Goal: Task Accomplishment & Management: Manage account settings

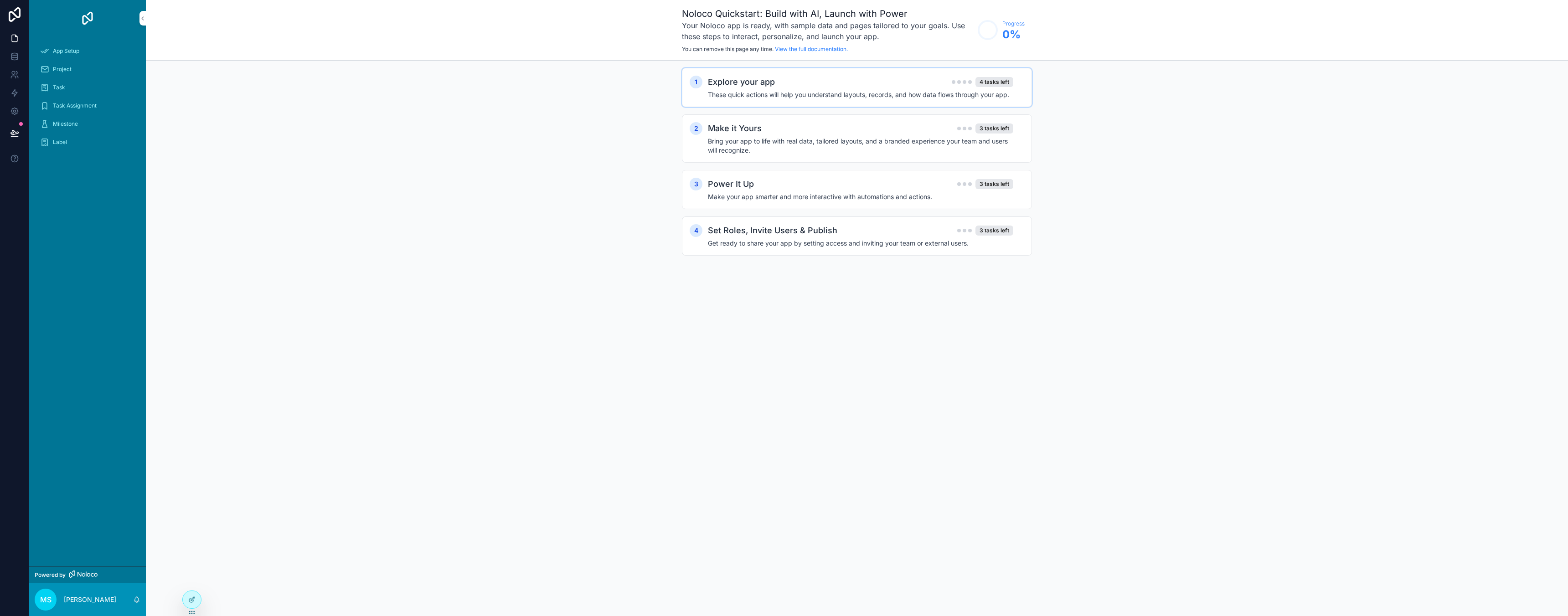
click at [818, 82] on div "Explore your app 4 tasks left" at bounding box center [861, 82] width 305 height 13
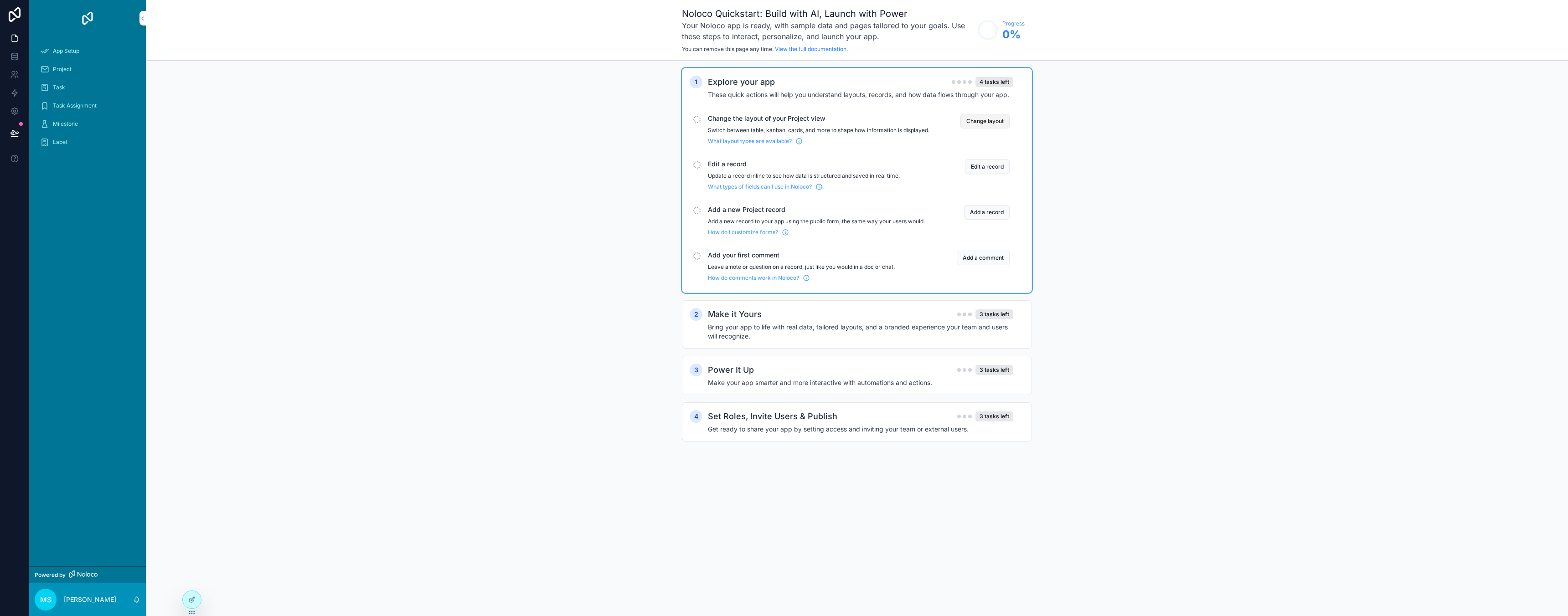
click at [989, 121] on button "Change layout" at bounding box center [985, 121] width 49 height 15
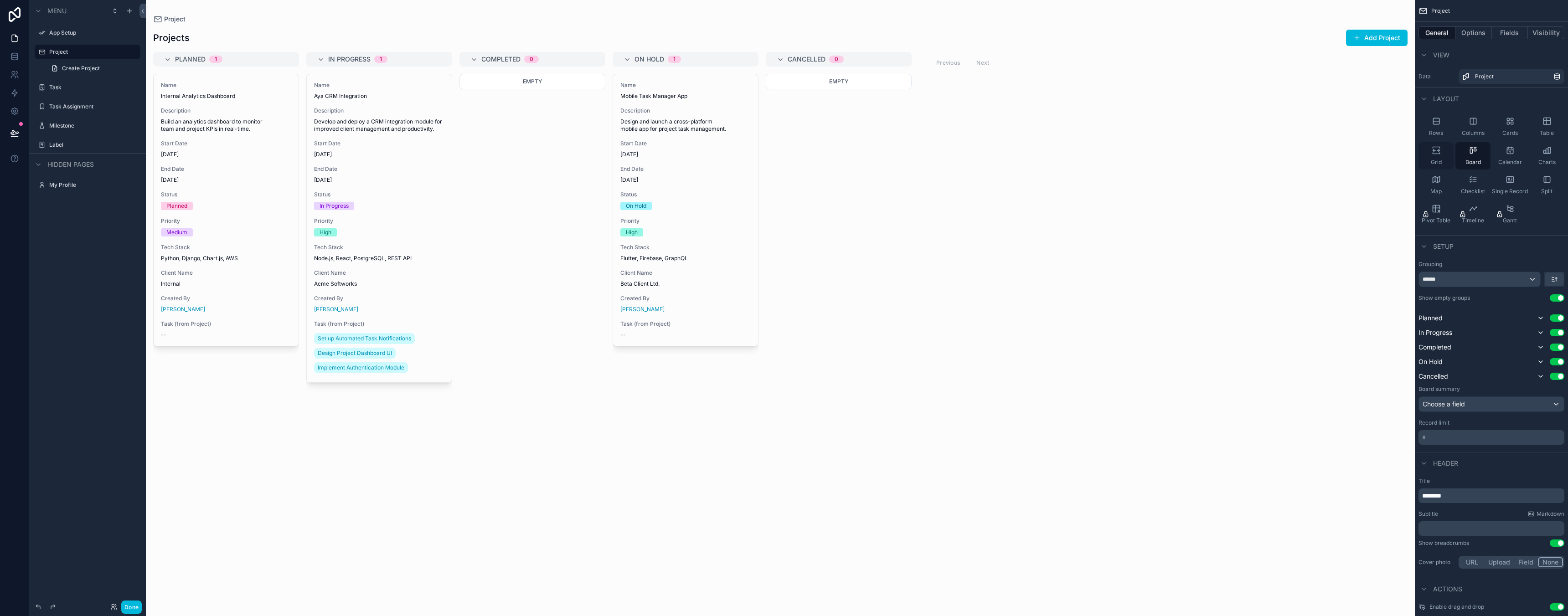
click at [1439, 155] on div "Grid" at bounding box center [1436, 156] width 35 height 28
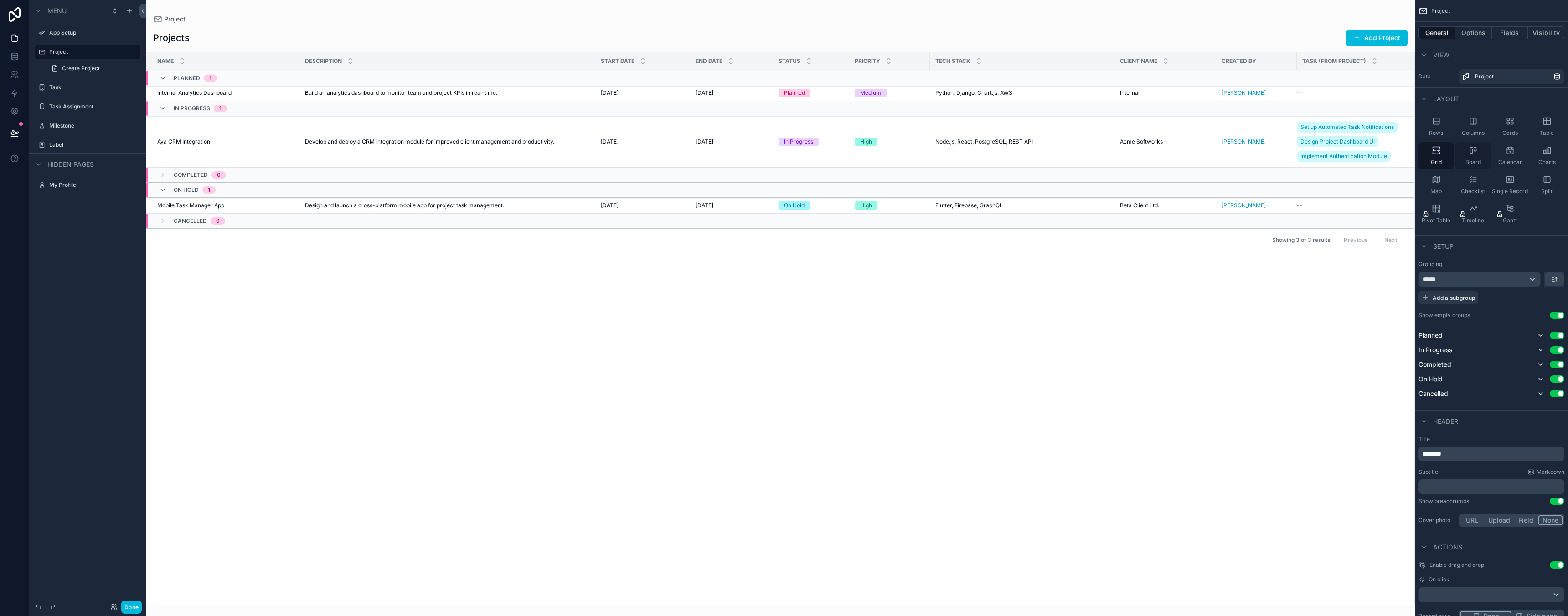
click at [1463, 160] on div "Board" at bounding box center [1473, 156] width 35 height 28
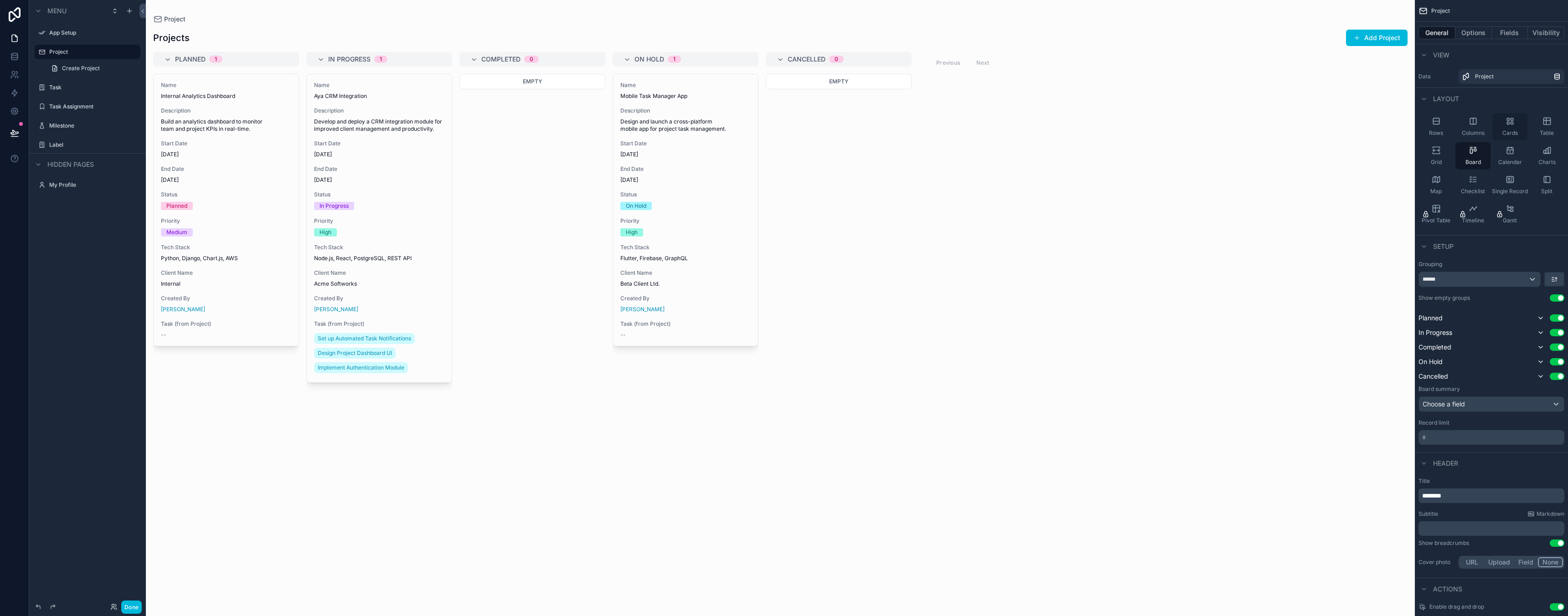
click at [1507, 124] on icon "scrollable content" at bounding box center [1507, 123] width 2 height 2
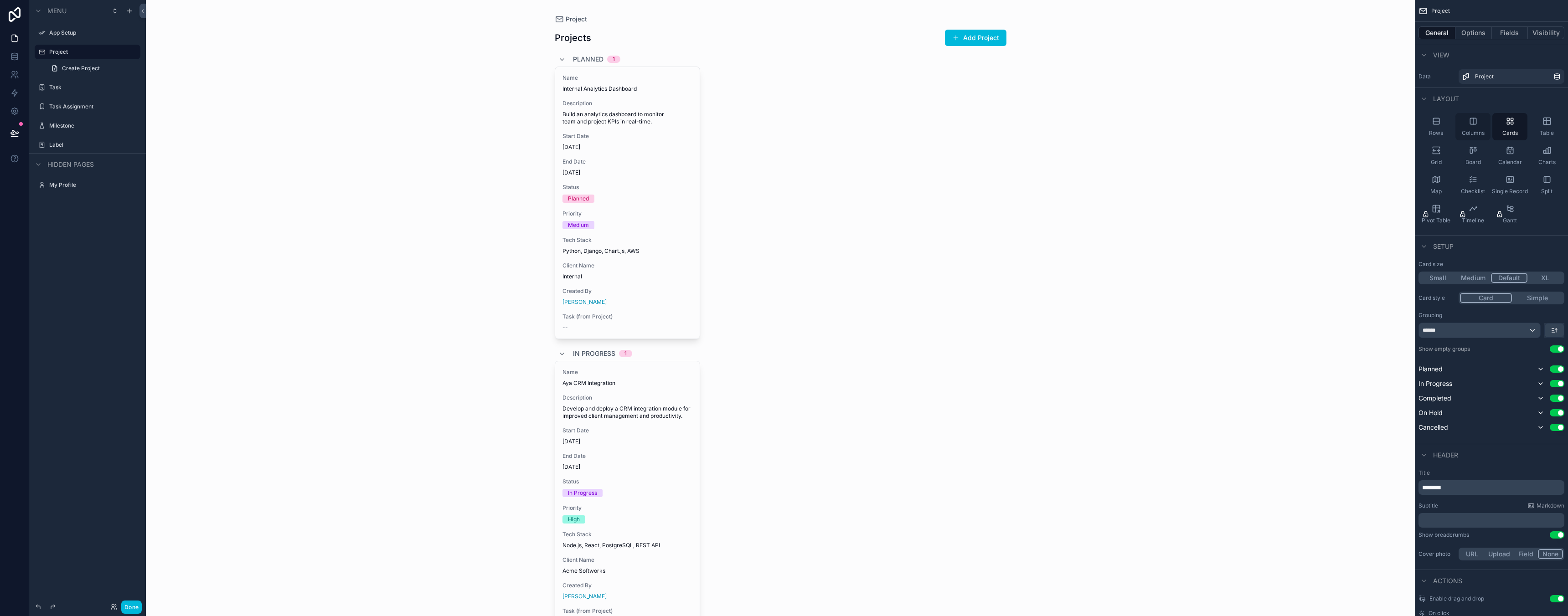
click at [1469, 125] on div "Columns" at bounding box center [1473, 126] width 35 height 28
click at [1442, 128] on div "Rows" at bounding box center [1436, 126] width 35 height 28
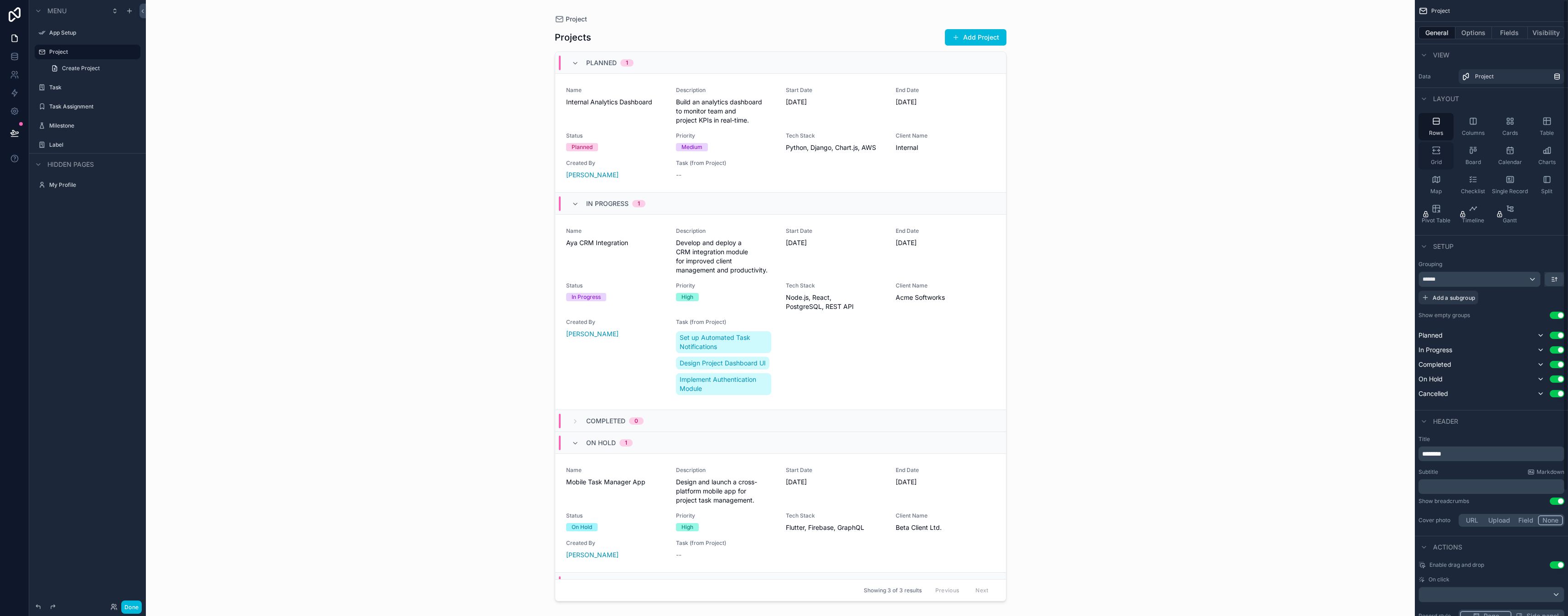
click at [1437, 152] on icon "scrollable content" at bounding box center [1436, 150] width 9 height 9
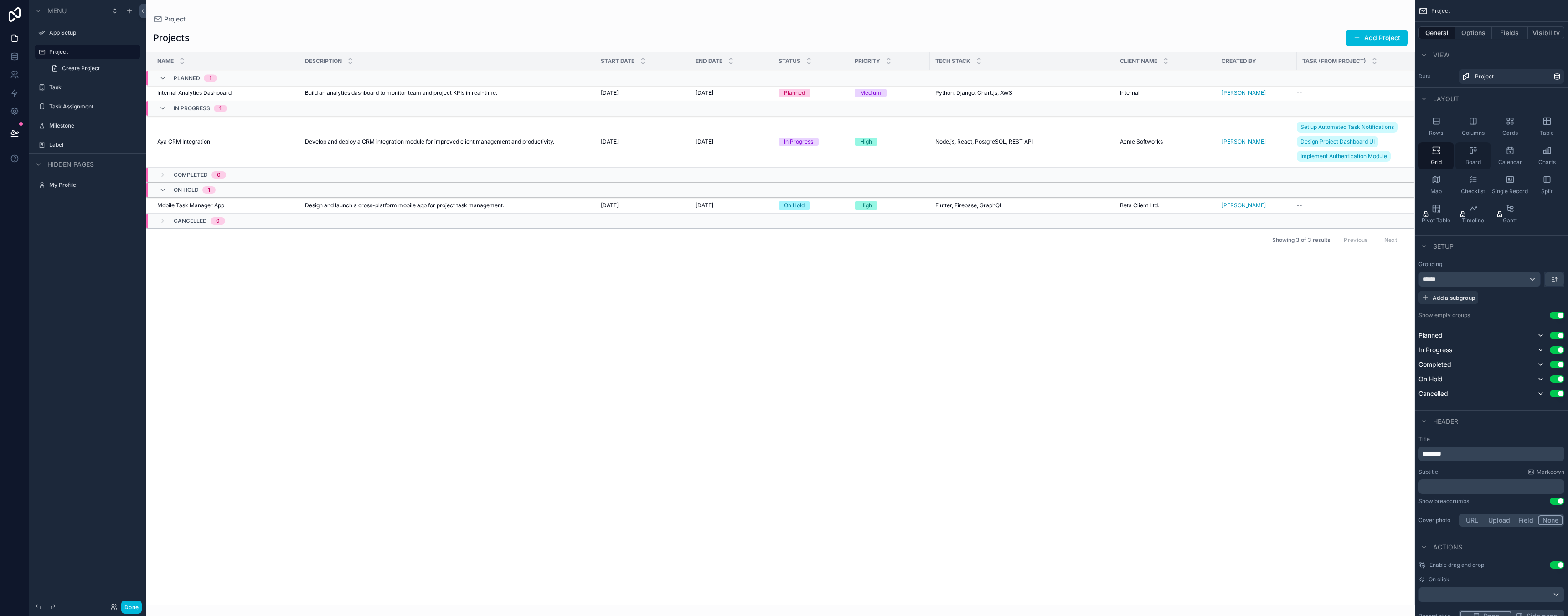
click at [1474, 157] on div "Board" at bounding box center [1473, 156] width 35 height 28
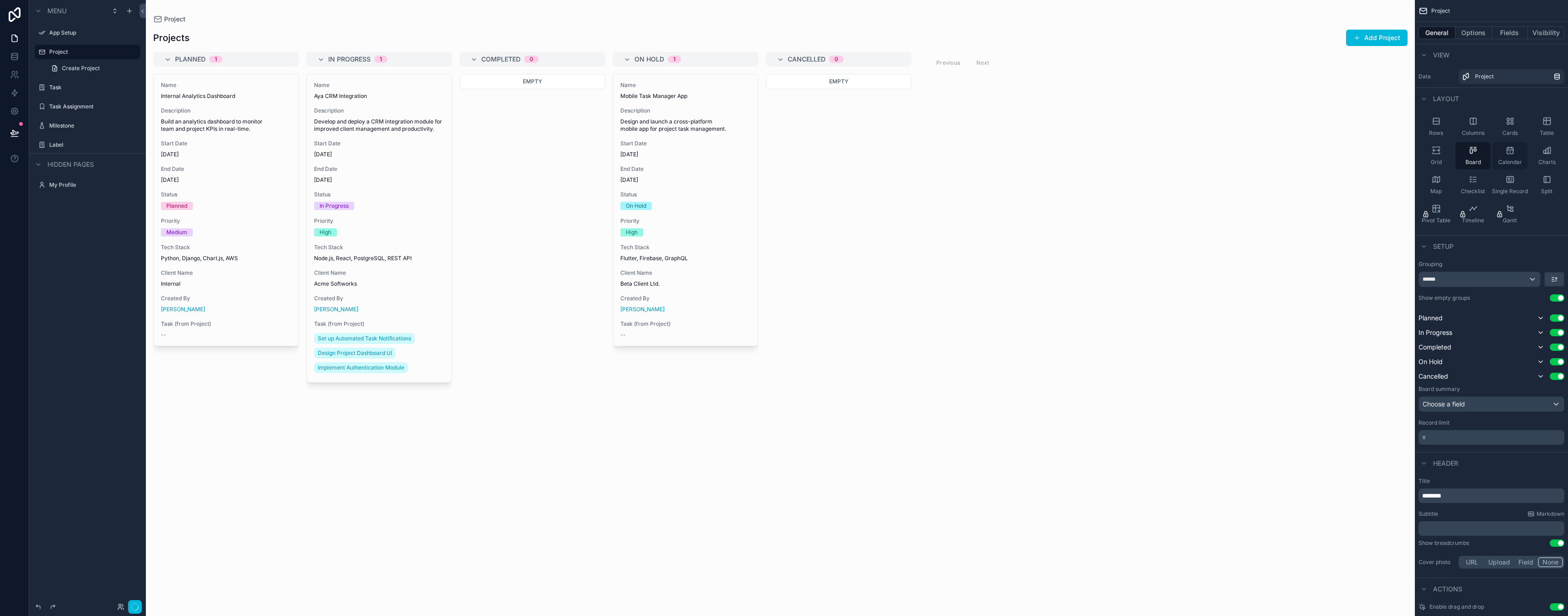
click at [1511, 159] on span "Calendar" at bounding box center [1510, 162] width 24 height 7
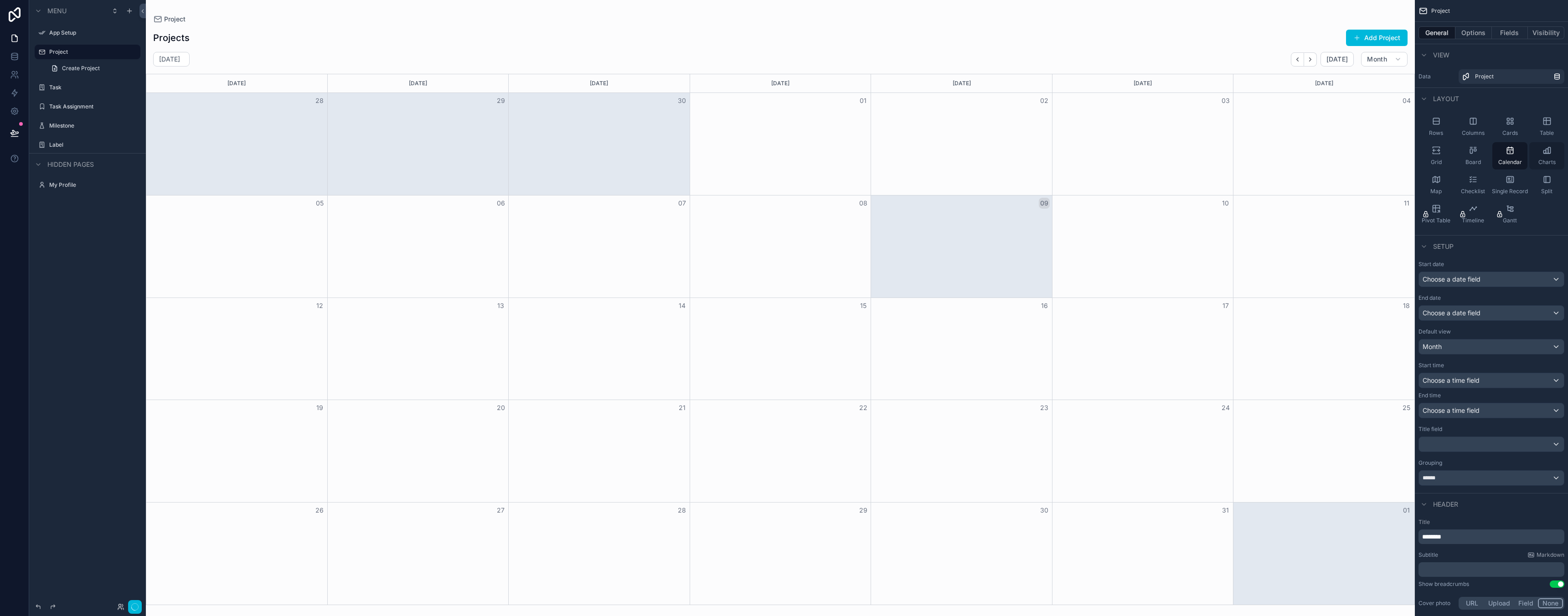
click at [1538, 162] on span "Charts" at bounding box center [1547, 162] width 18 height 7
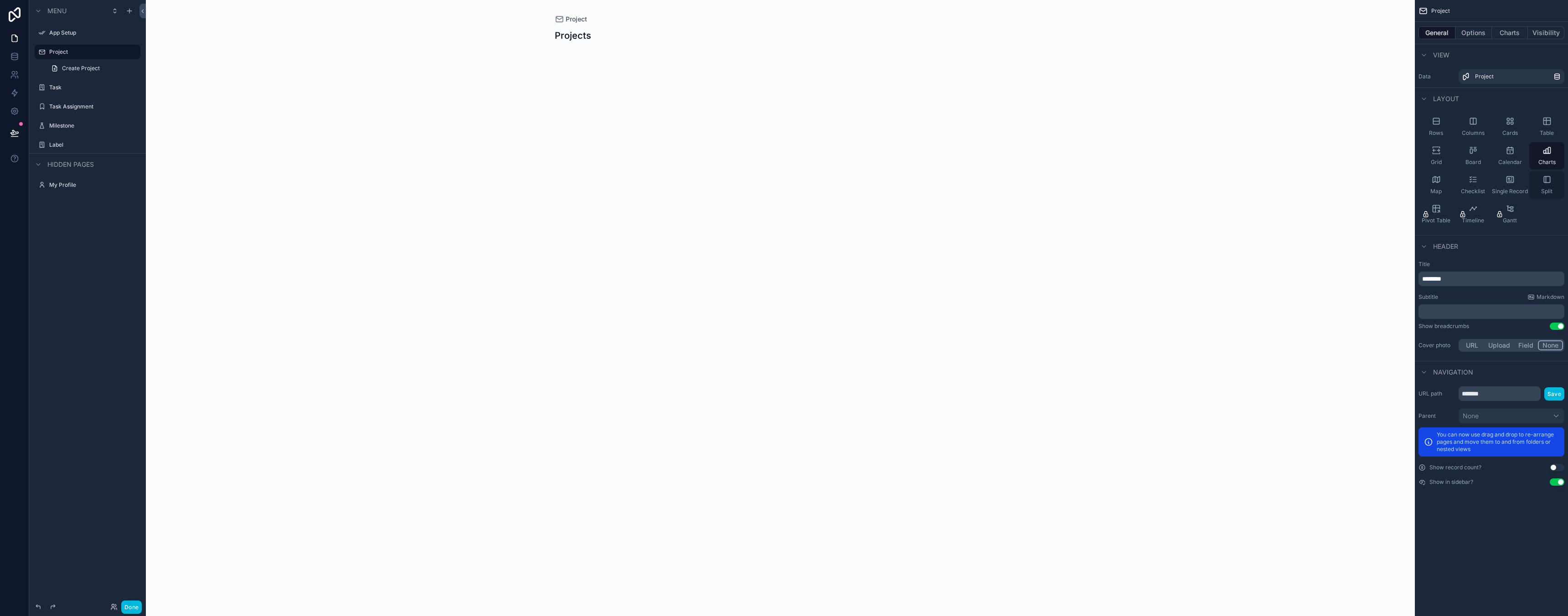
click at [1546, 186] on div "Split" at bounding box center [1547, 185] width 35 height 28
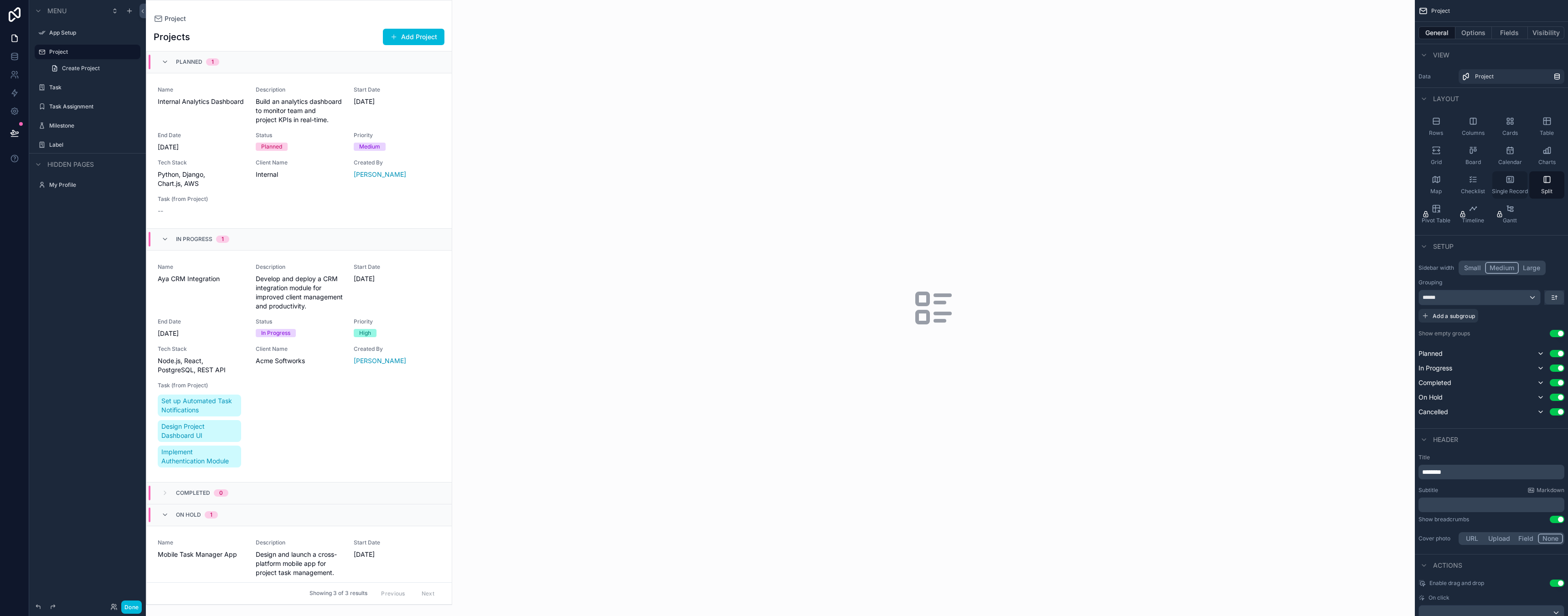
click at [1508, 186] on div "Single Record" at bounding box center [1510, 185] width 35 height 28
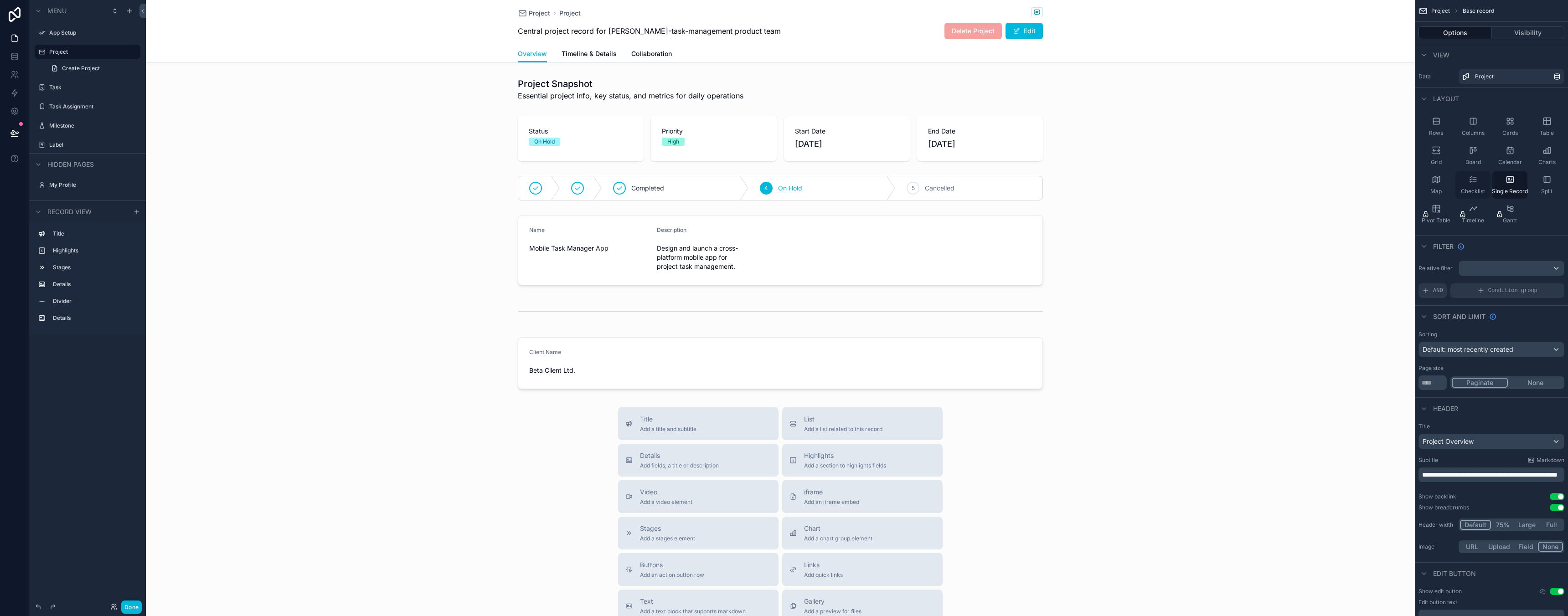
click at [1468, 185] on div "Checklist" at bounding box center [1473, 185] width 35 height 28
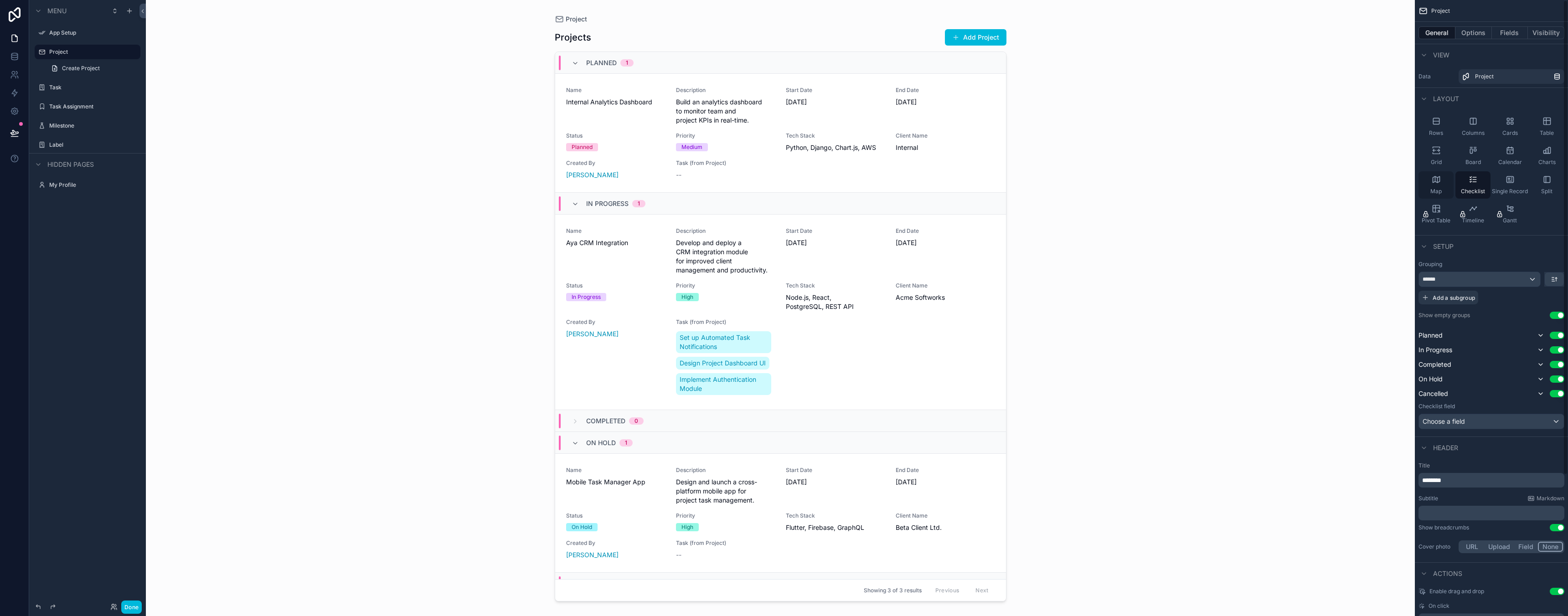
click at [1441, 181] on div "Map" at bounding box center [1436, 185] width 35 height 28
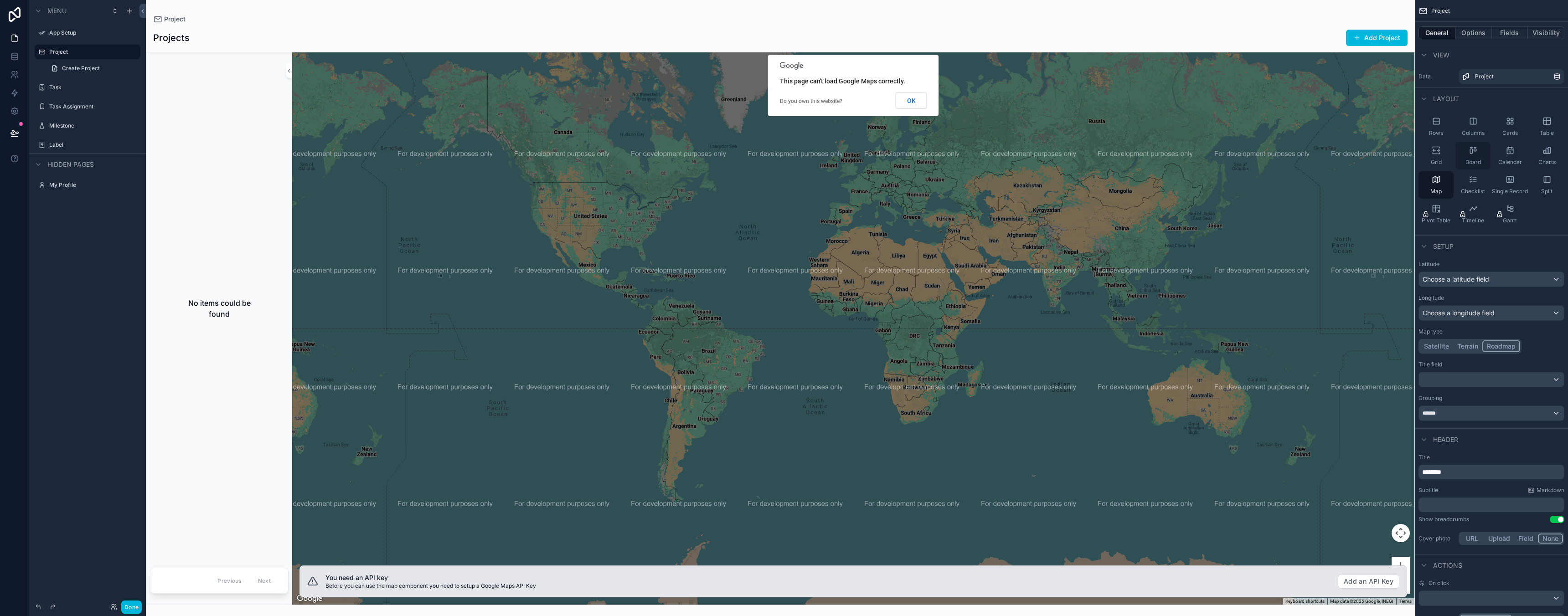
click at [1476, 151] on icon "scrollable content" at bounding box center [1474, 150] width 9 height 9
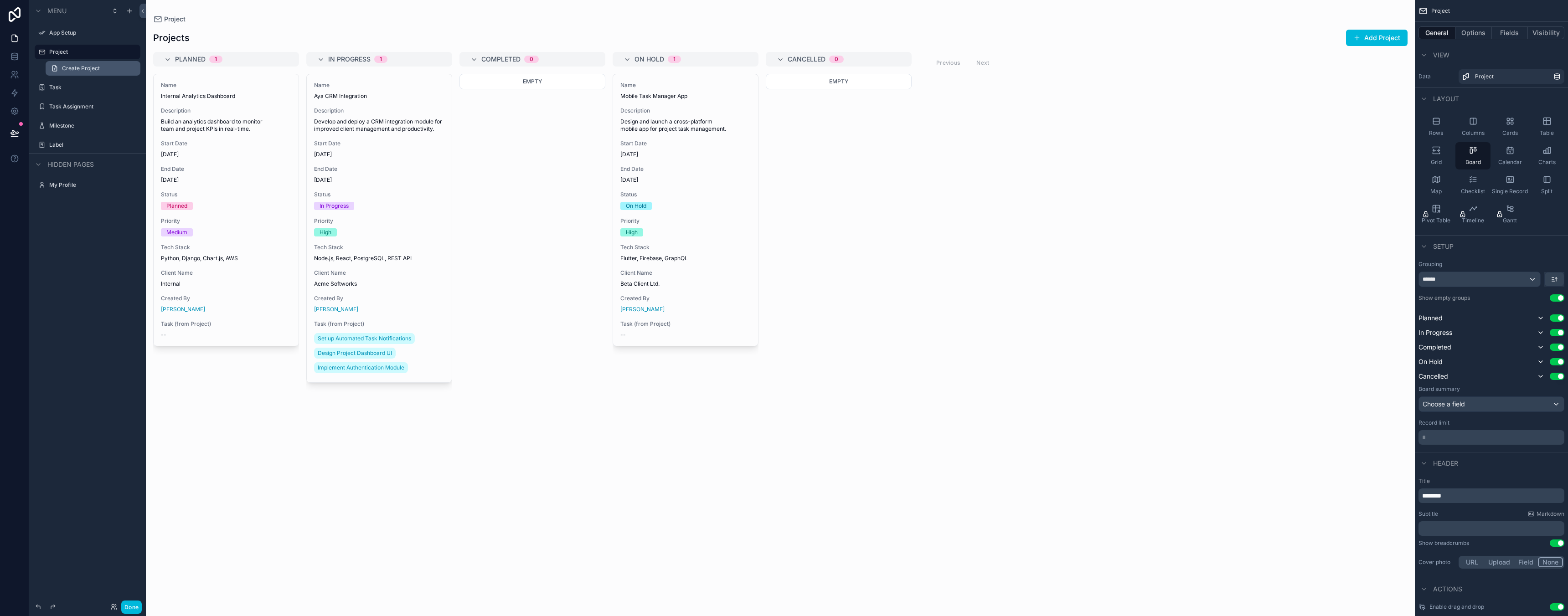
click at [88, 67] on span "Create Project" at bounding box center [81, 68] width 38 height 7
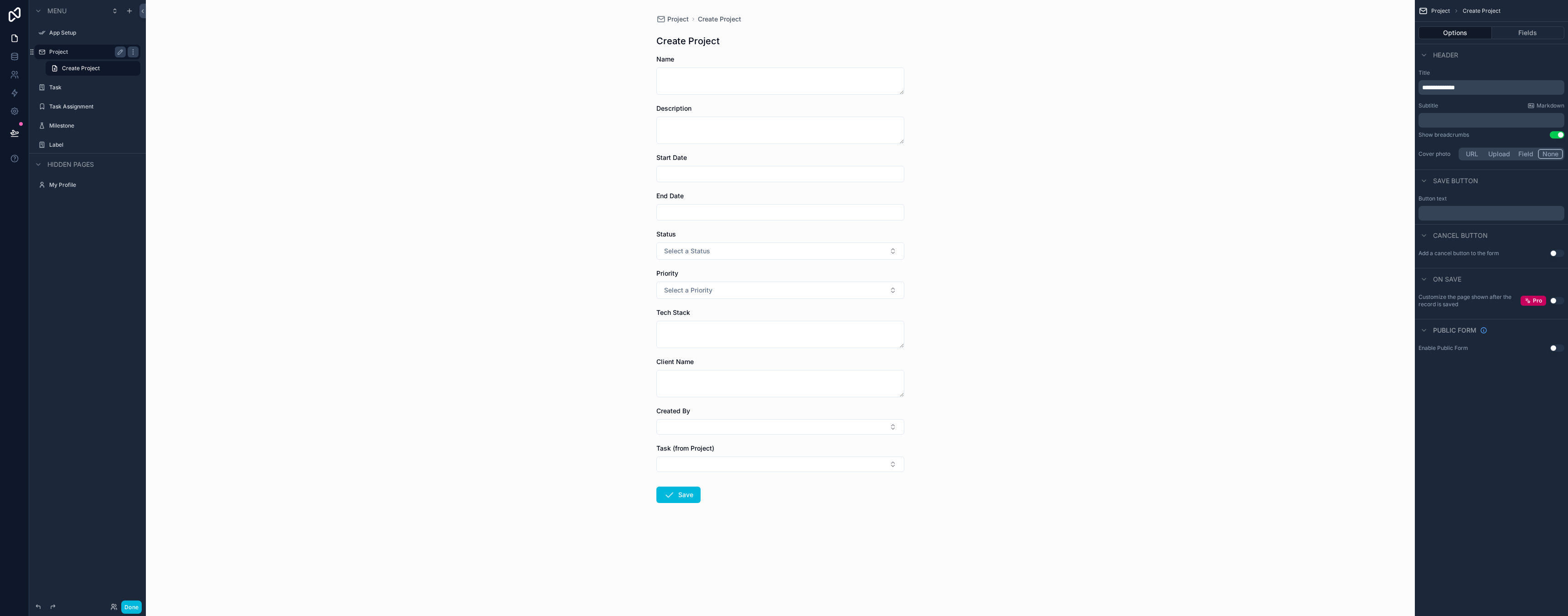
click at [86, 52] on label "Project" at bounding box center [86, 52] width 73 height 7
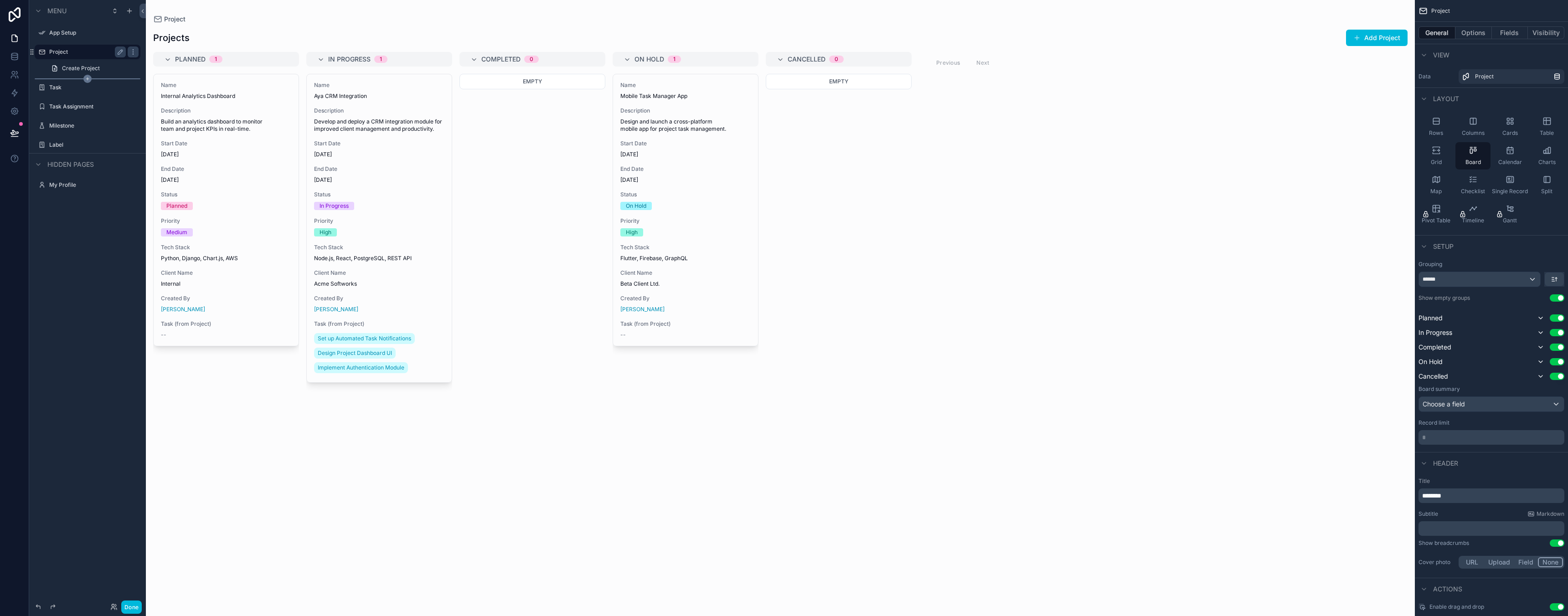
click at [85, 79] on icon "scrollable content" at bounding box center [88, 79] width 8 height 8
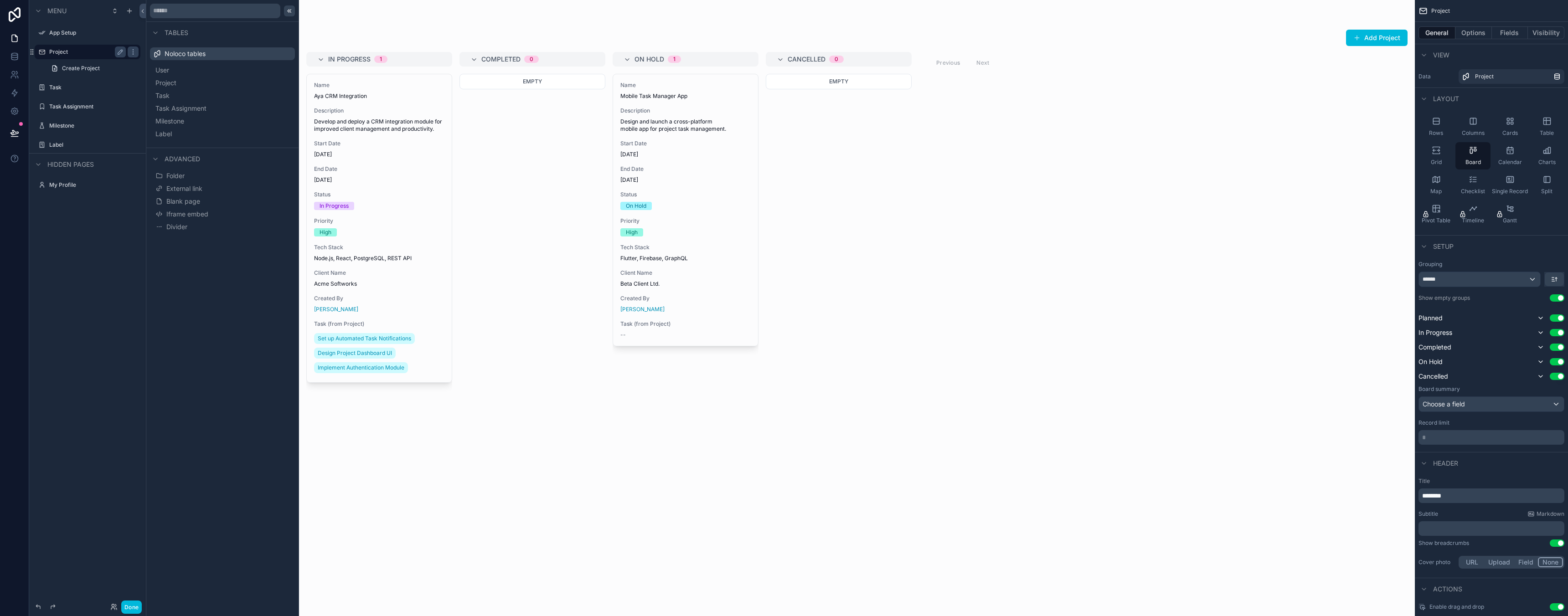
click at [290, 12] on icon at bounding box center [289, 11] width 7 height 7
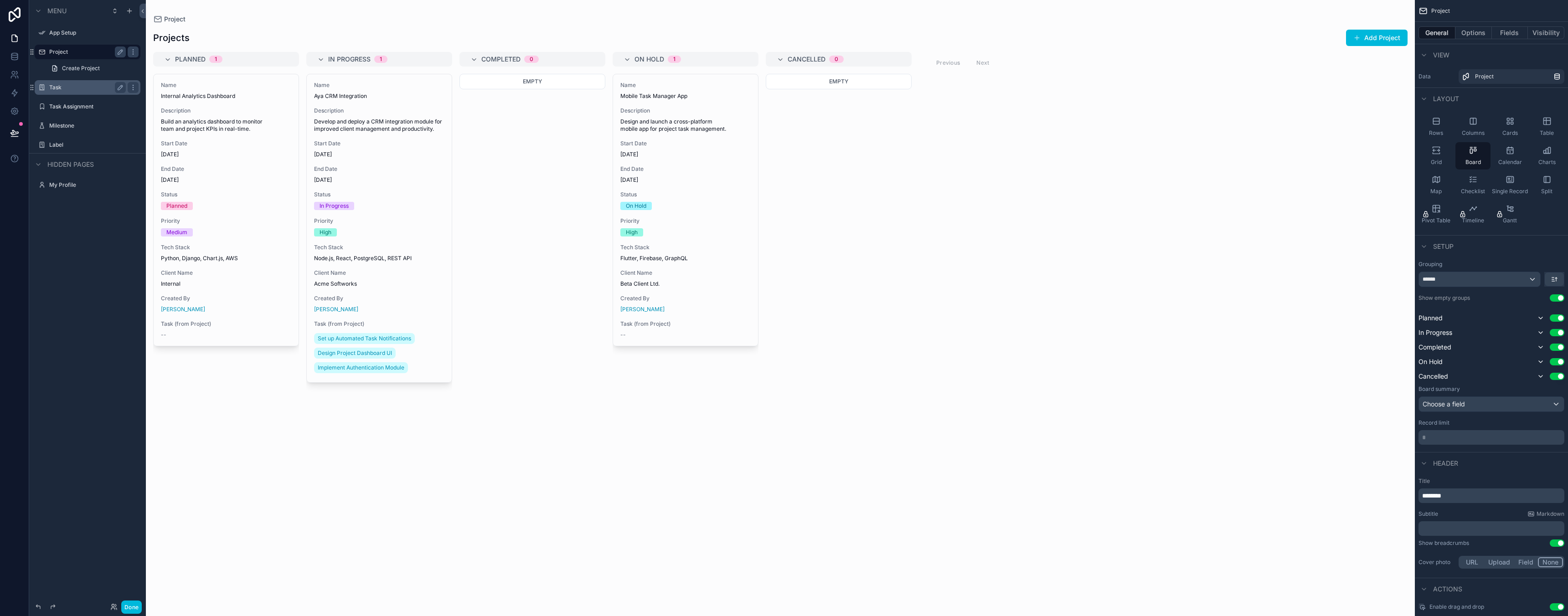
click at [68, 92] on div "Task" at bounding box center [87, 88] width 76 height 11
click at [79, 47] on div "Project" at bounding box center [87, 52] width 76 height 11
click at [81, 67] on span "Create Project" at bounding box center [81, 68] width 38 height 7
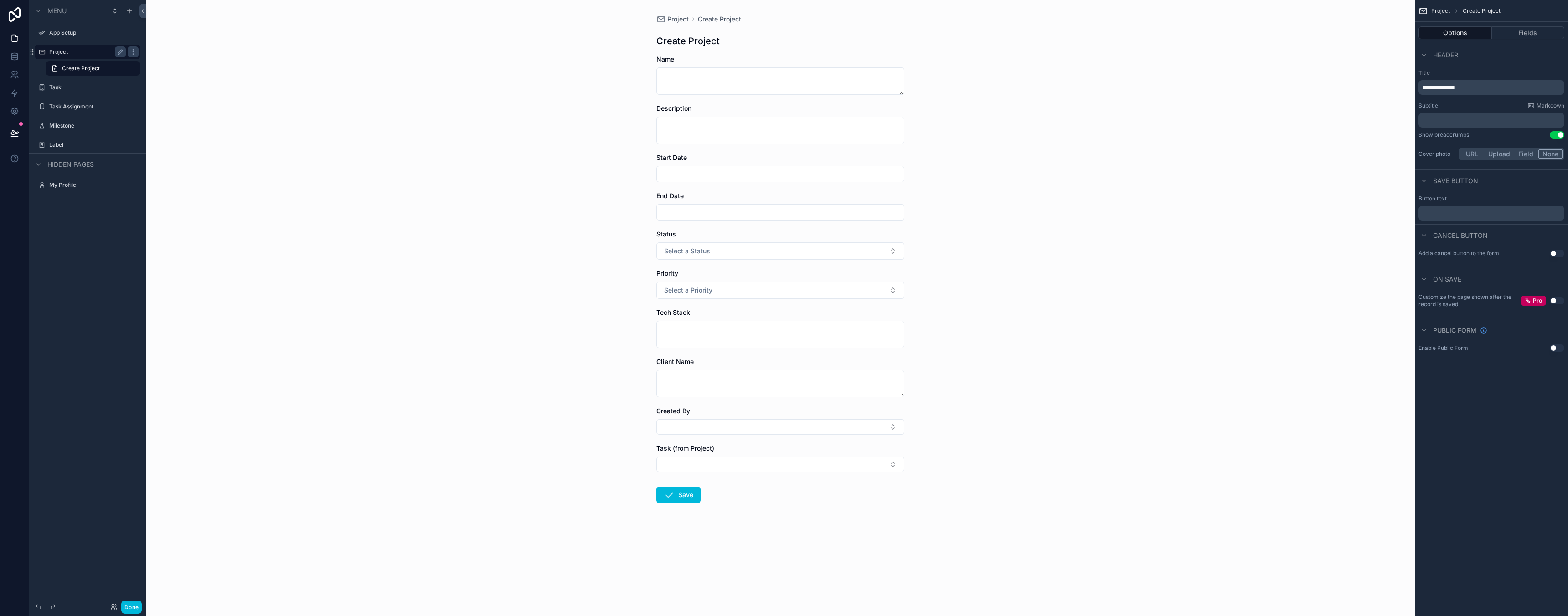
click at [76, 53] on label "Project" at bounding box center [86, 52] width 73 height 7
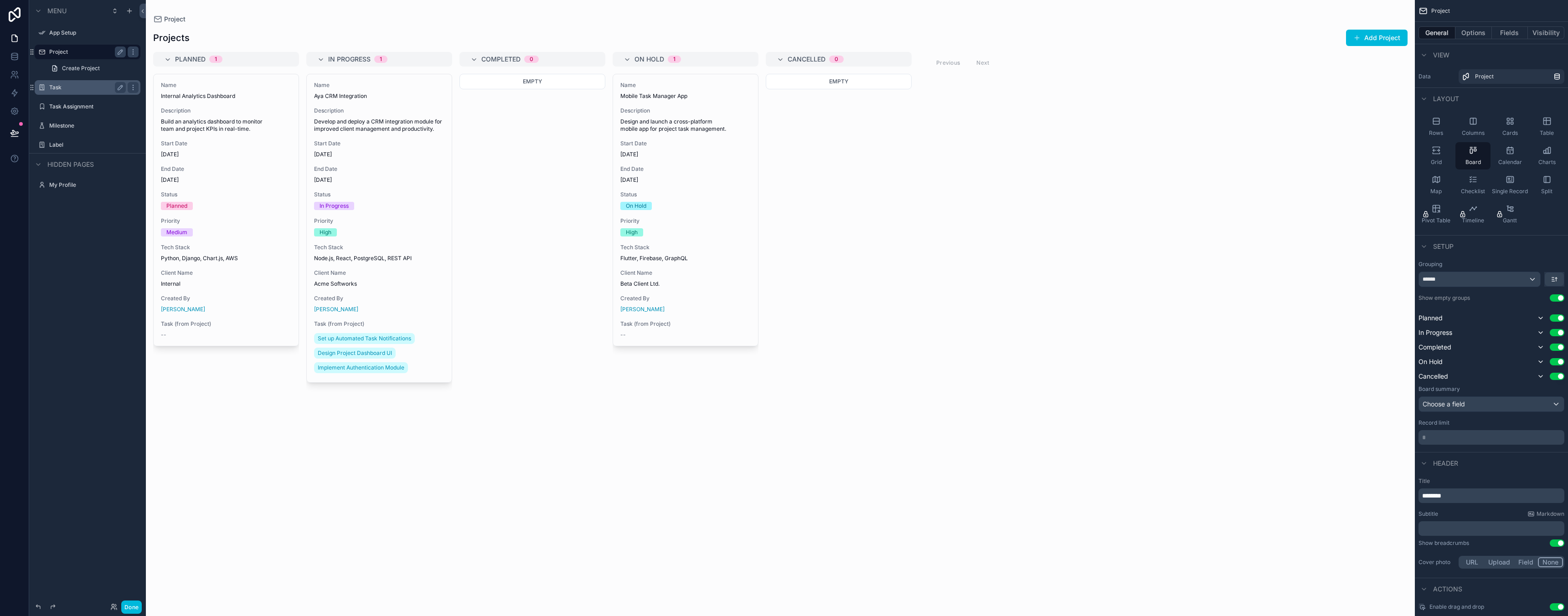
click at [76, 81] on div "Task" at bounding box center [87, 88] width 102 height 15
click at [79, 92] on div "Task" at bounding box center [87, 88] width 76 height 11
click at [86, 80] on icon "scrollable content" at bounding box center [88, 79] width 8 height 8
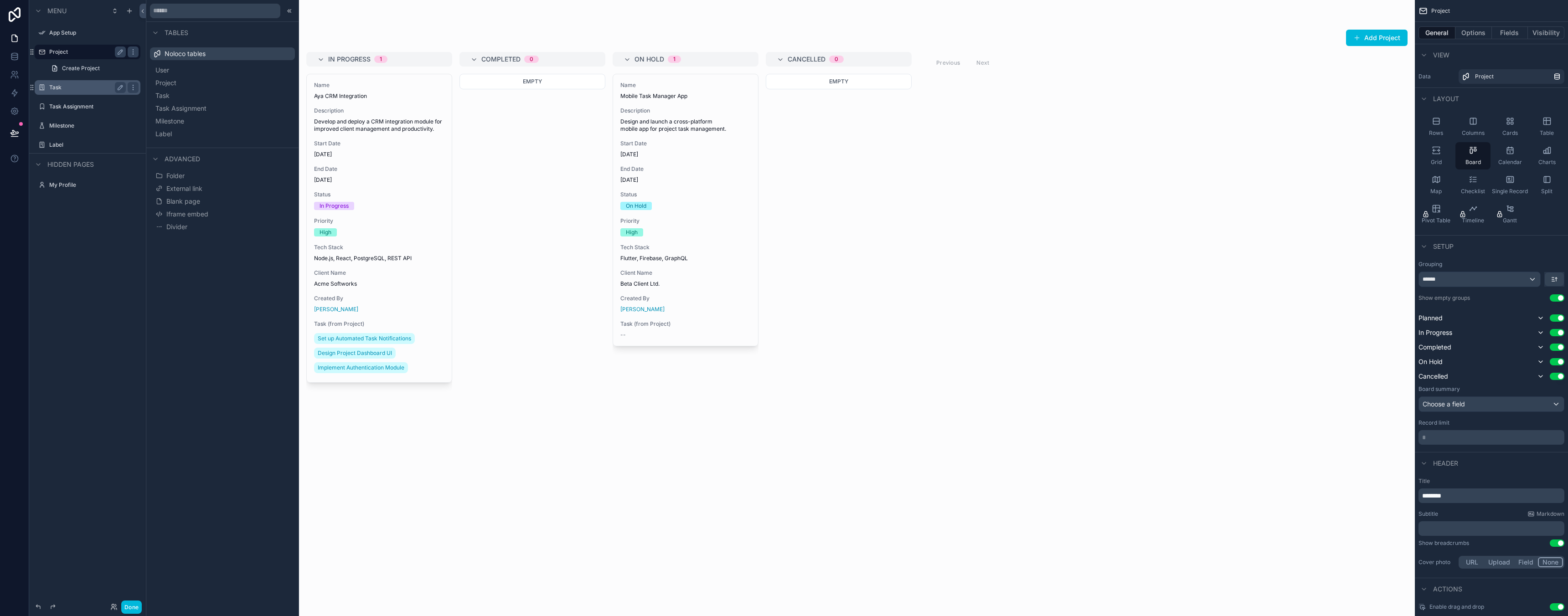
click at [97, 93] on div "Task" at bounding box center [87, 88] width 102 height 15
click at [535, 177] on div "scrollable content" at bounding box center [780, 308] width 1269 height 616
click at [292, 13] on icon at bounding box center [289, 11] width 7 height 7
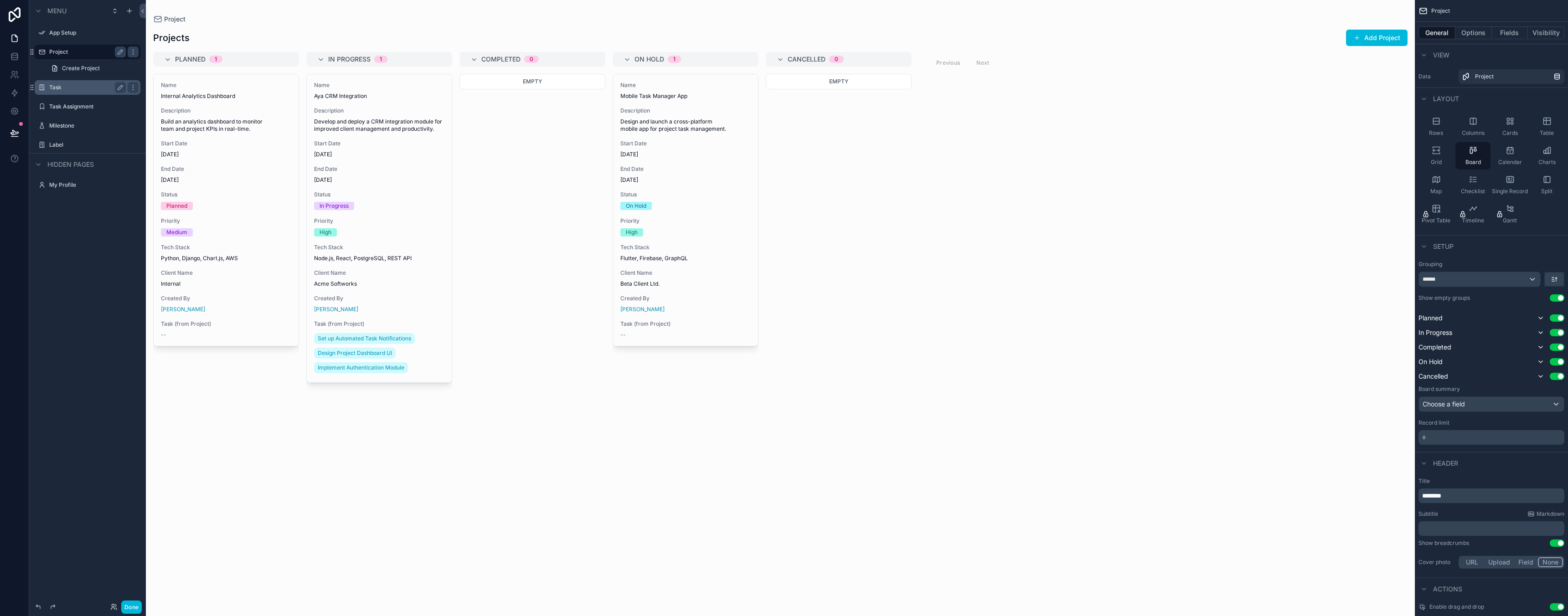
click at [74, 90] on label "Task" at bounding box center [86, 87] width 73 height 7
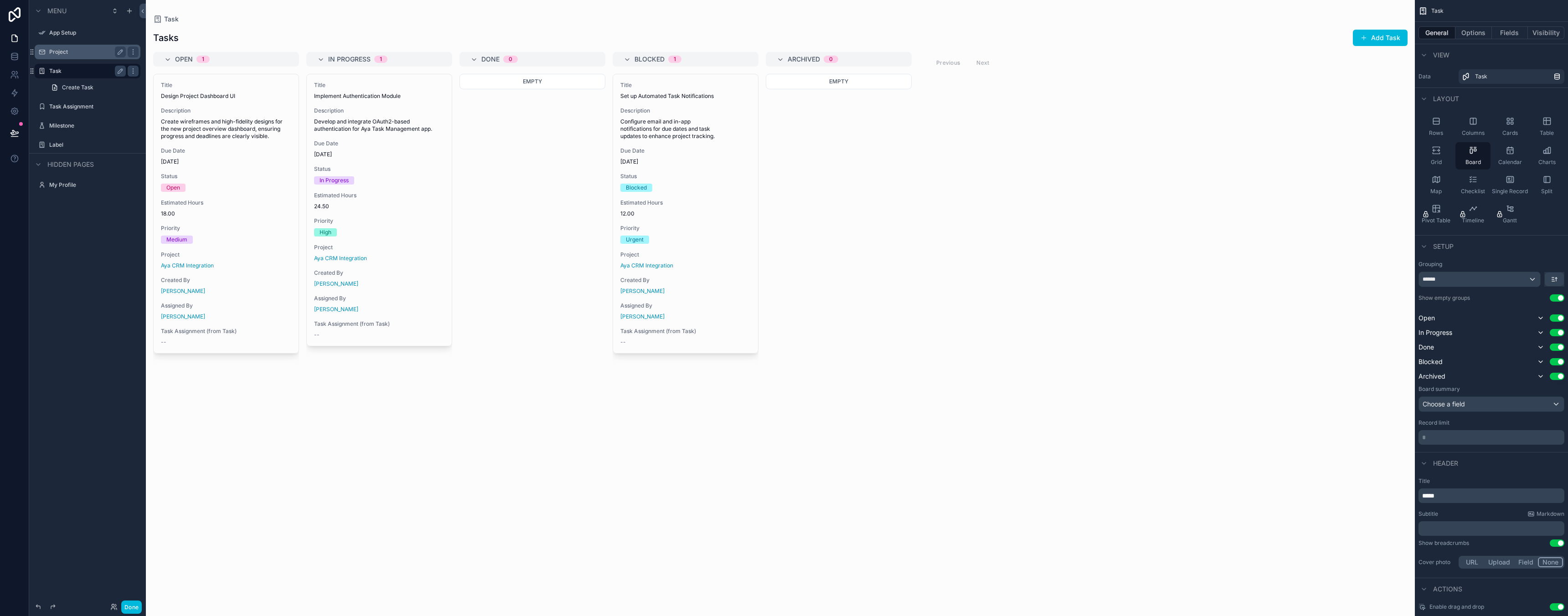
click at [66, 57] on div "Project" at bounding box center [87, 52] width 102 height 15
click at [63, 52] on label "Project" at bounding box center [92, 52] width 86 height 7
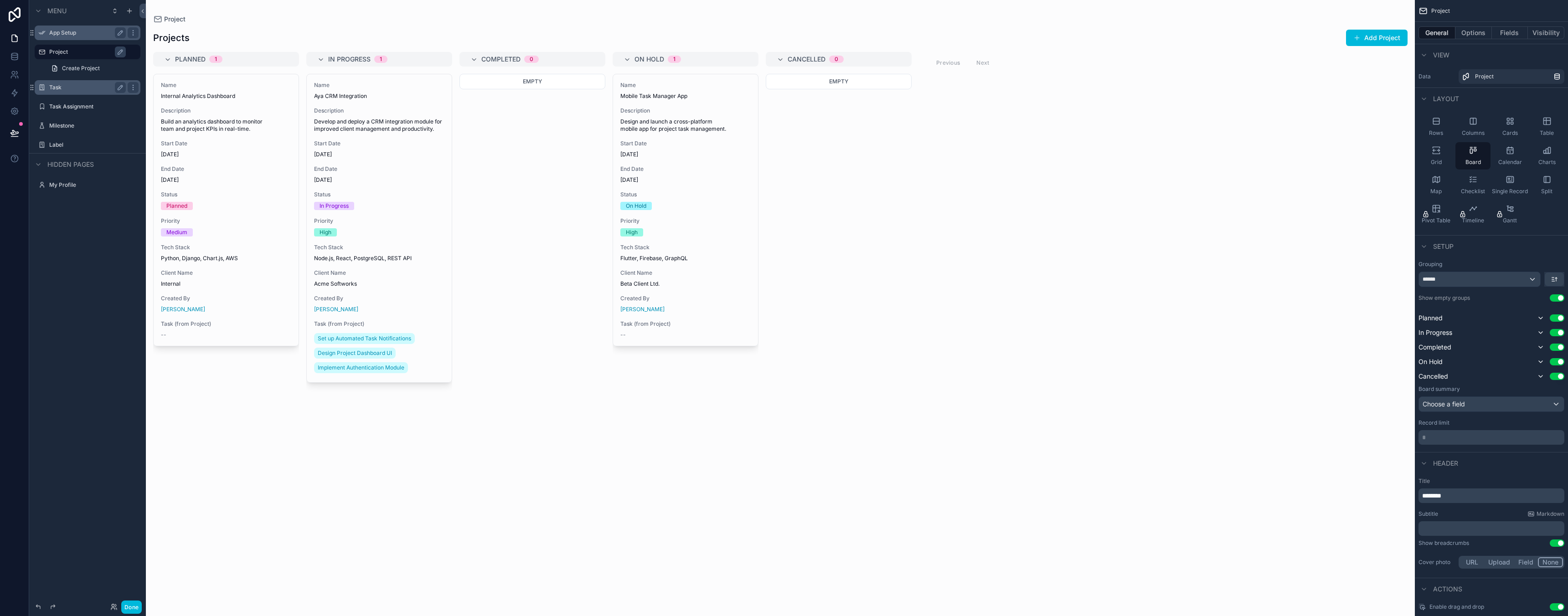
click at [75, 30] on label "App Setup" at bounding box center [86, 32] width 73 height 7
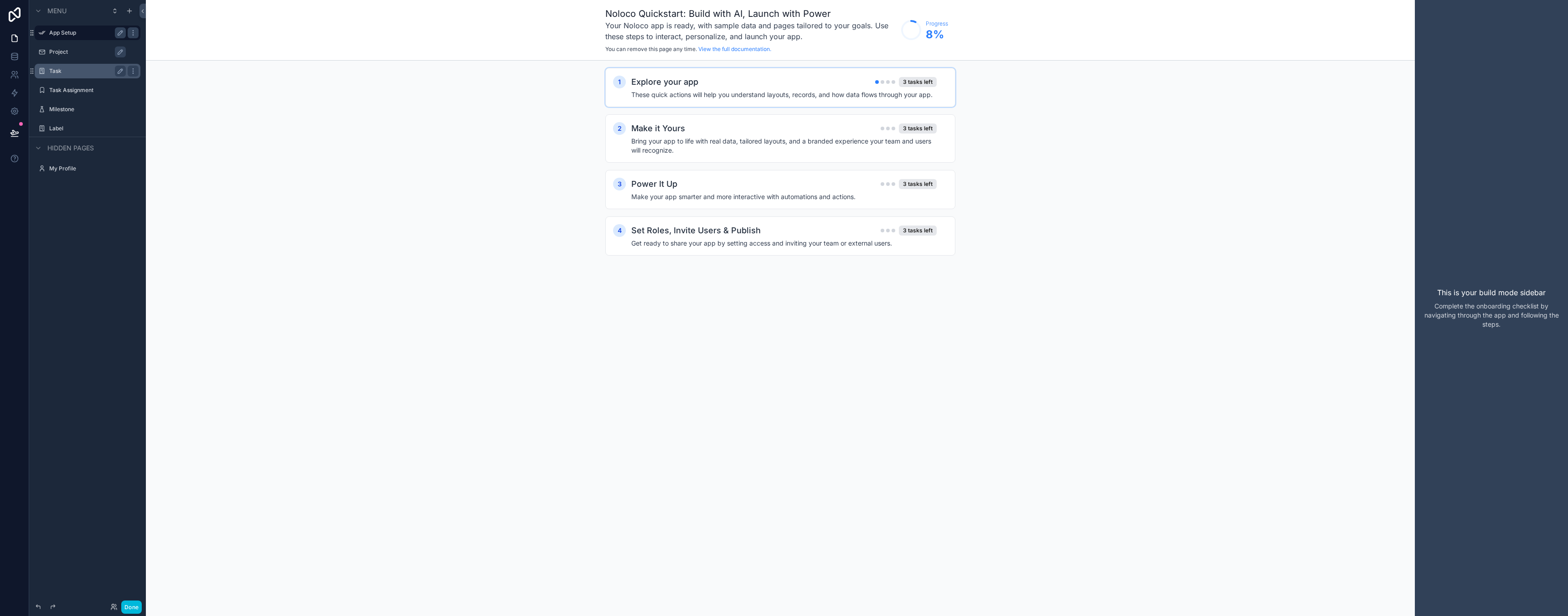
click at [769, 88] on div "Explore your app 3 tasks left These quick actions will help you understand layo…" at bounding box center [789, 87] width 317 height 24
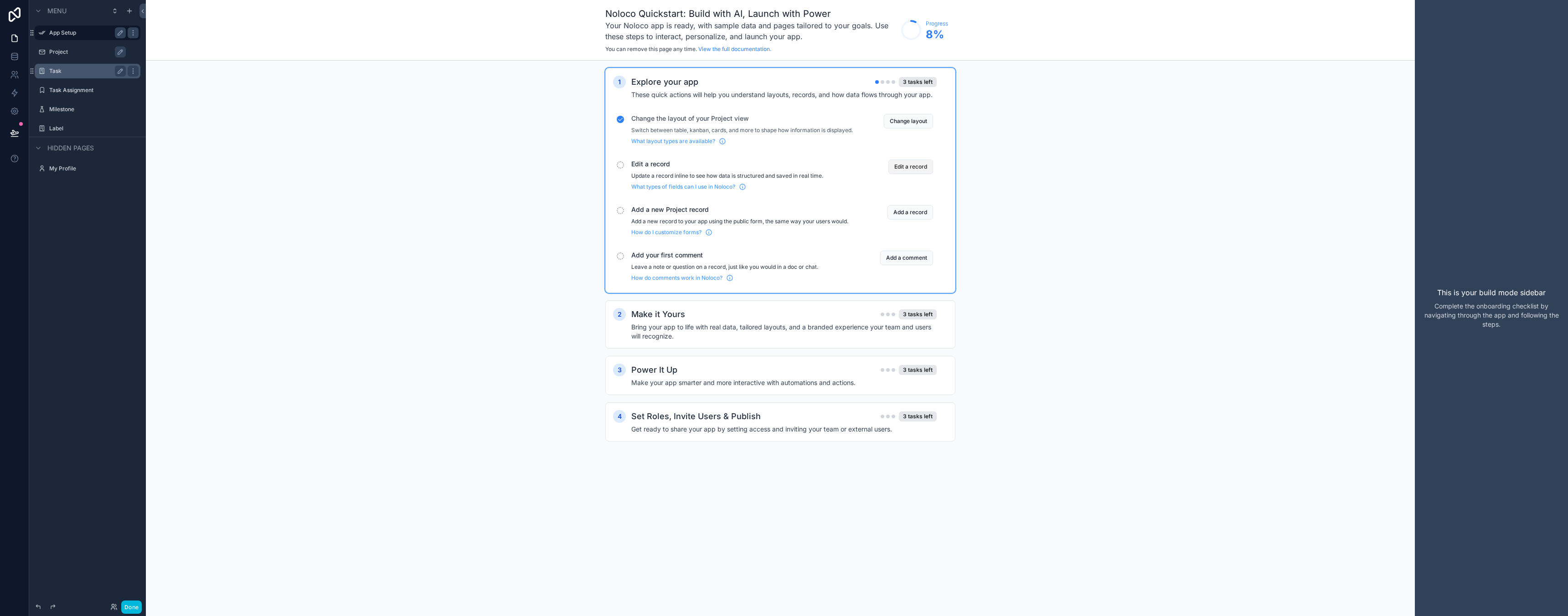
click at [923, 173] on button "Edit a record" at bounding box center [911, 167] width 45 height 15
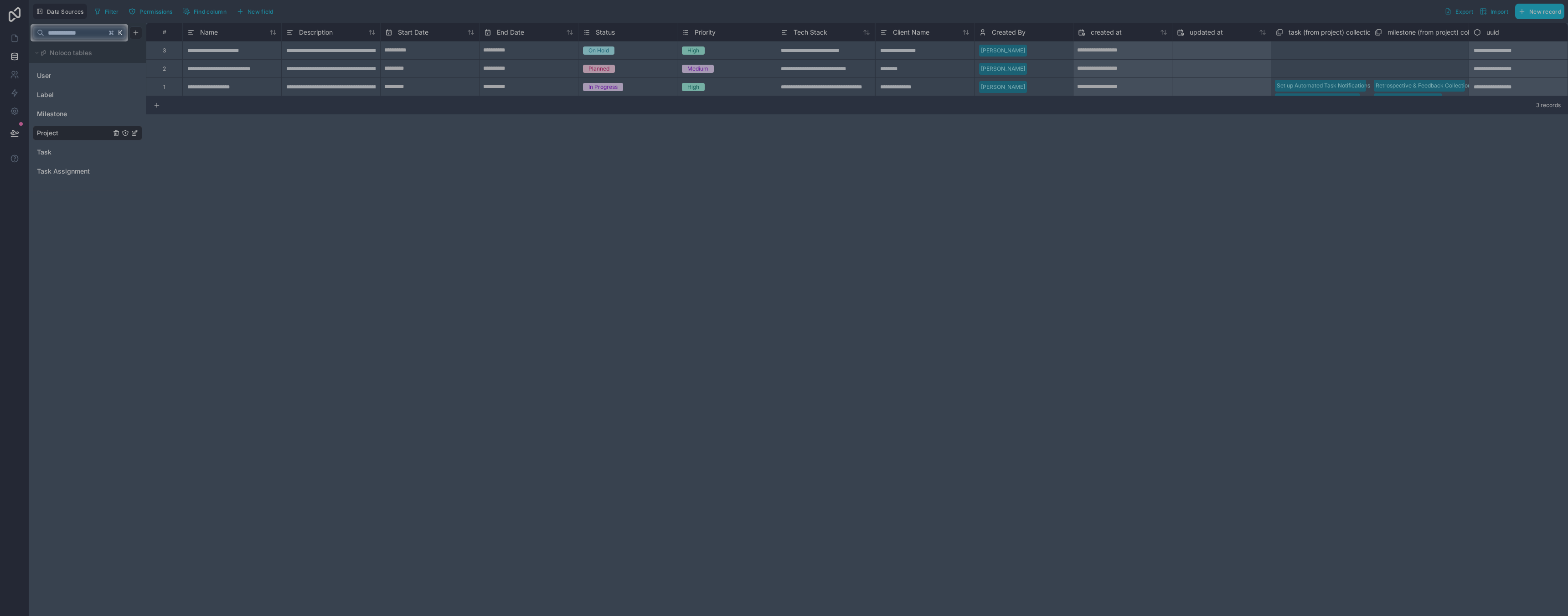
click at [215, 210] on div at bounding box center [784, 329] width 1568 height 575
click at [96, 30] on input "text" at bounding box center [76, 32] width 62 height 16
click at [81, 134] on div at bounding box center [784, 329] width 1568 height 575
click at [91, 36] on input "text" at bounding box center [76, 32] width 62 height 16
click at [117, 33] on span "K" at bounding box center [120, 32] width 6 height 6
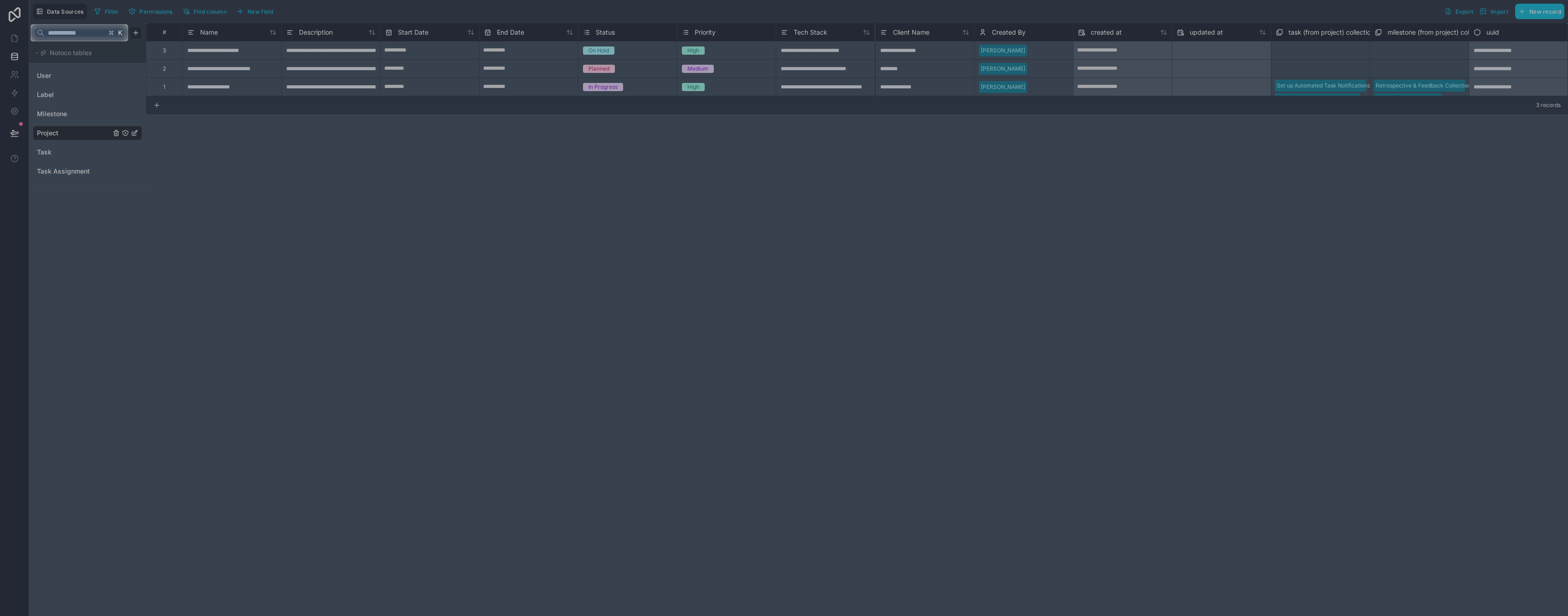
click at [90, 34] on input "text" at bounding box center [76, 32] width 62 height 16
type input "******"
click at [64, 132] on div at bounding box center [784, 329] width 1568 height 575
click at [330, 74] on div at bounding box center [784, 329] width 1568 height 575
click at [328, 38] on div at bounding box center [848, 33] width 1440 height 18
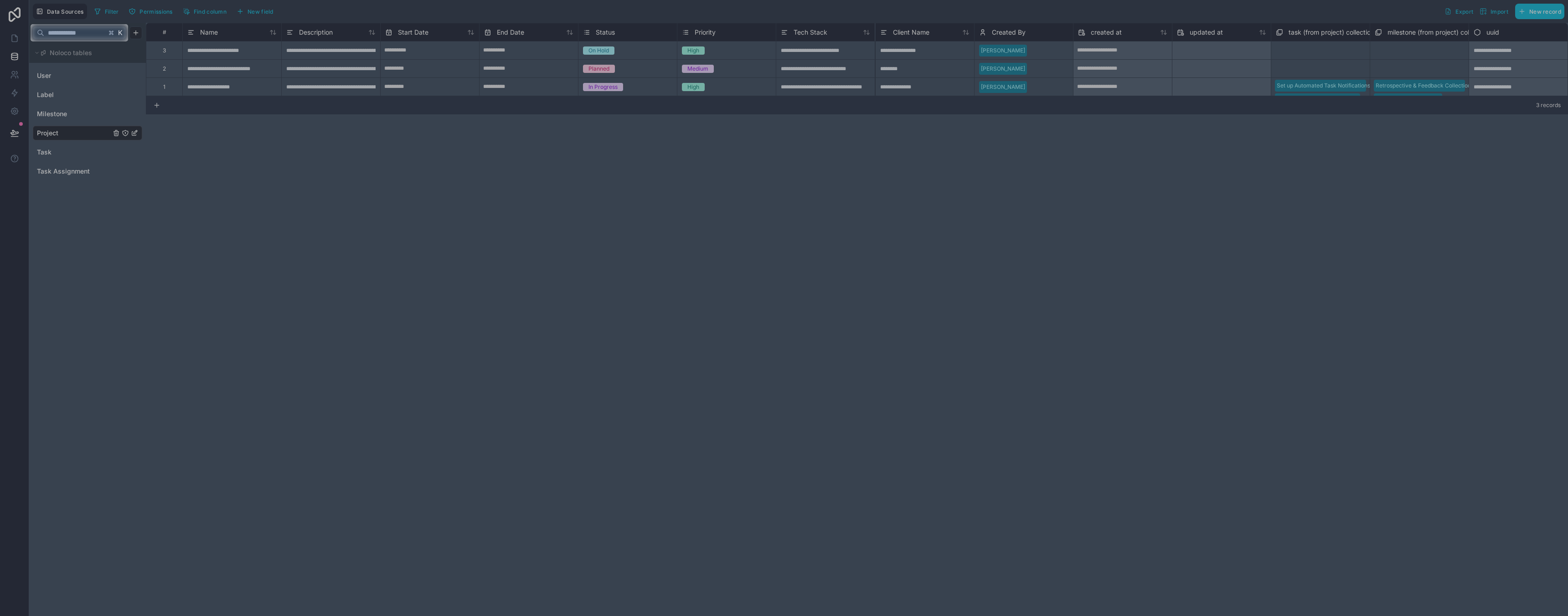
click at [121, 36] on span "K" at bounding box center [120, 32] width 6 height 6
click at [119, 33] on span "K" at bounding box center [120, 32] width 6 height 6
click at [108, 33] on icon at bounding box center [111, 32] width 6 height 6
click at [81, 32] on input "text" at bounding box center [76, 32] width 62 height 16
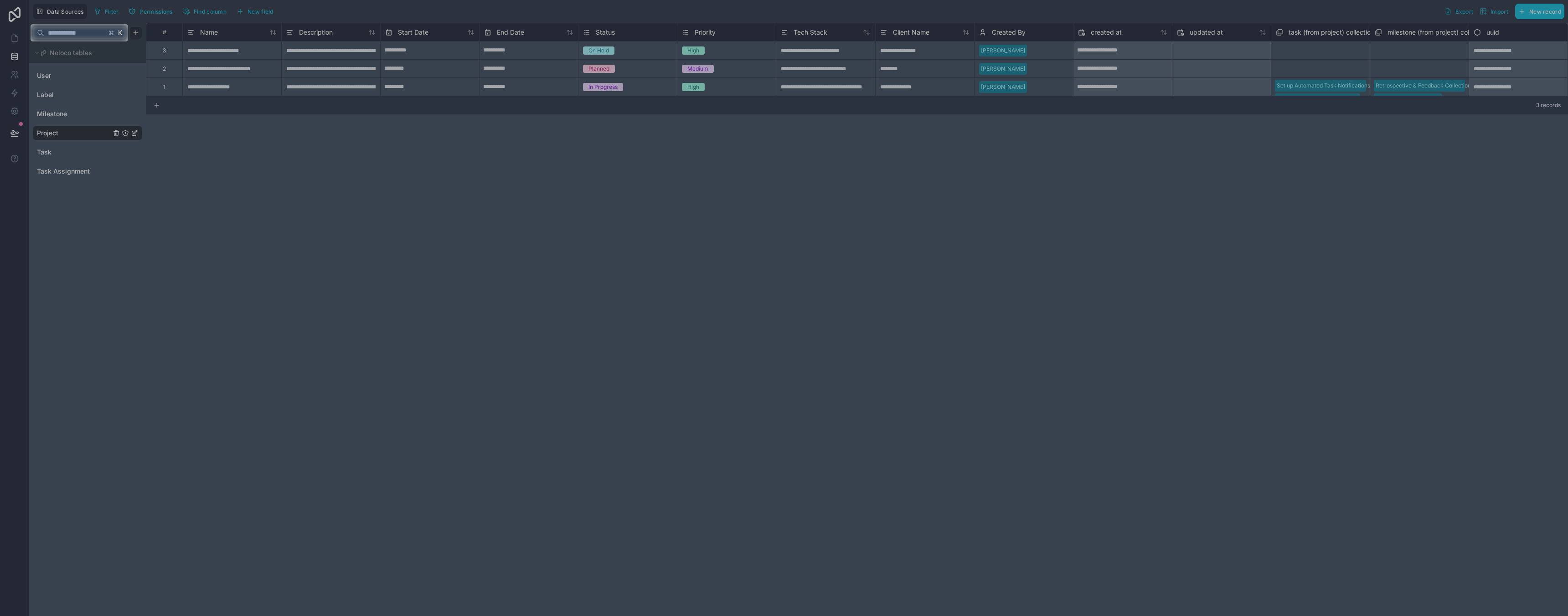
click at [11, 52] on div at bounding box center [784, 329] width 1568 height 575
click at [11, 40] on div at bounding box center [15, 33] width 30 height 18
drag, startPoint x: 543, startPoint y: 136, endPoint x: 543, endPoint y: 131, distance: 5.0
click at [543, 134] on div at bounding box center [784, 329] width 1568 height 575
click at [822, 69] on div at bounding box center [784, 329] width 1568 height 575
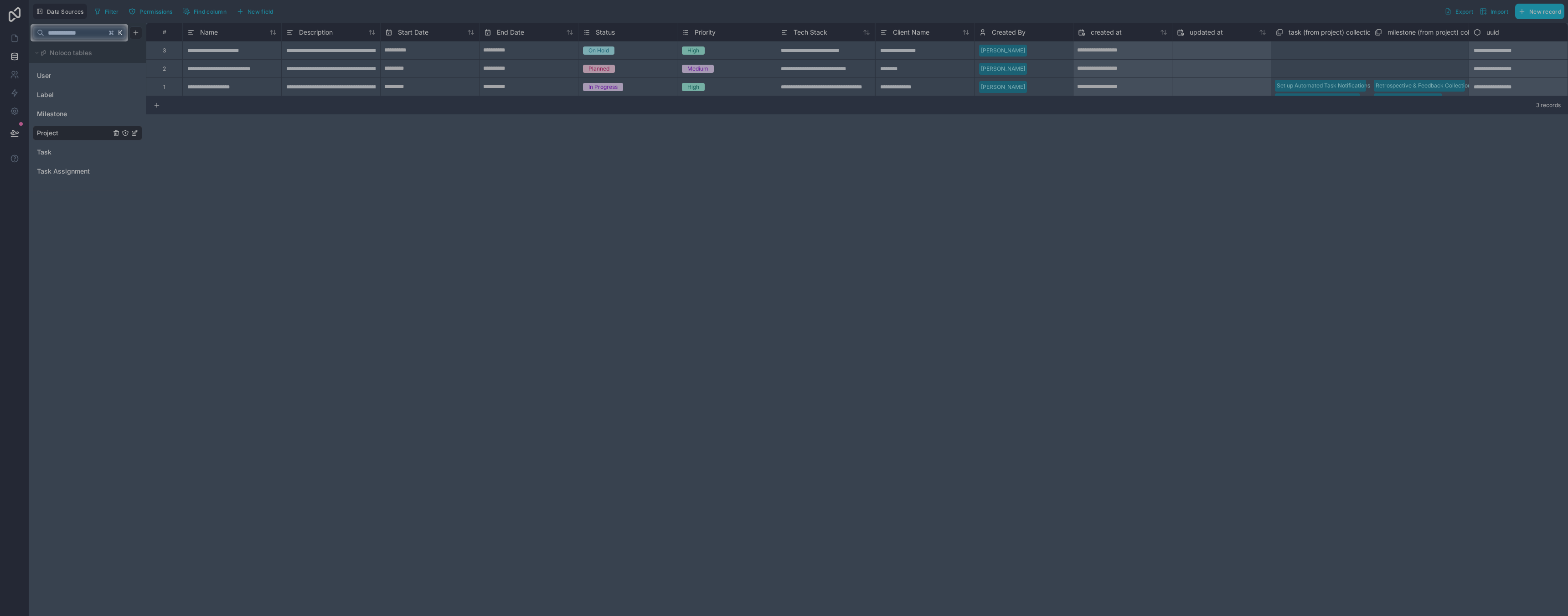
click at [822, 69] on div at bounding box center [784, 329] width 1568 height 575
click at [55, 72] on div at bounding box center [784, 329] width 1568 height 575
click at [58, 121] on div at bounding box center [784, 329] width 1568 height 575
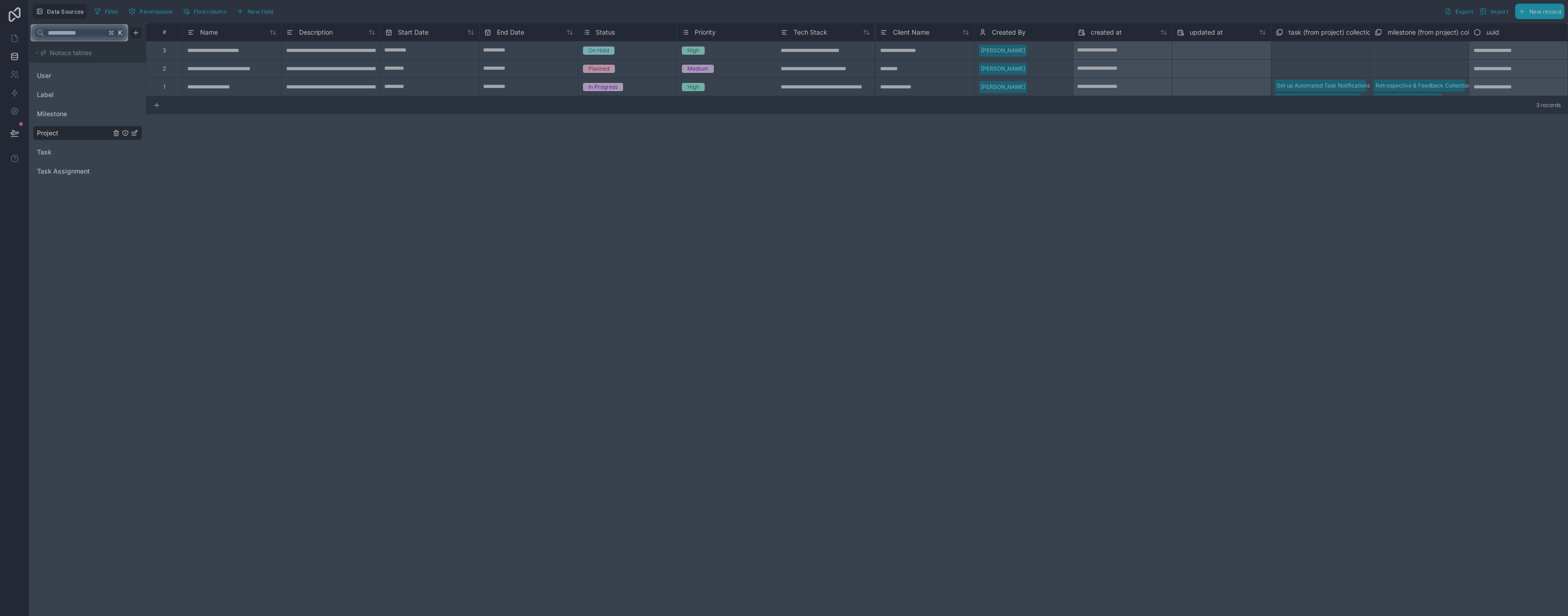
click at [61, 132] on div at bounding box center [784, 329] width 1568 height 575
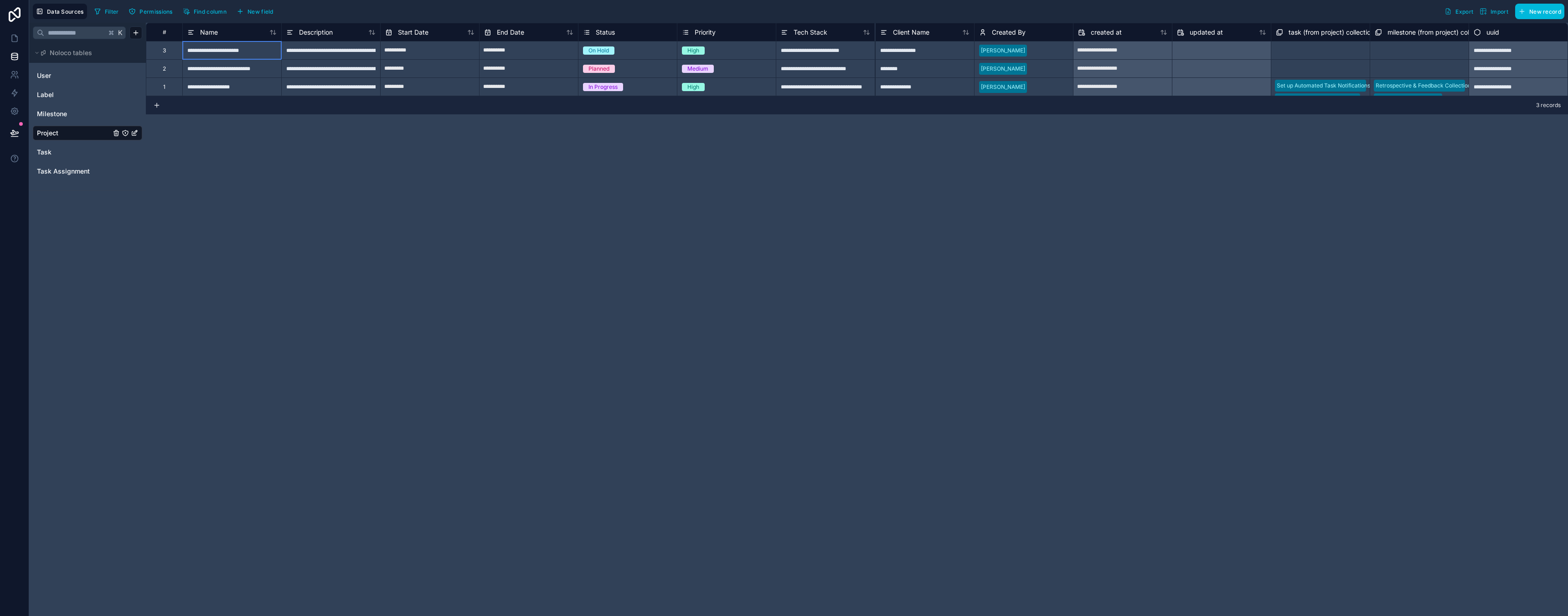
click at [224, 54] on div "**********" at bounding box center [232, 50] width 99 height 18
click at [224, 53] on div "**********" at bounding box center [232, 50] width 99 height 18
click at [224, 53] on input "**********" at bounding box center [232, 50] width 99 height 18
click at [274, 152] on div "**********" at bounding box center [857, 319] width 1422 height 593
click at [59, 153] on link "Task" at bounding box center [74, 152] width 74 height 9
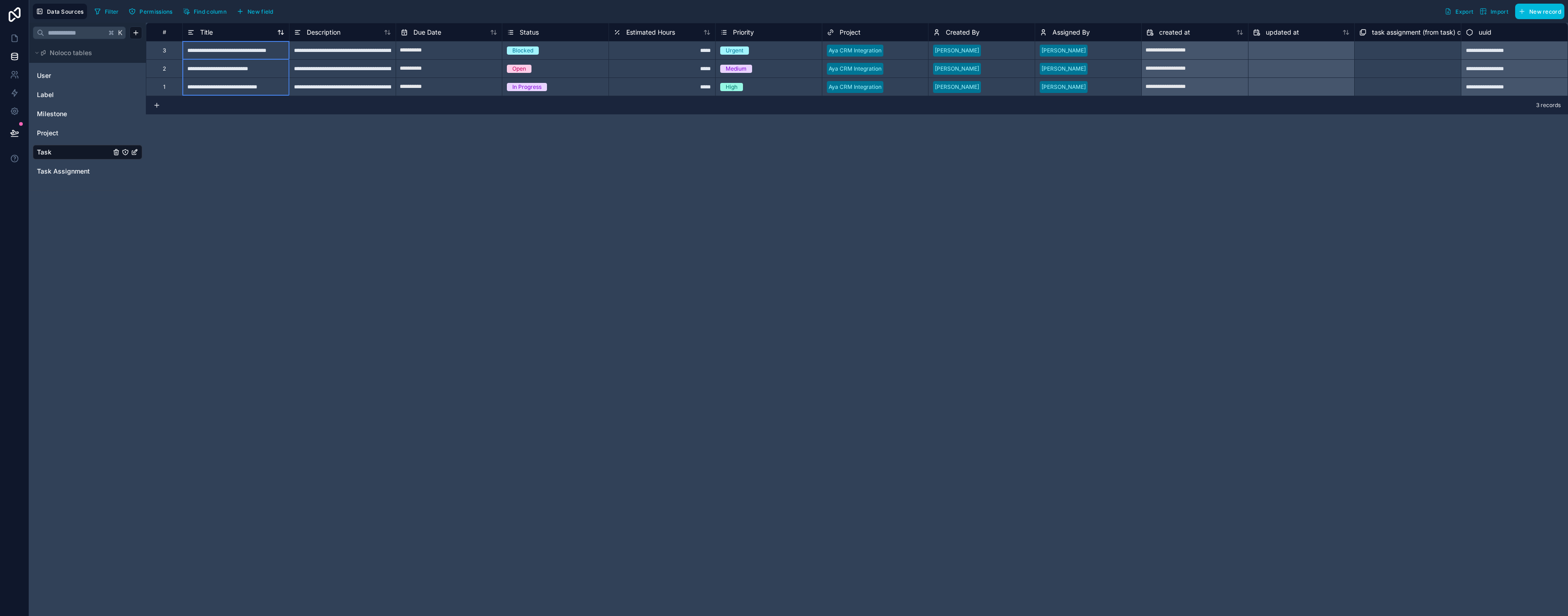
click at [223, 36] on div "Title" at bounding box center [236, 32] width 97 height 11
click at [221, 30] on div "Title" at bounding box center [236, 32] width 97 height 11
click at [331, 30] on span "Description" at bounding box center [323, 32] width 34 height 9
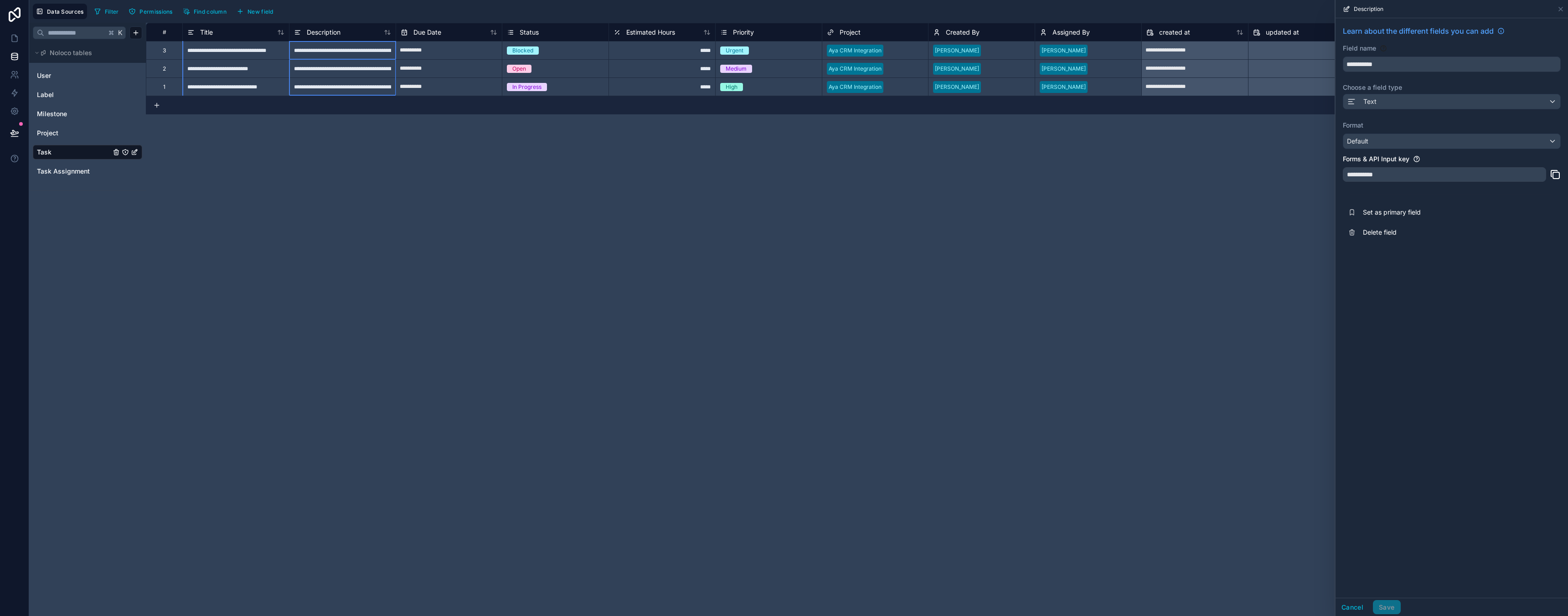
click at [305, 148] on div "**********" at bounding box center [857, 319] width 1422 height 593
click at [1560, 8] on icon at bounding box center [1560, 9] width 3 height 3
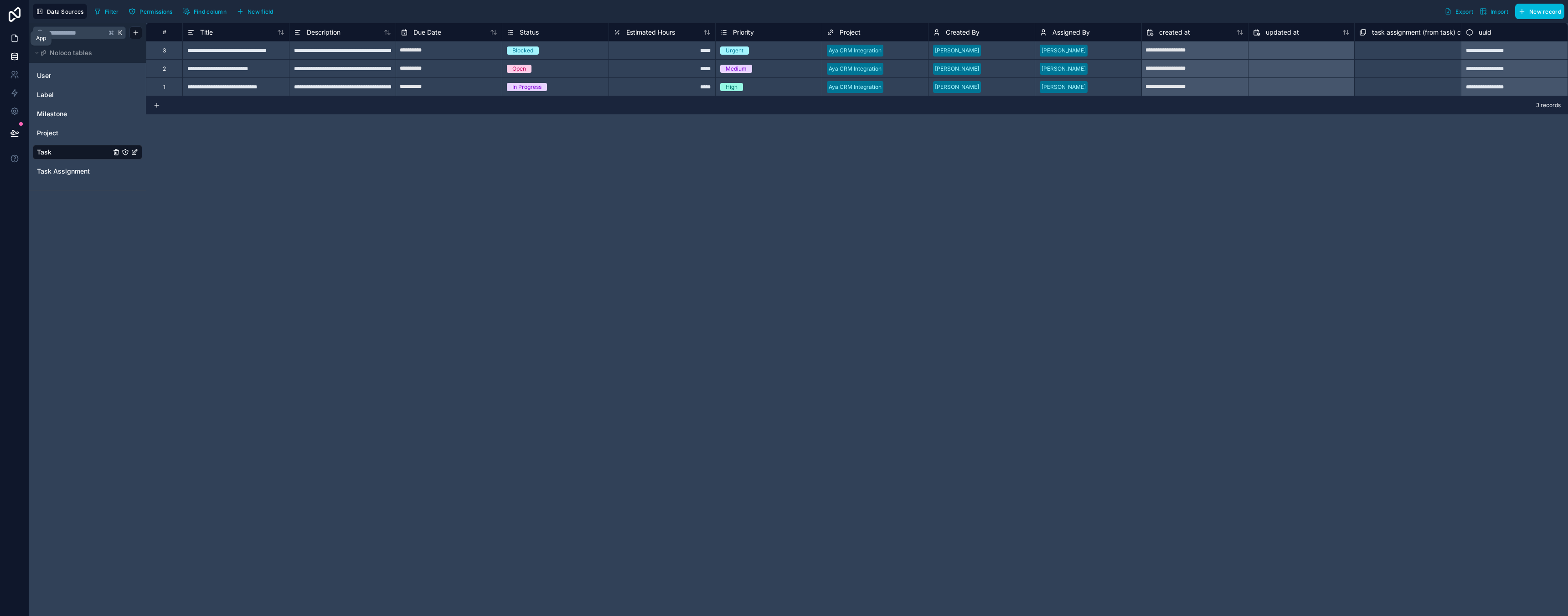
click at [12, 36] on icon at bounding box center [15, 38] width 5 height 7
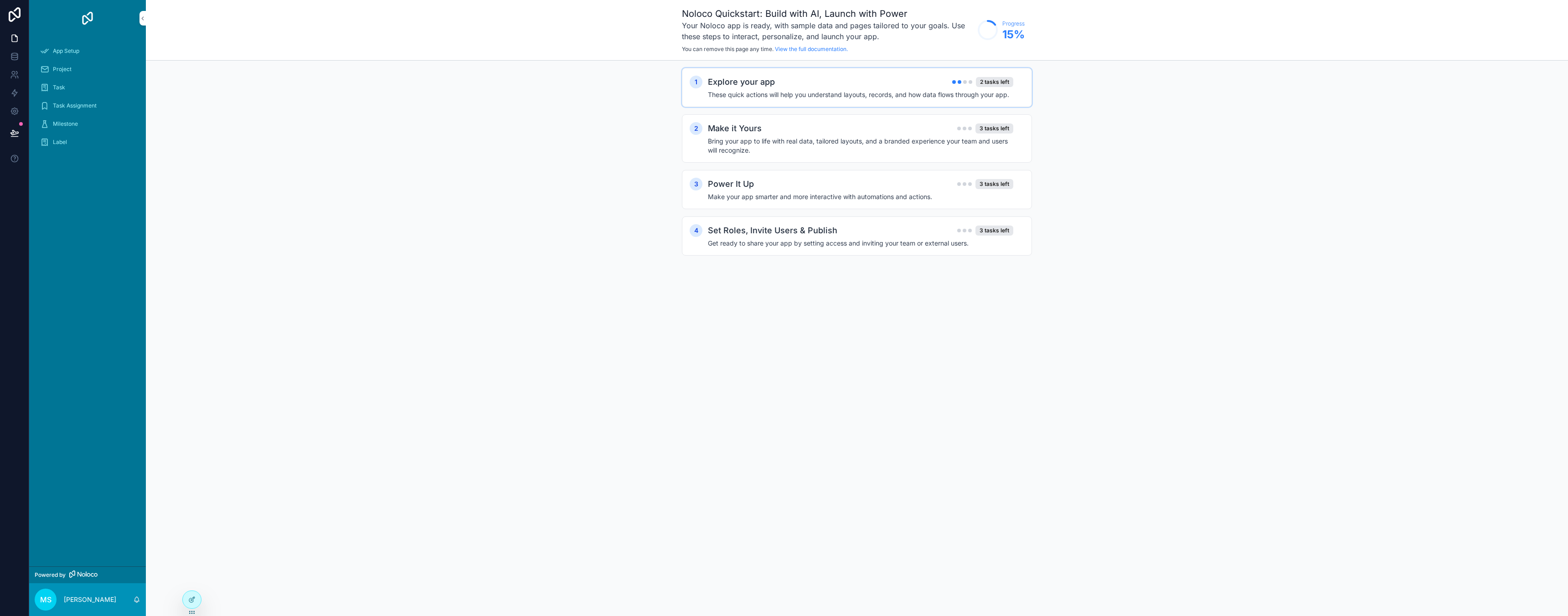
click at [846, 82] on div "Explore your app 2 tasks left" at bounding box center [861, 82] width 305 height 13
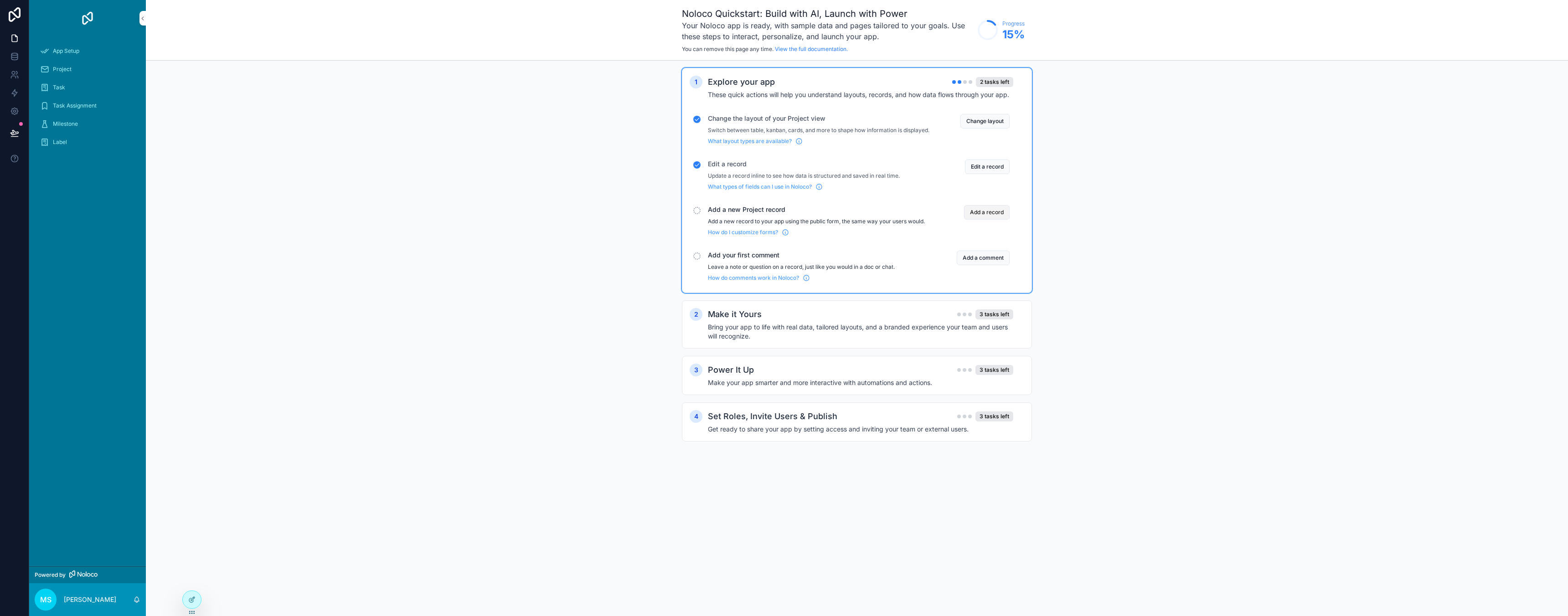
click at [979, 219] on button "Add a record" at bounding box center [987, 213] width 46 height 15
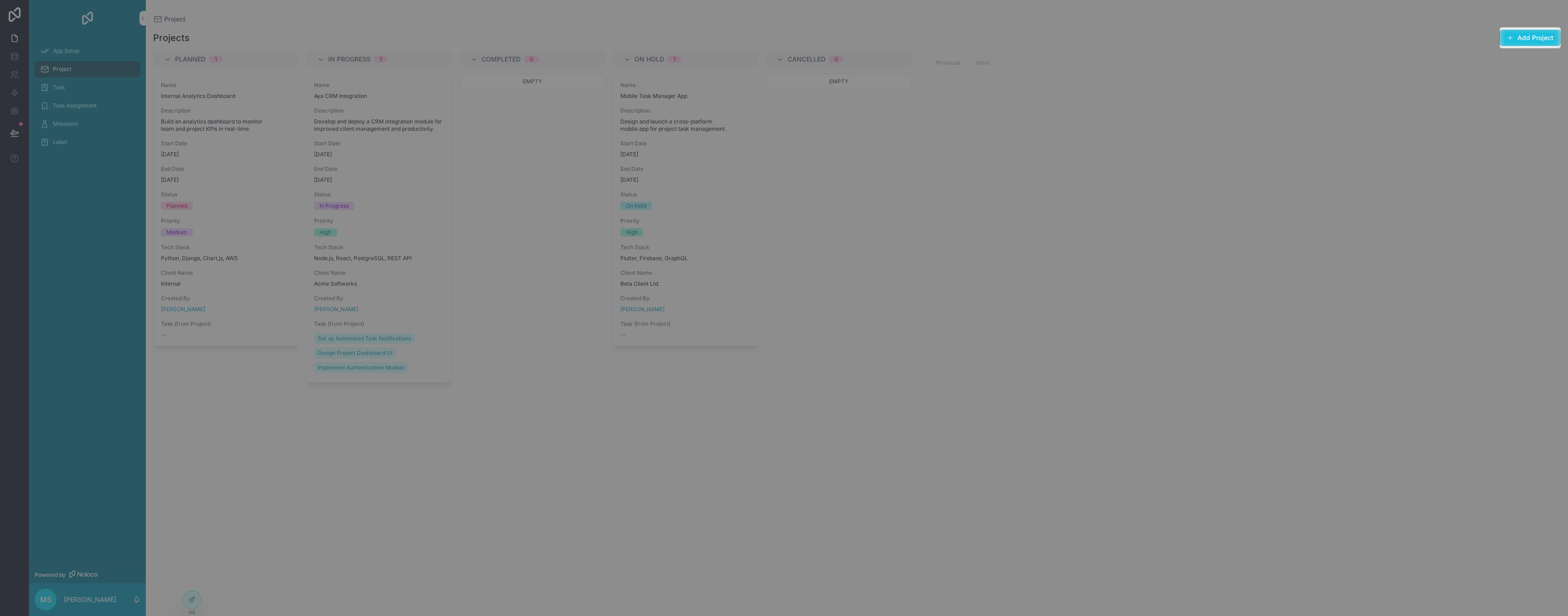
click at [1535, 33] on button "Add Project" at bounding box center [1530, 38] width 61 height 16
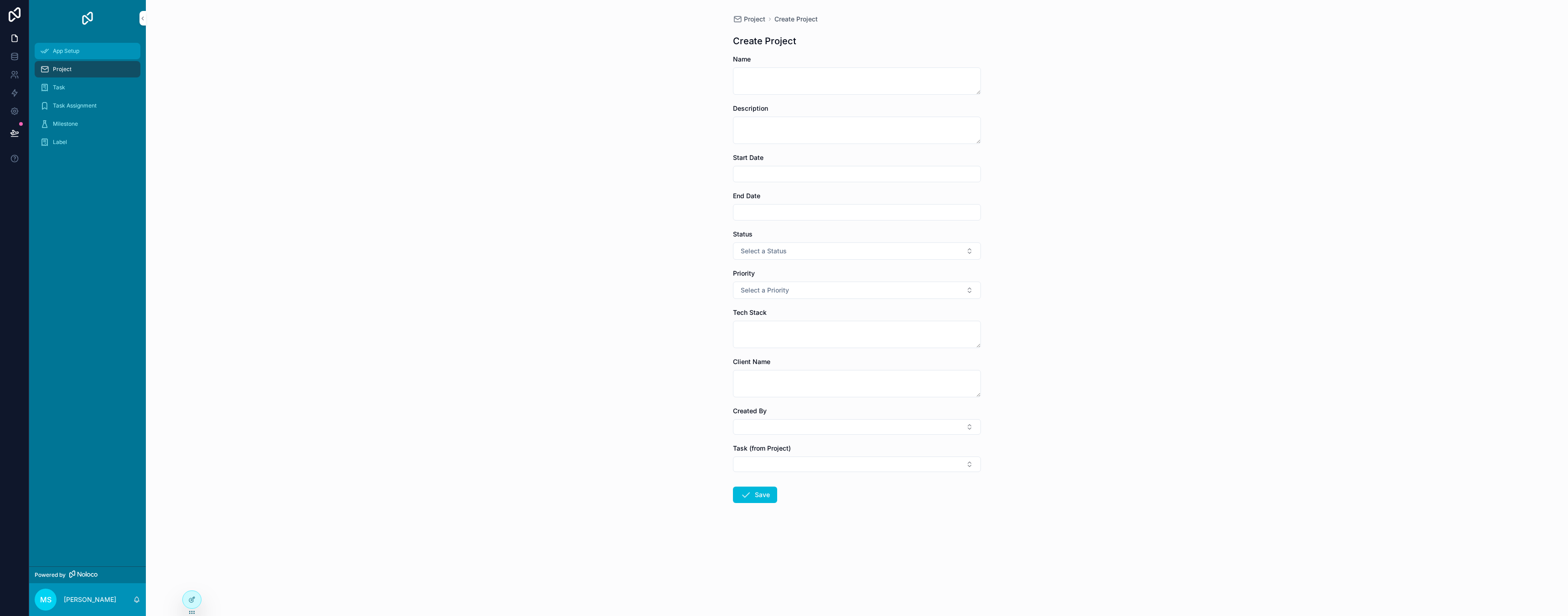
click at [96, 48] on div "App Setup" at bounding box center [87, 51] width 94 height 15
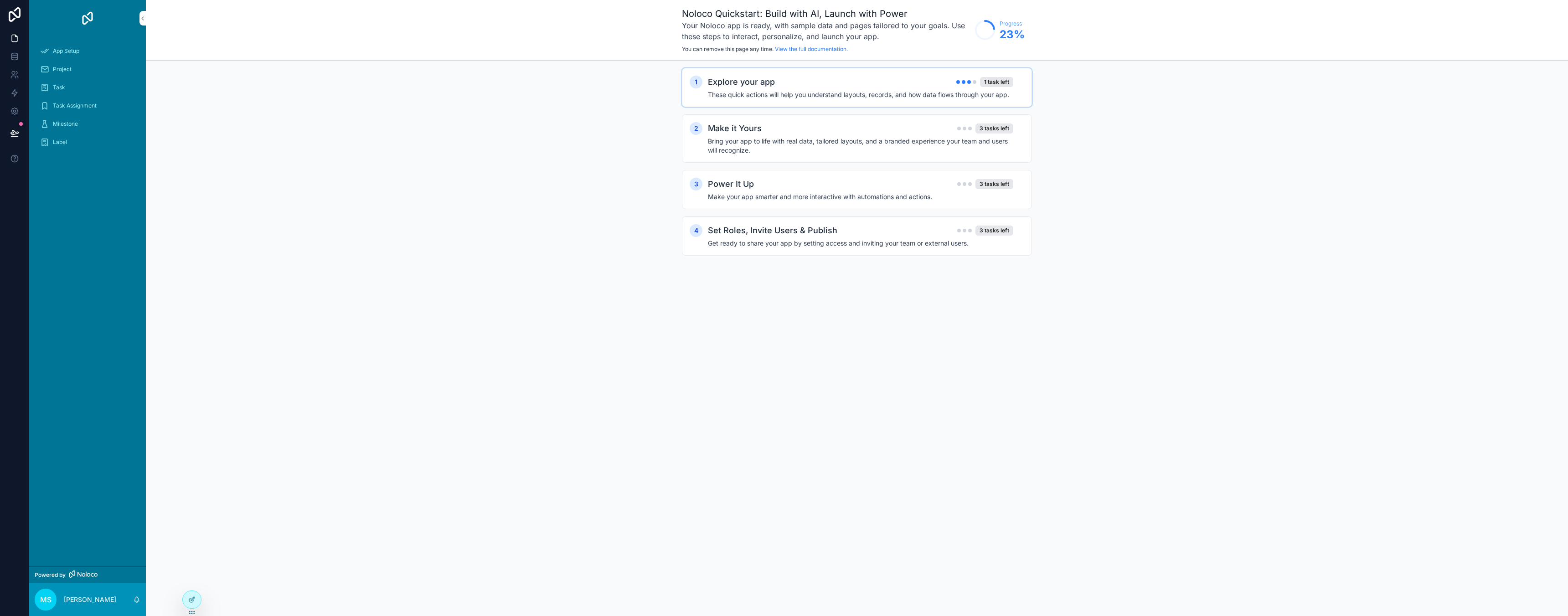
click at [782, 68] on div "1 Explore your app 1 task left These quick actions will help you understand lay…" at bounding box center [857, 88] width 350 height 39
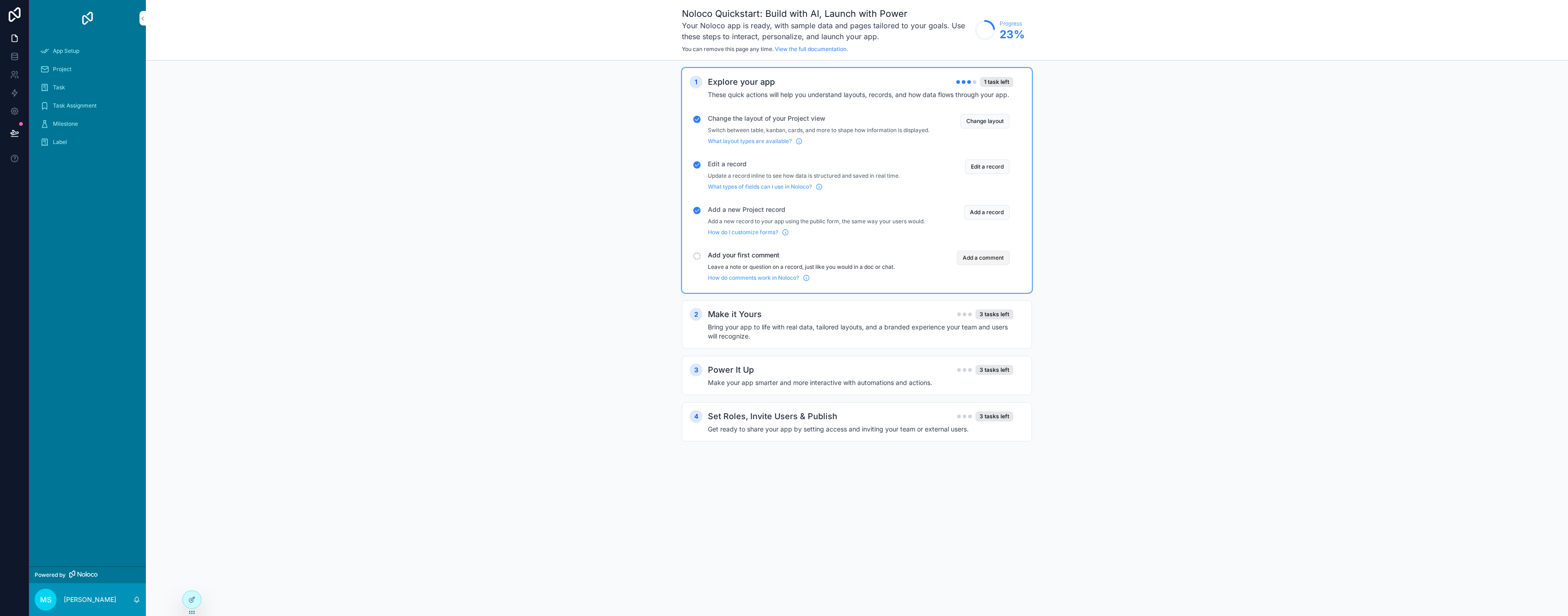
click at [993, 263] on button "Add a comment" at bounding box center [983, 258] width 53 height 15
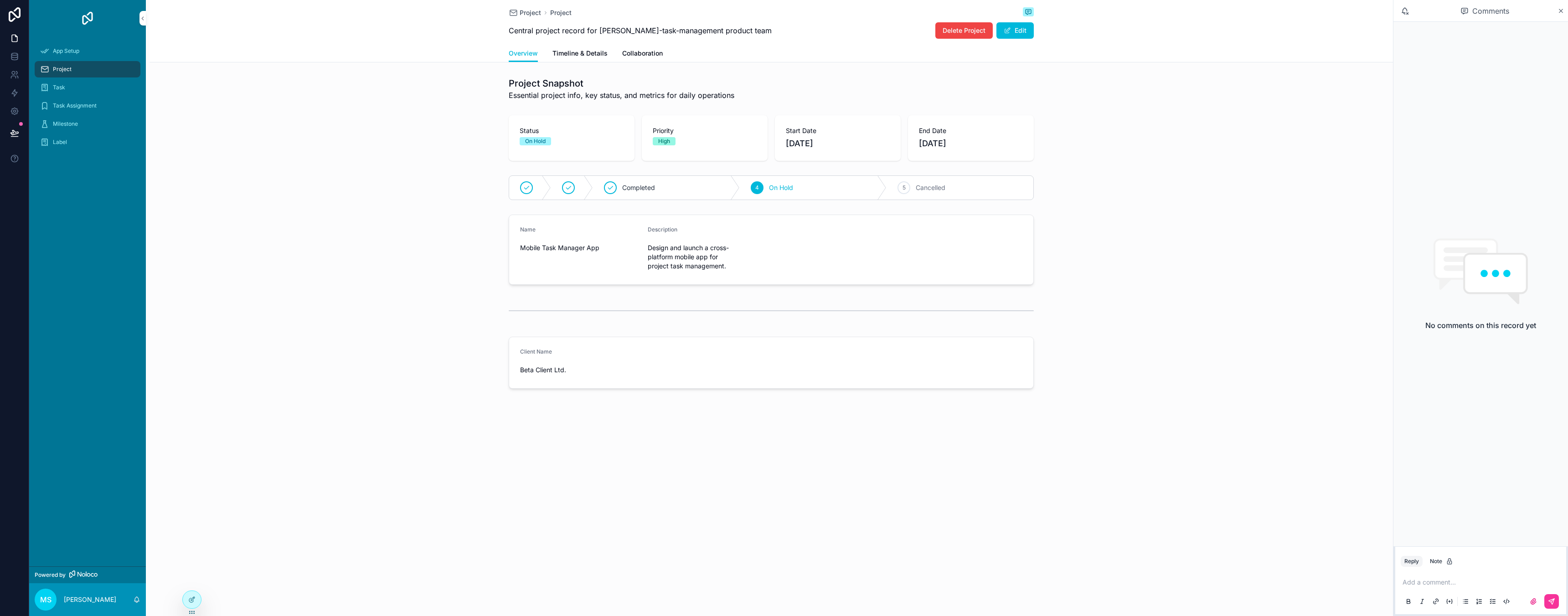
click at [1133, 389] on div "Client Name Beta Client Ltd." at bounding box center [771, 363] width 1243 height 59
click at [85, 47] on div "App Setup" at bounding box center [87, 51] width 94 height 15
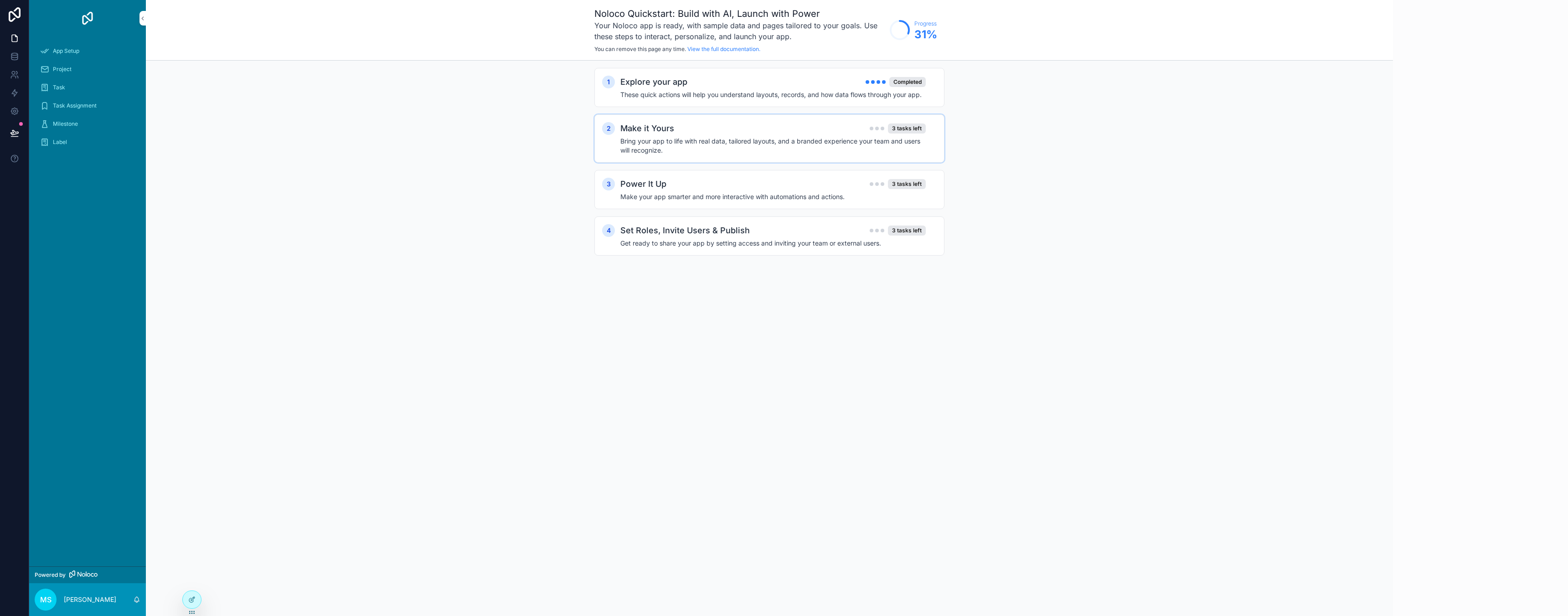
click at [770, 127] on div "Make it Yours 3 tasks left" at bounding box center [773, 128] width 305 height 13
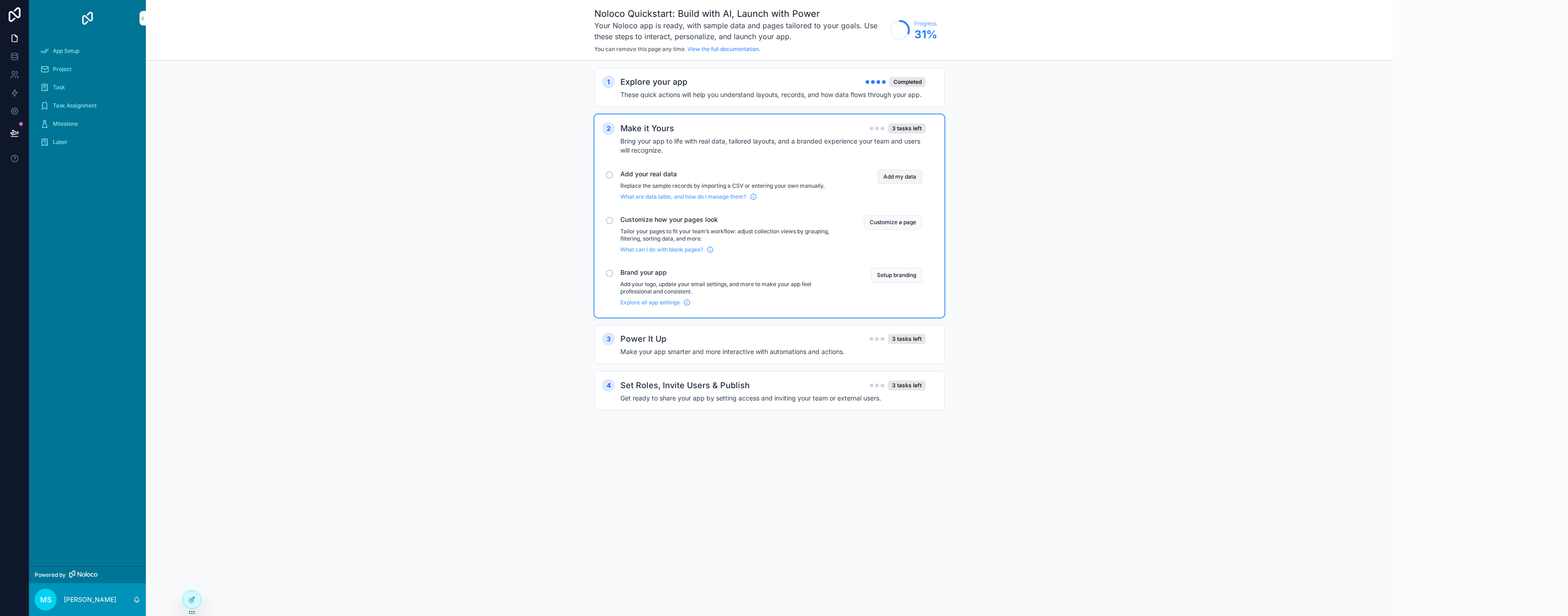
click at [901, 176] on button "Add my data" at bounding box center [900, 177] width 45 height 15
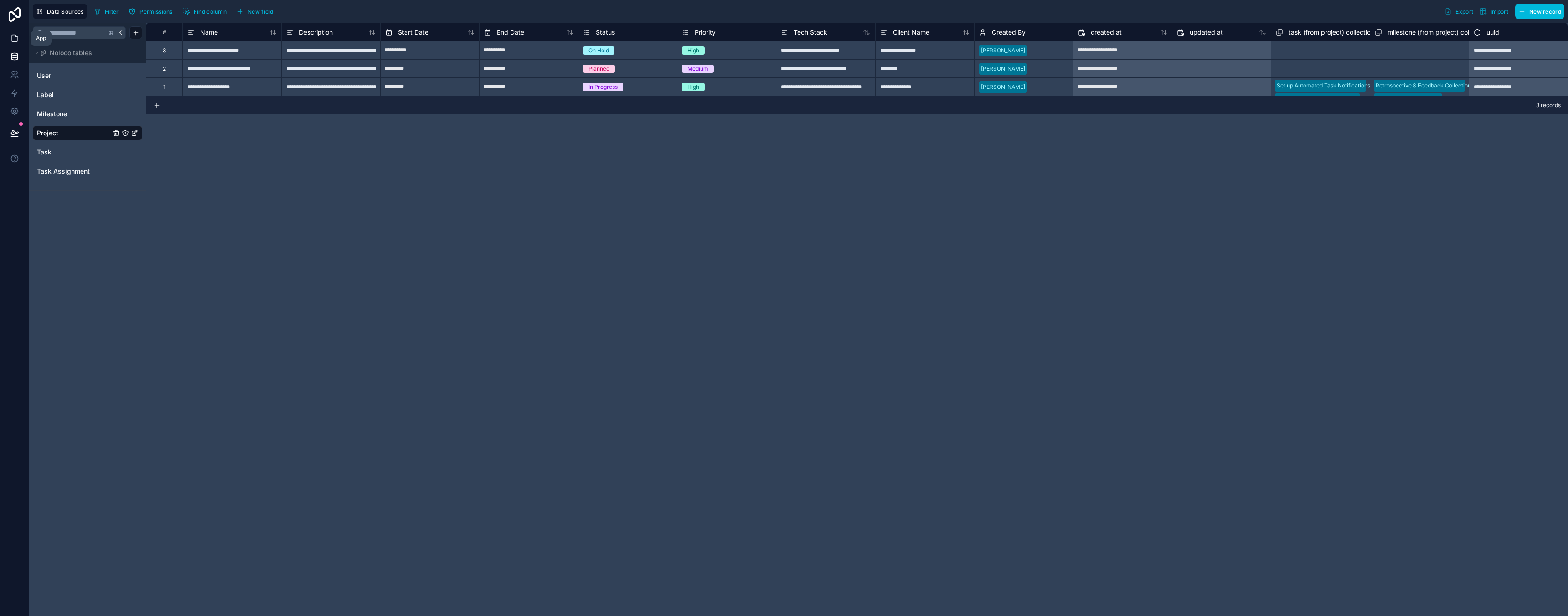
click at [17, 37] on icon at bounding box center [15, 38] width 5 height 7
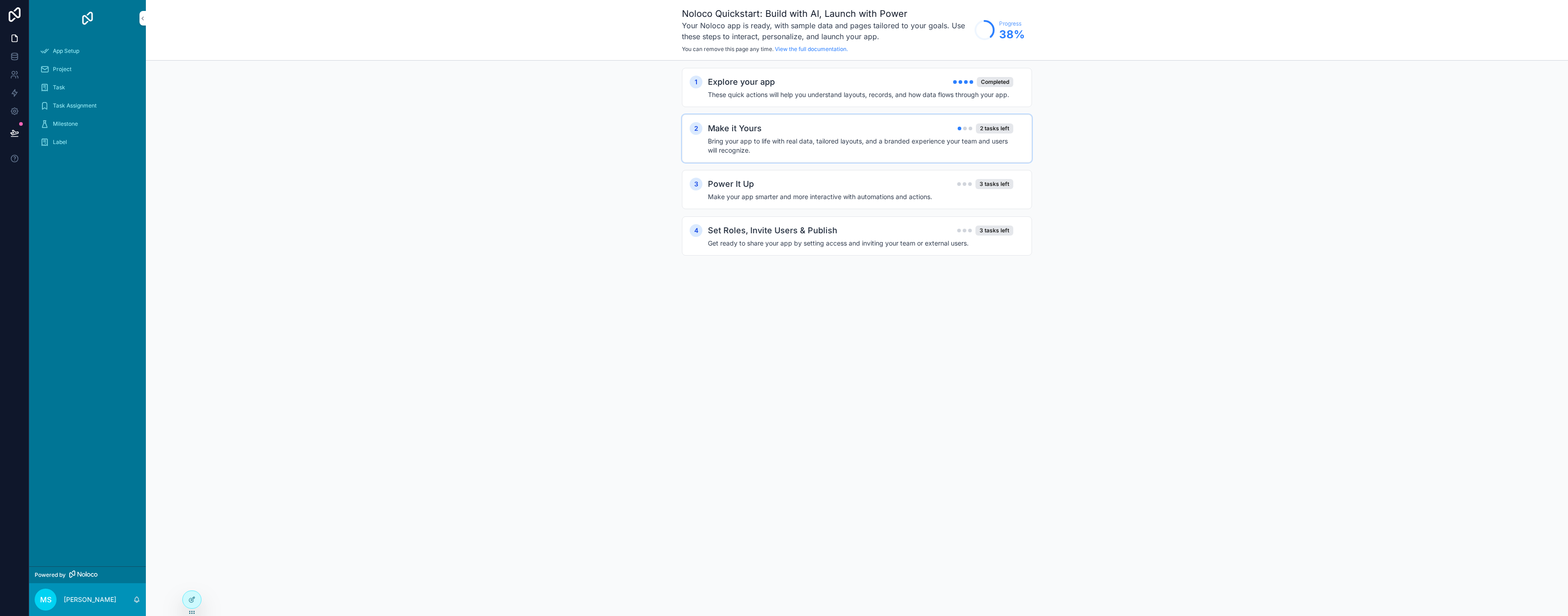
click at [874, 125] on div "Make it Yours 2 tasks left" at bounding box center [861, 128] width 305 height 13
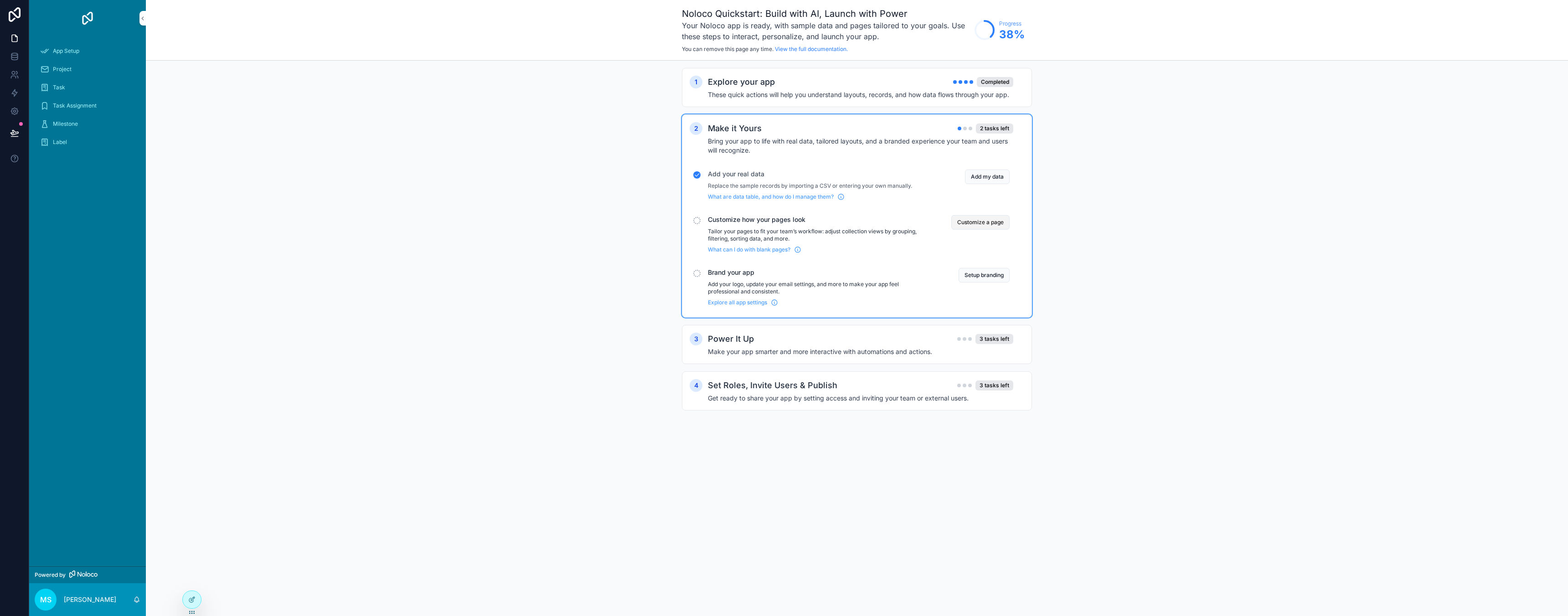
click at [985, 221] on button "Customize a page" at bounding box center [980, 223] width 58 height 15
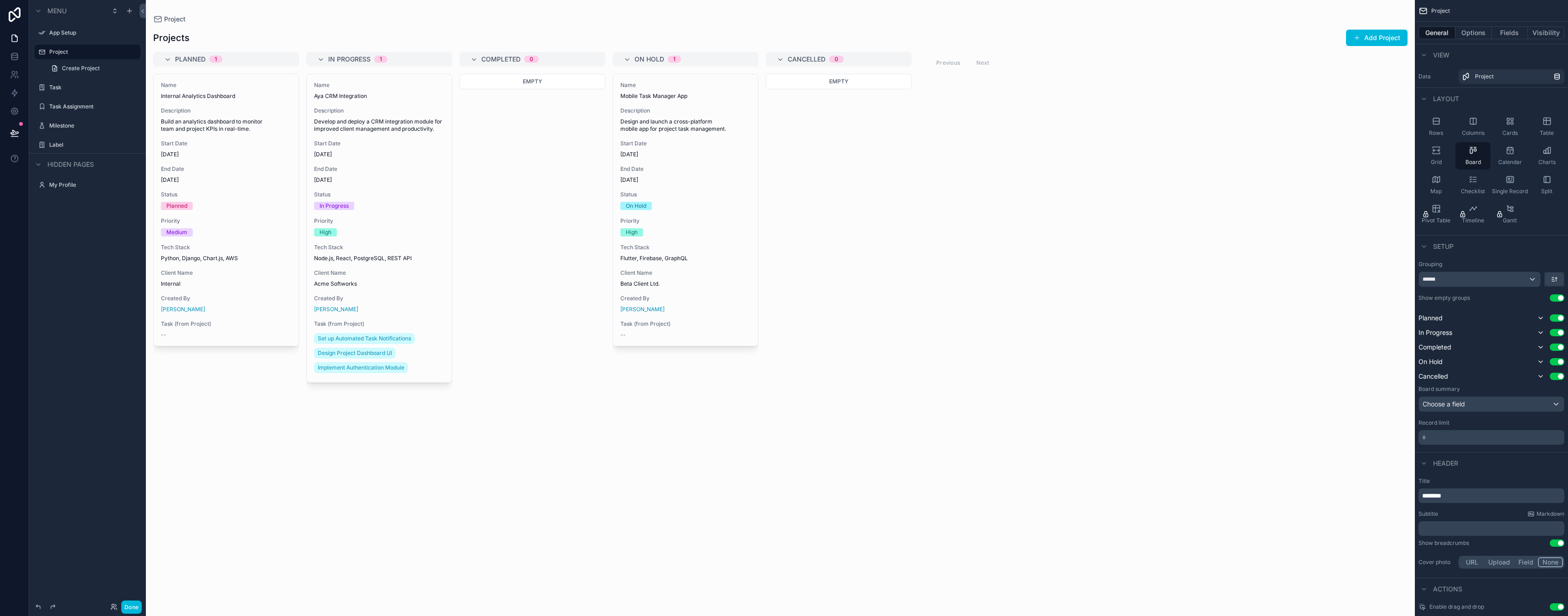
drag, startPoint x: 287, startPoint y: 61, endPoint x: 306, endPoint y: 74, distance: 23.0
click at [306, 74] on div "scrollable content" at bounding box center [780, 308] width 1269 height 616
click at [59, 32] on label "App Setup" at bounding box center [86, 32] width 73 height 7
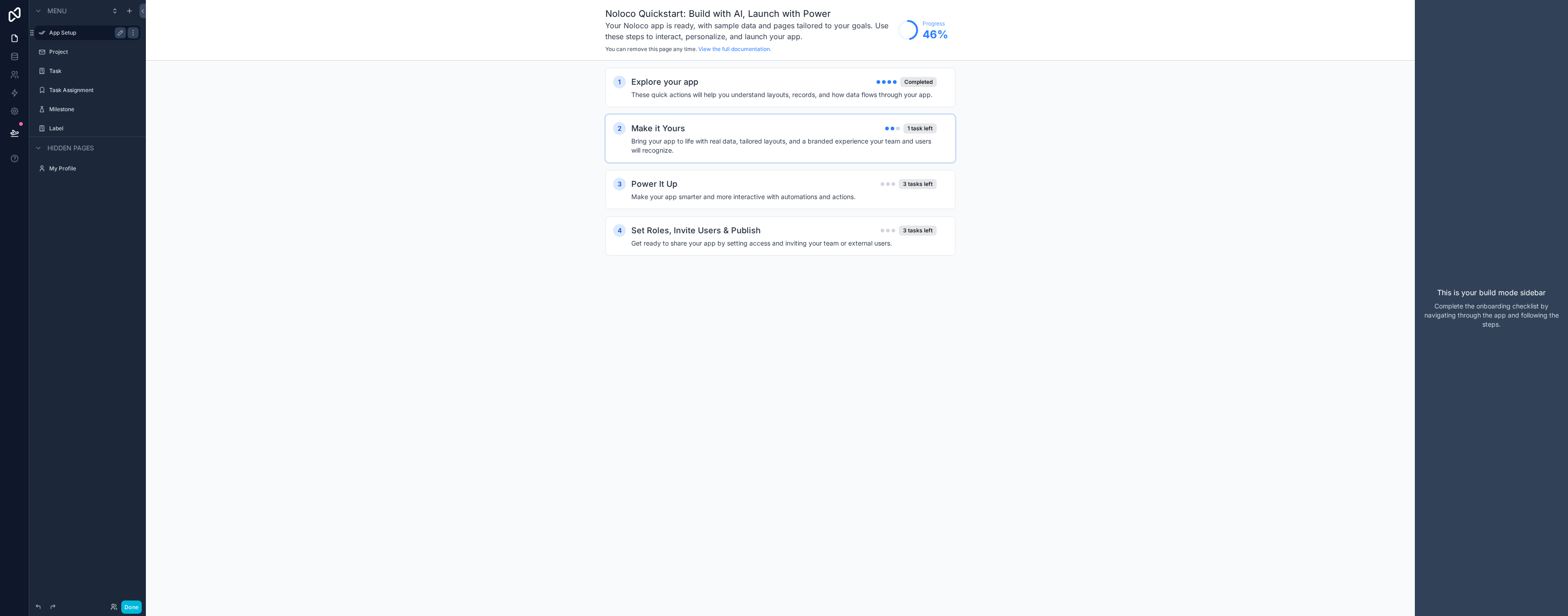
click at [927, 134] on div "Make it Yours 1 task left" at bounding box center [784, 128] width 305 height 13
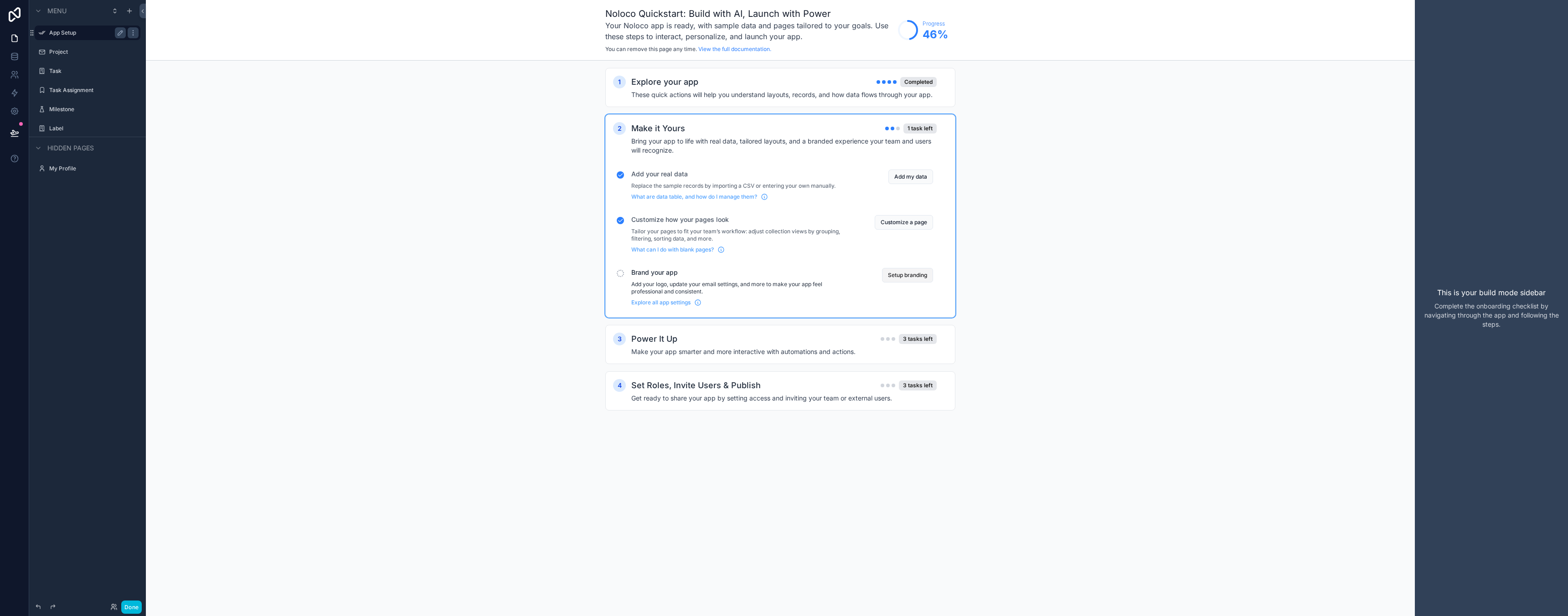
click at [918, 275] on button "Setup branding" at bounding box center [908, 275] width 51 height 15
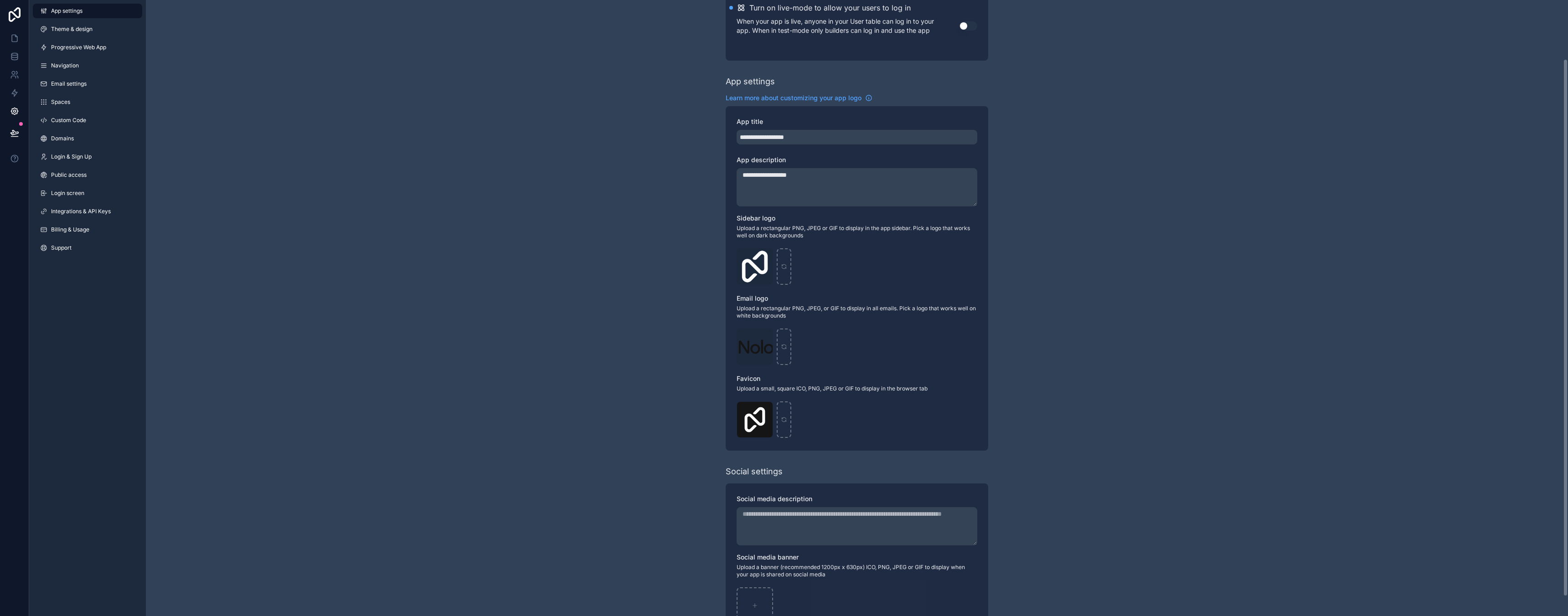
scroll to position [89, 0]
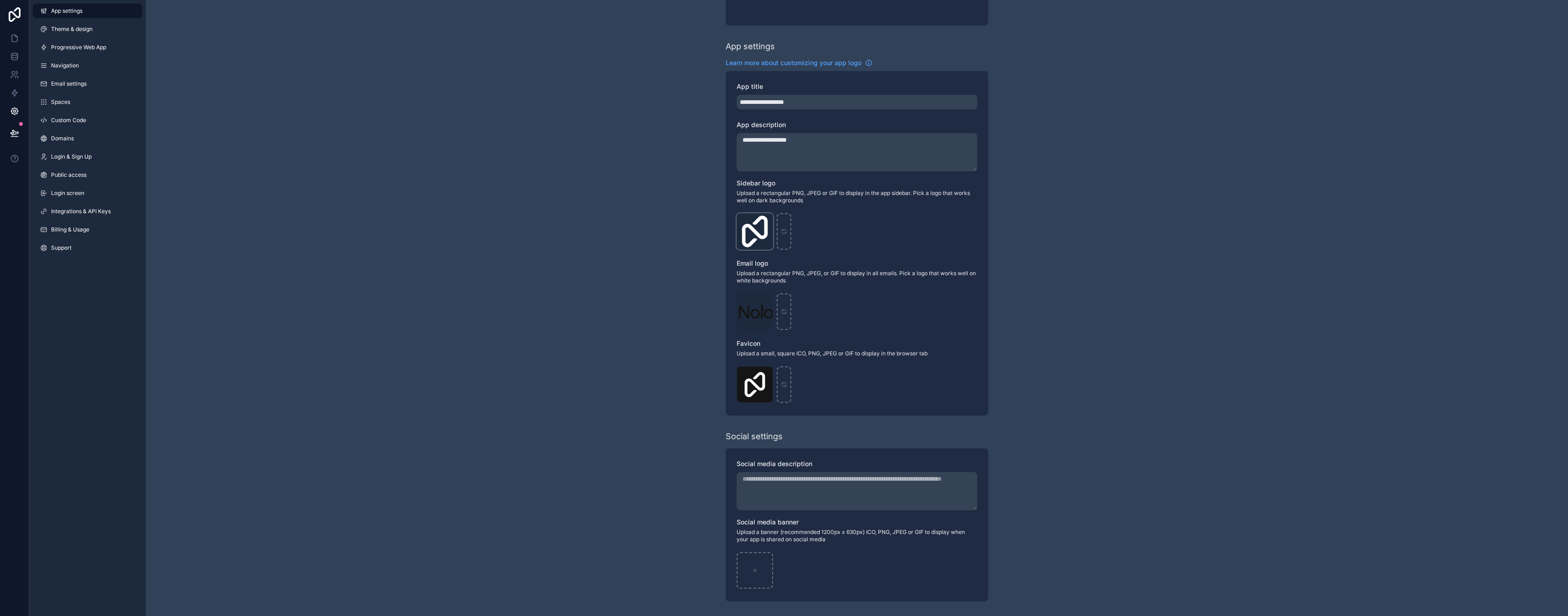
click at [753, 235] on div "Logo-Sq-No-Padding .png" at bounding box center [755, 231] width 36 height 36
click at [785, 231] on icon "scrollable content" at bounding box center [784, 231] width 6 height 6
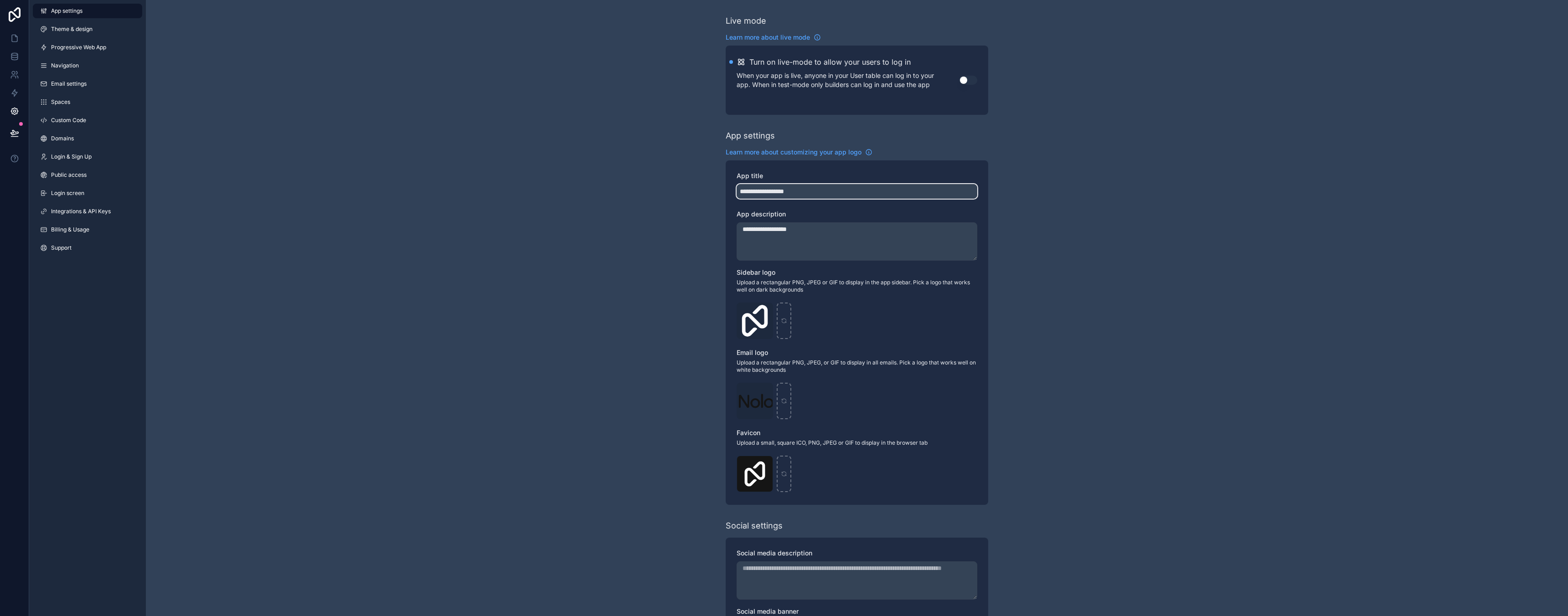
click at [830, 195] on input "**********" at bounding box center [857, 192] width 241 height 15
click at [808, 229] on textarea "**********" at bounding box center [857, 242] width 241 height 38
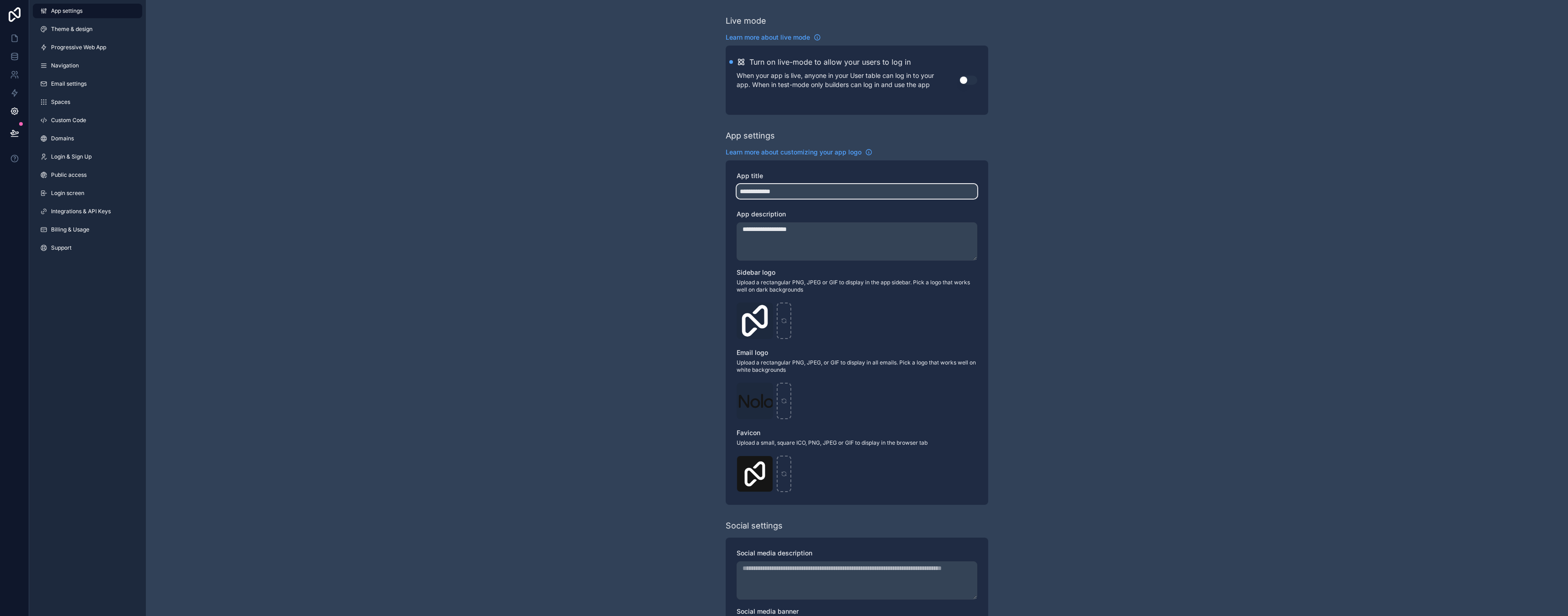
click at [772, 193] on input "**********" at bounding box center [857, 192] width 241 height 15
paste input "******"
type input "**********"
click at [754, 323] on div "Logo-Sq-No-Padding .png" at bounding box center [755, 320] width 36 height 36
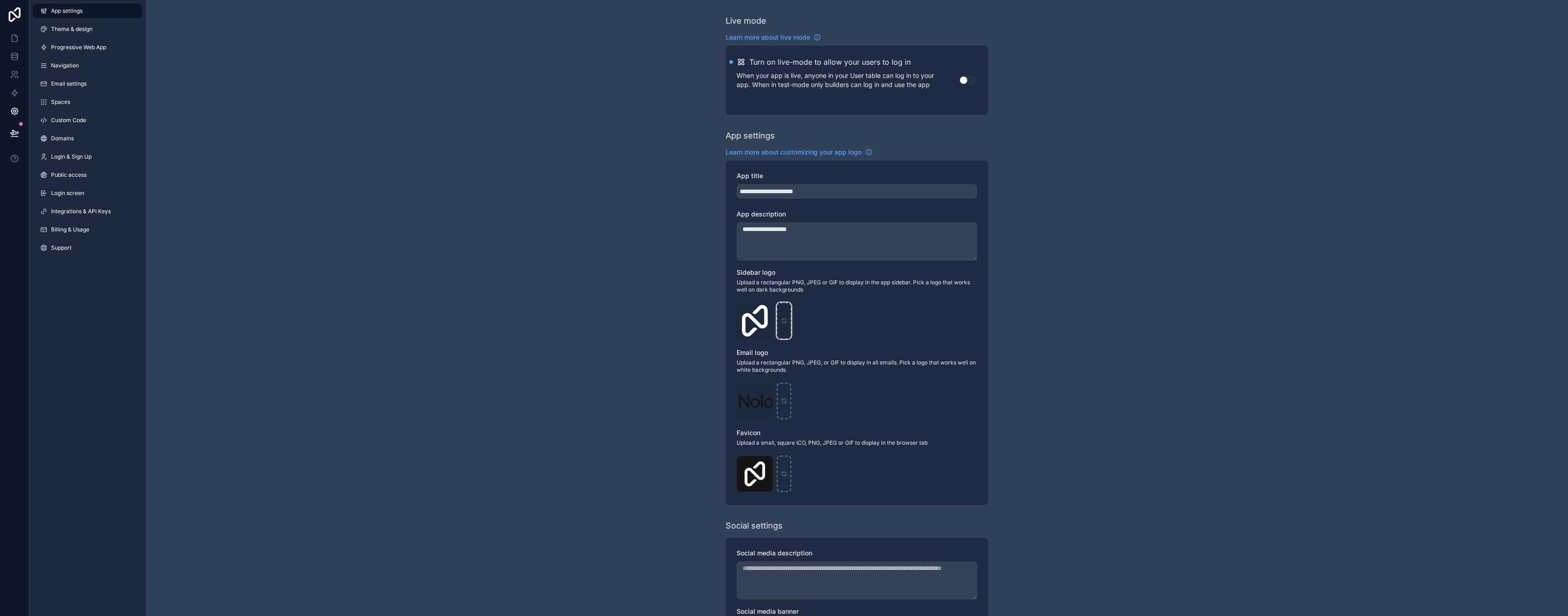
click at [781, 316] on div "scrollable content" at bounding box center [784, 320] width 15 height 36
type input "**********"
click at [784, 405] on div "scrollable content" at bounding box center [784, 401] width 15 height 36
type input "**********"
click at [787, 472] on div "scrollable content" at bounding box center [784, 474] width 15 height 36
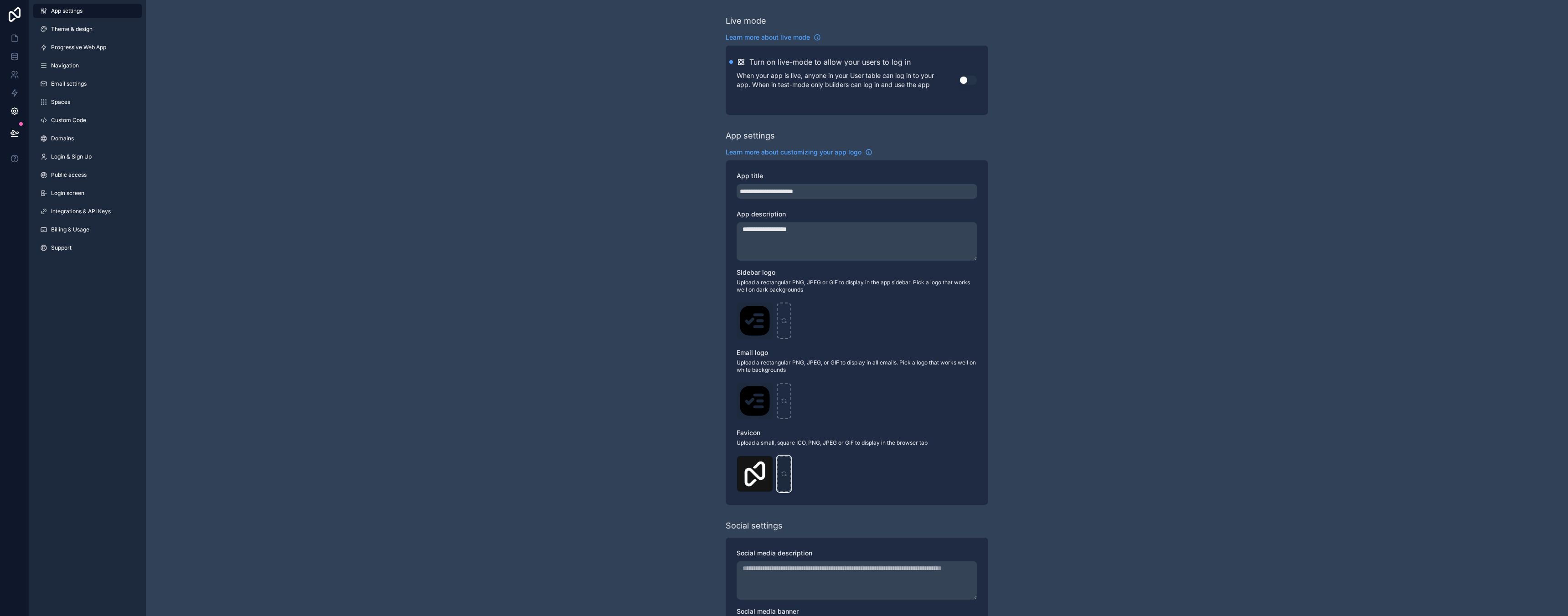
type input "**********"
click at [18, 38] on icon at bounding box center [15, 38] width 9 height 9
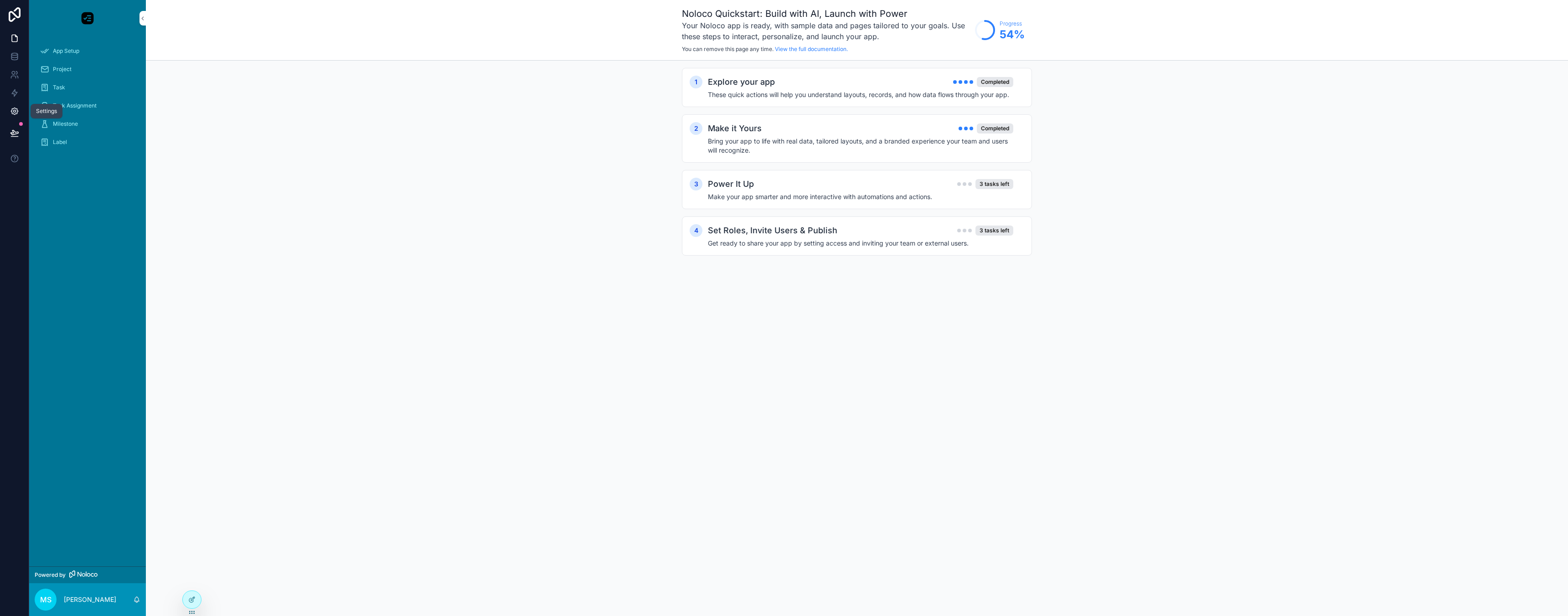
click at [13, 117] on link at bounding box center [14, 111] width 29 height 18
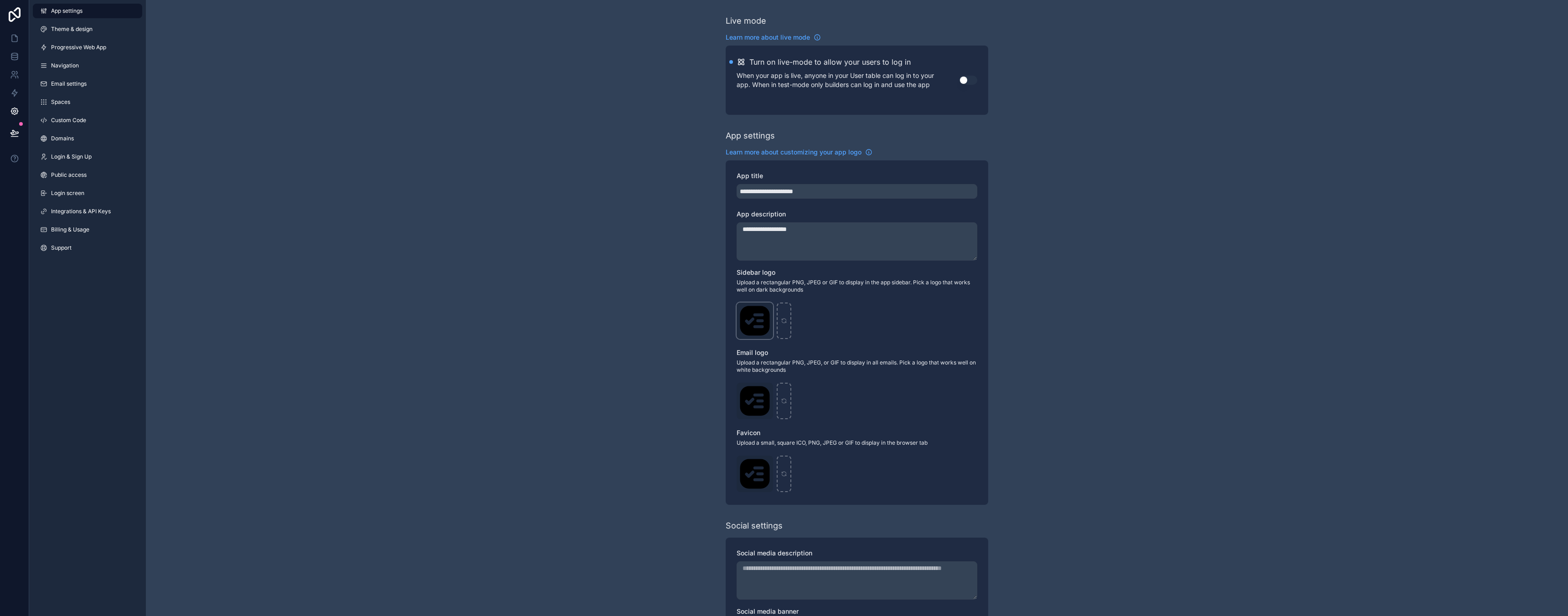
click at [757, 322] on div "task-list-f .svg" at bounding box center [755, 320] width 36 height 36
click at [786, 320] on icon "scrollable content" at bounding box center [784, 319] width 4 height 2
type input "**********"
click at [15, 38] on icon at bounding box center [15, 38] width 9 height 9
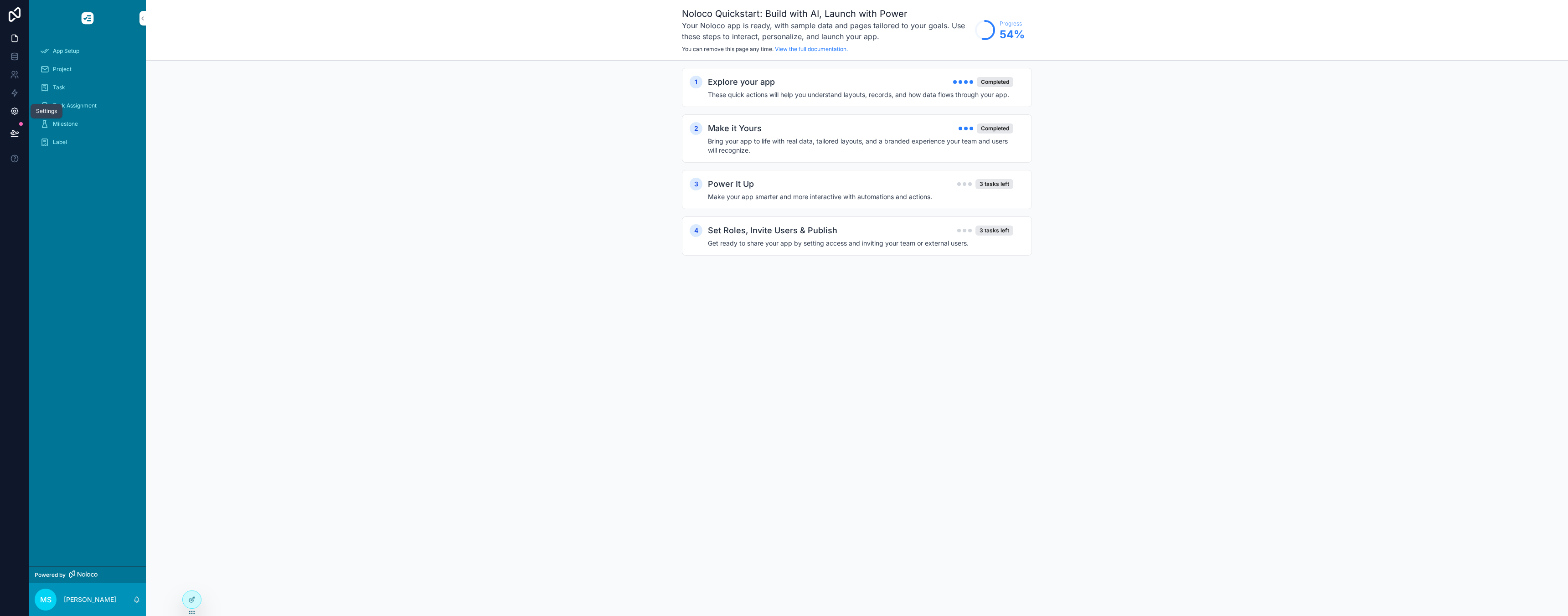
click at [9, 109] on link at bounding box center [14, 111] width 29 height 18
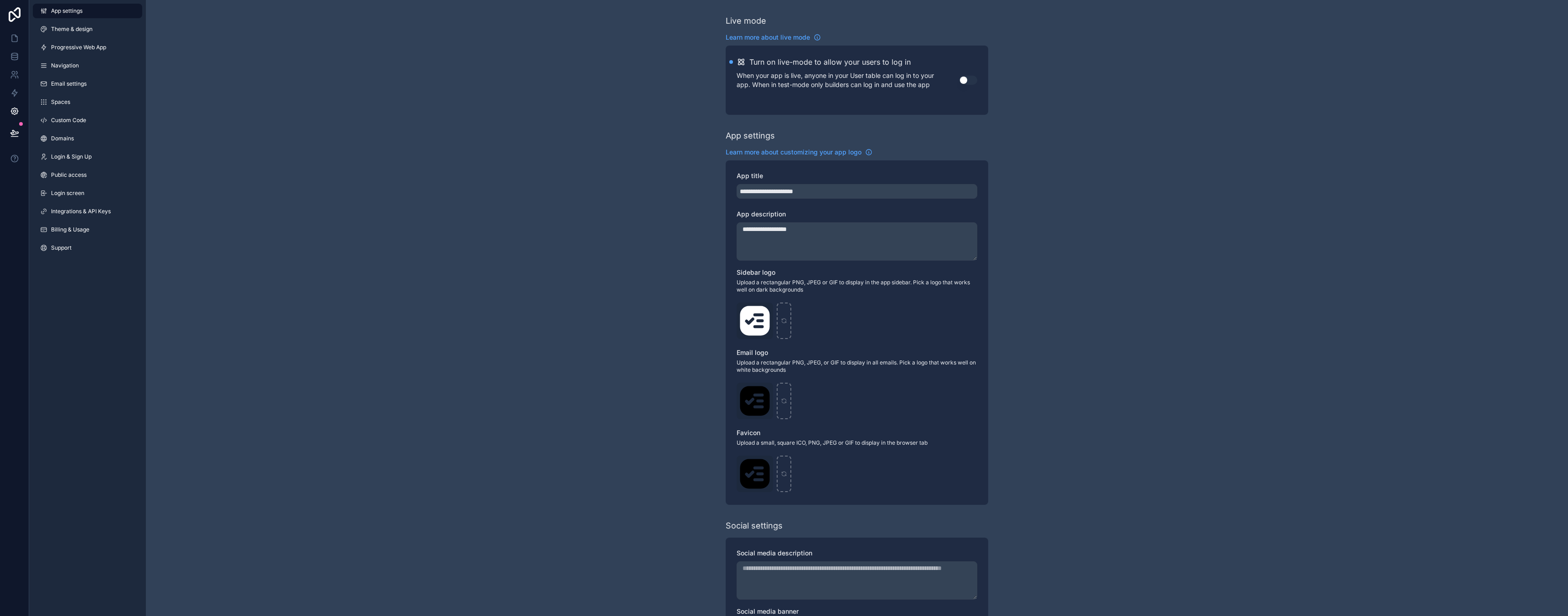
click at [821, 235] on textarea "**********" at bounding box center [857, 242] width 241 height 38
click at [92, 31] on link "Theme & design" at bounding box center [88, 29] width 109 height 15
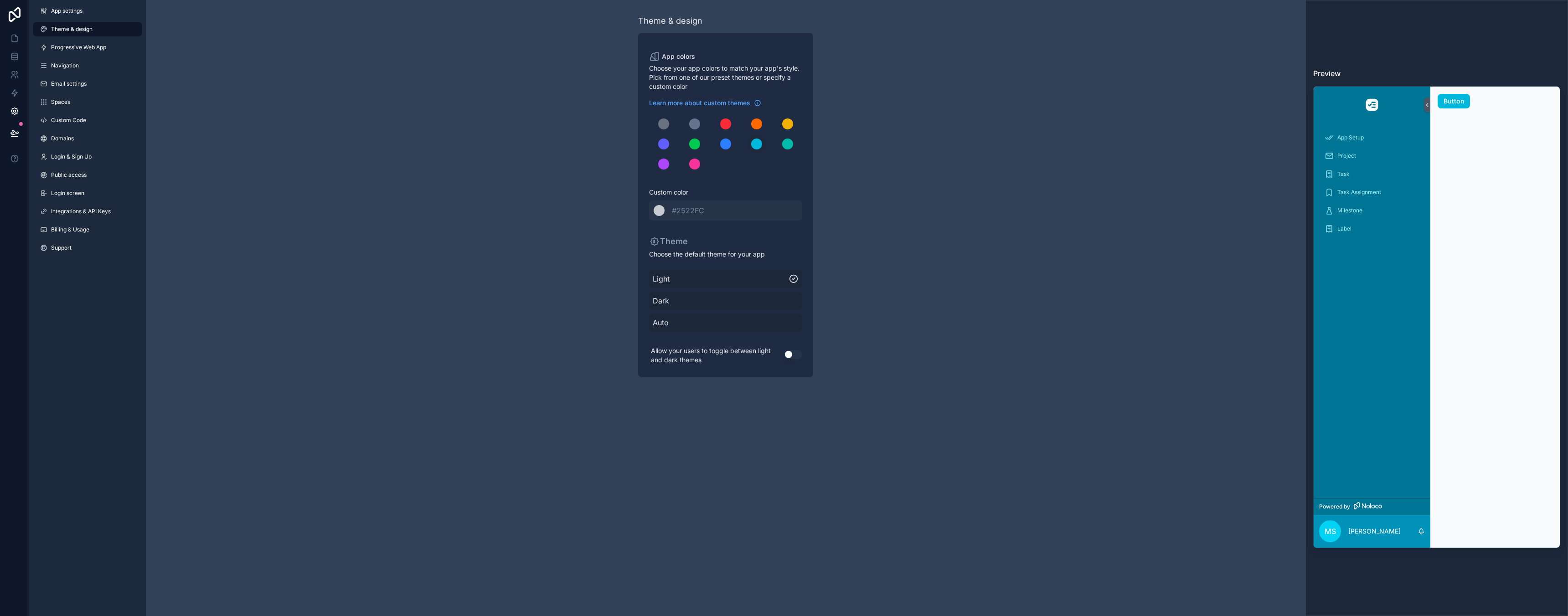
click at [689, 323] on span "Auto" at bounding box center [726, 323] width 146 height 11
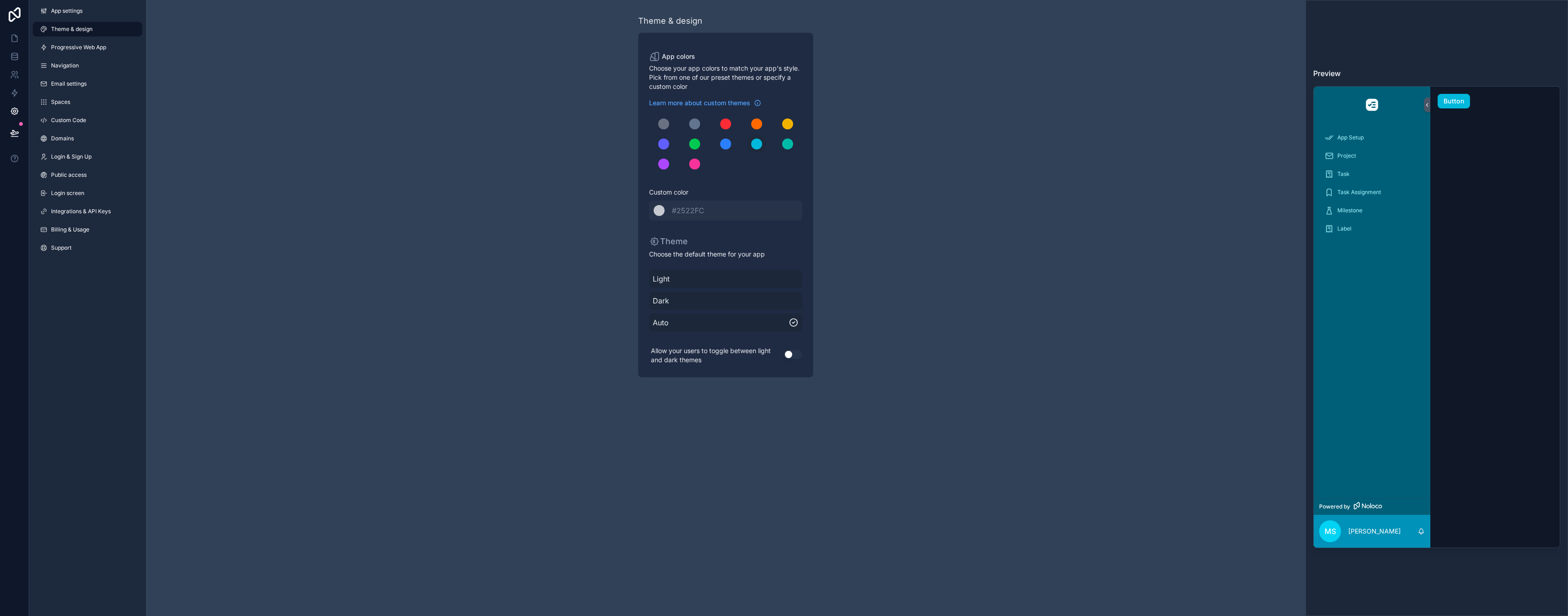
click at [689, 280] on span "Light" at bounding box center [726, 279] width 146 height 11
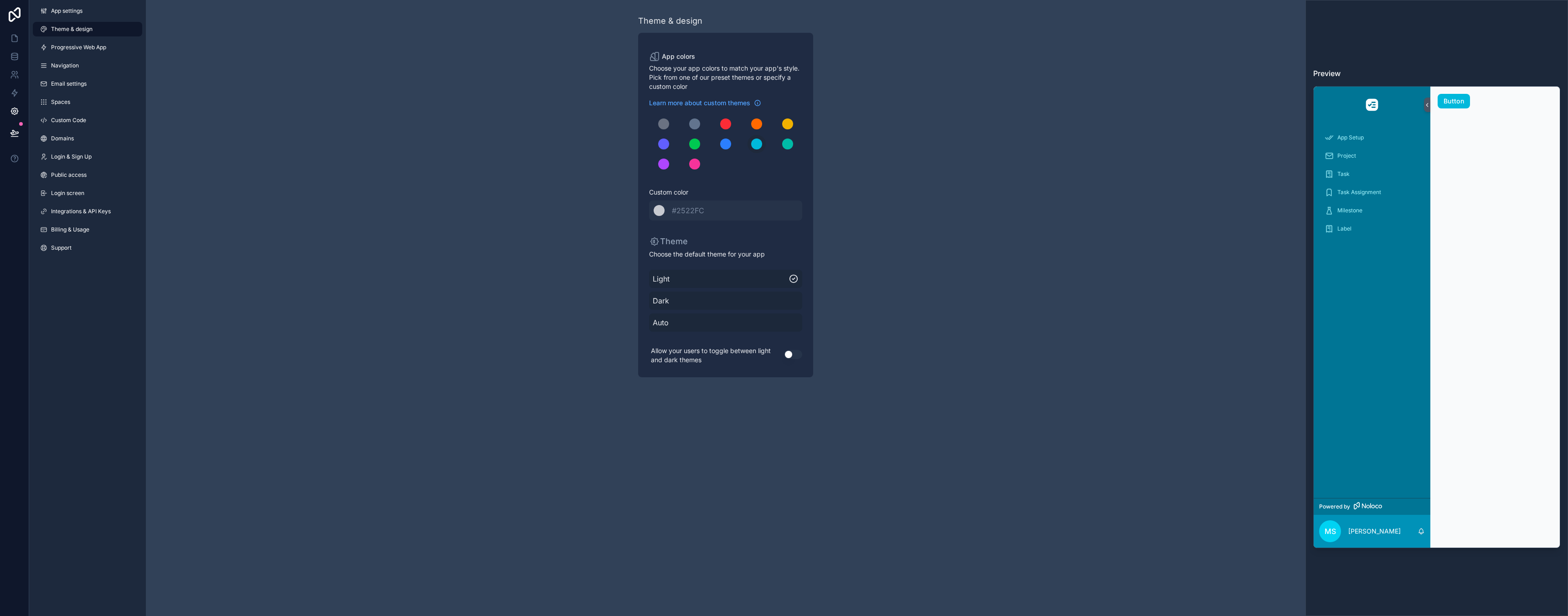
click at [792, 353] on button "Use setting" at bounding box center [792, 355] width 18 height 9
click at [83, 49] on span "Progressive Web App" at bounding box center [79, 47] width 55 height 7
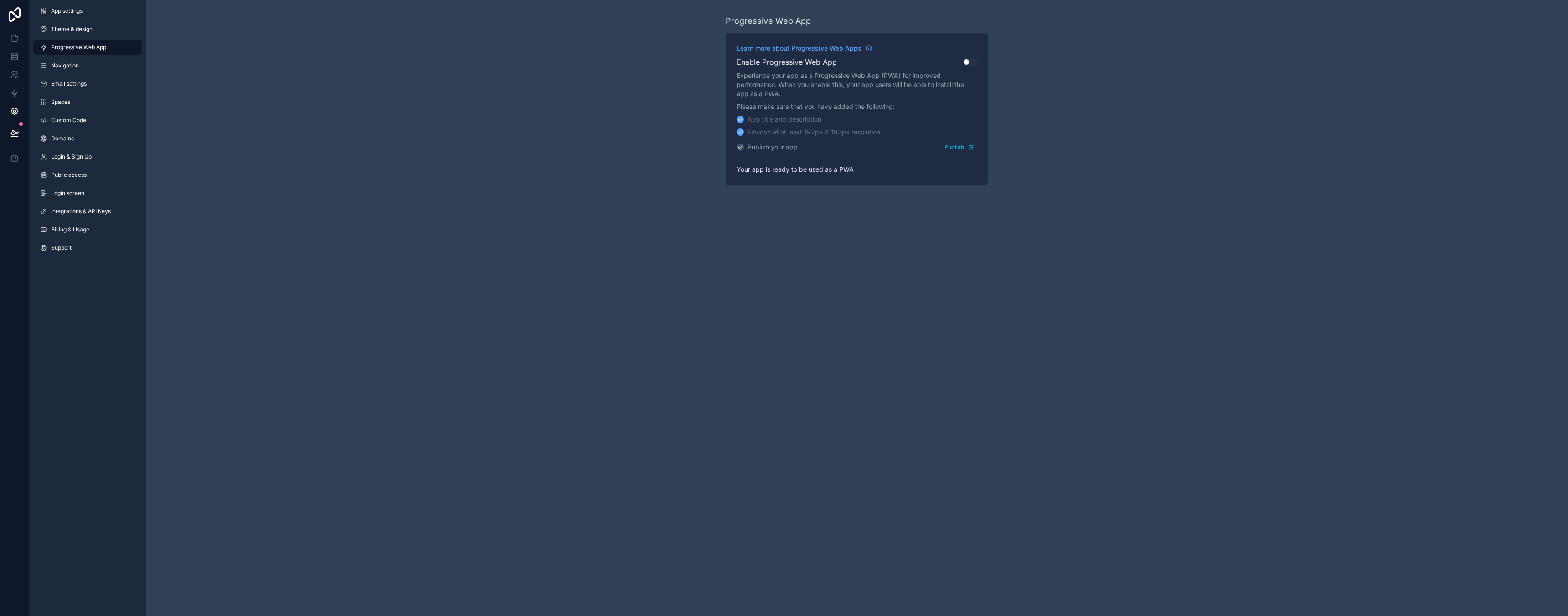
click at [88, 73] on div "App settings Theme & design Progressive Web App Navigation Email settings Space…" at bounding box center [87, 131] width 117 height 262
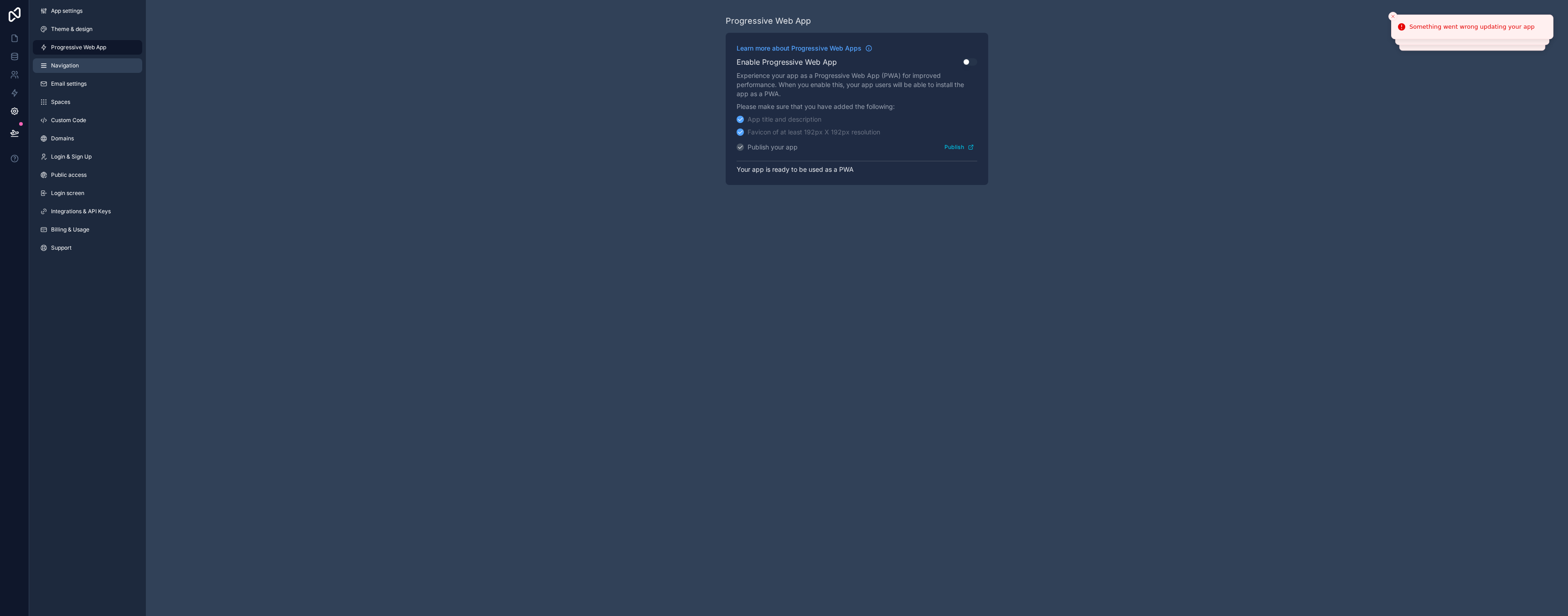
click at [76, 67] on span "Navigation" at bounding box center [65, 65] width 28 height 7
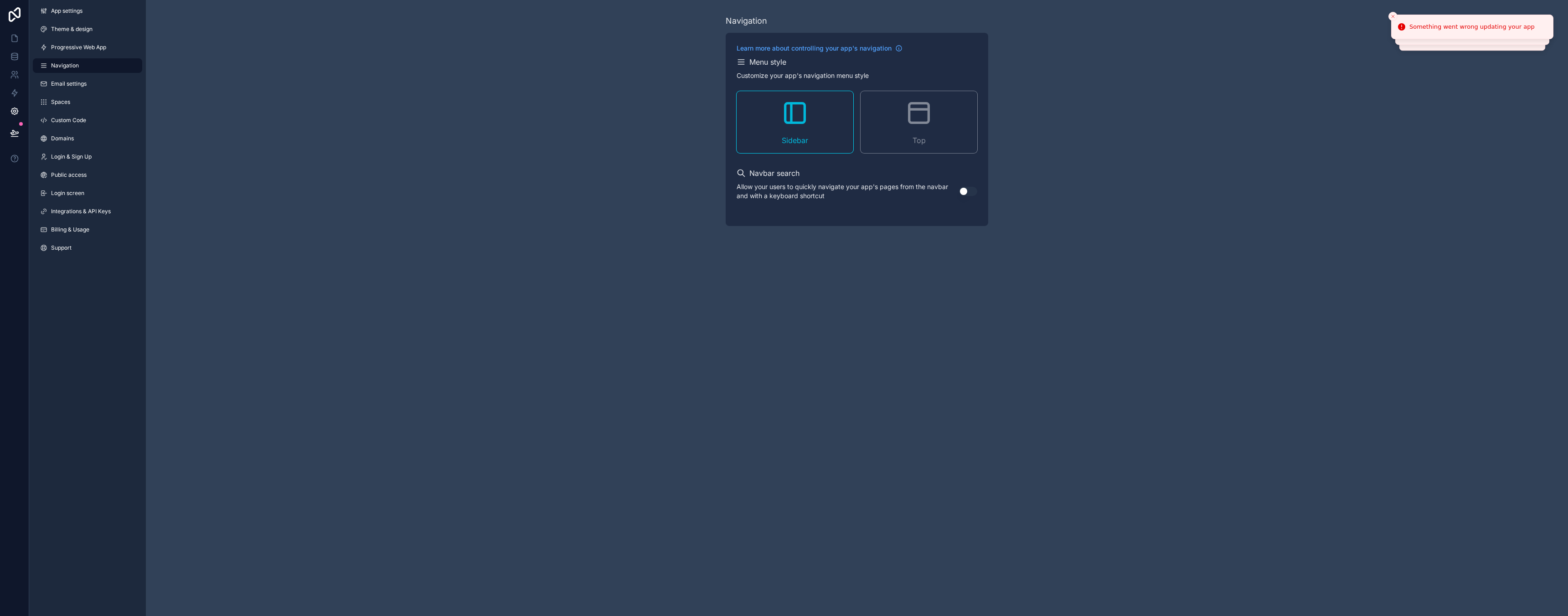
click at [898, 115] on div "Top" at bounding box center [919, 122] width 117 height 62
click at [840, 119] on div "Sidebar" at bounding box center [794, 122] width 117 height 62
click at [915, 117] on icon "scrollable content" at bounding box center [919, 113] width 29 height 29
click at [822, 123] on div "Sidebar" at bounding box center [794, 122] width 117 height 62
click at [895, 128] on div "Top" at bounding box center [919, 122] width 117 height 62
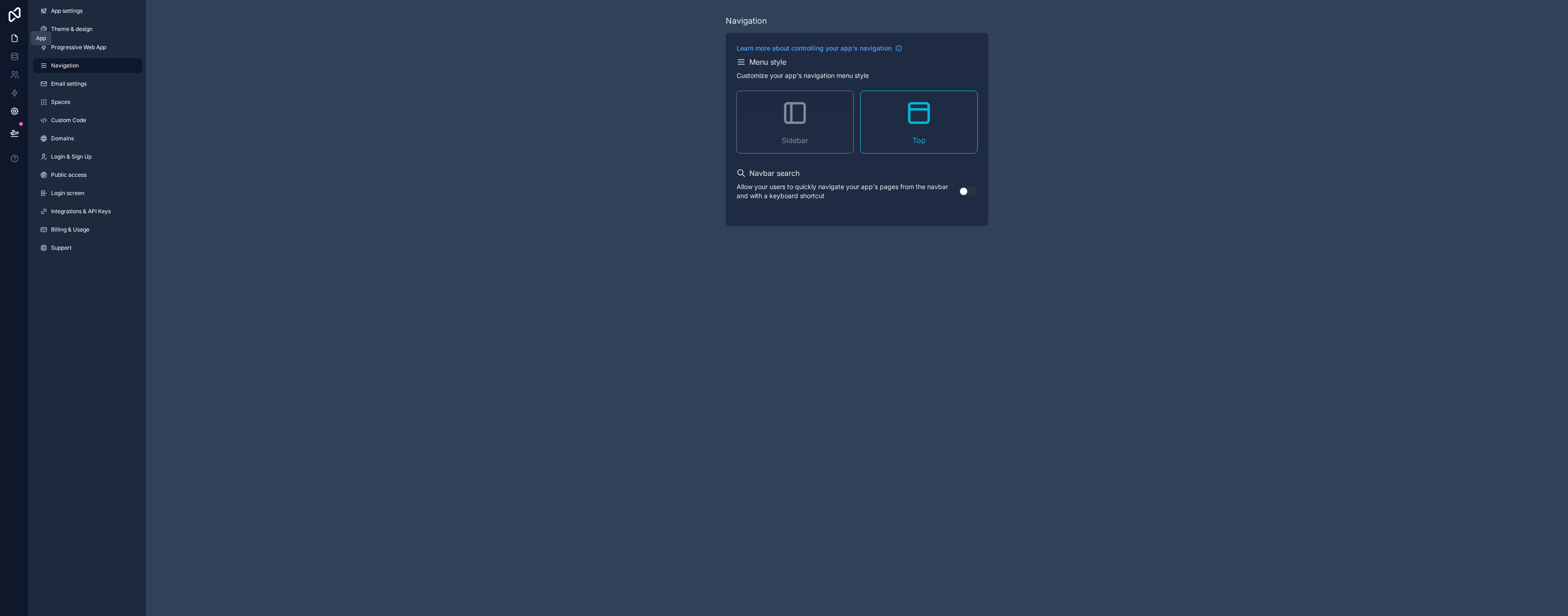
click at [15, 37] on icon at bounding box center [16, 36] width 2 height 2
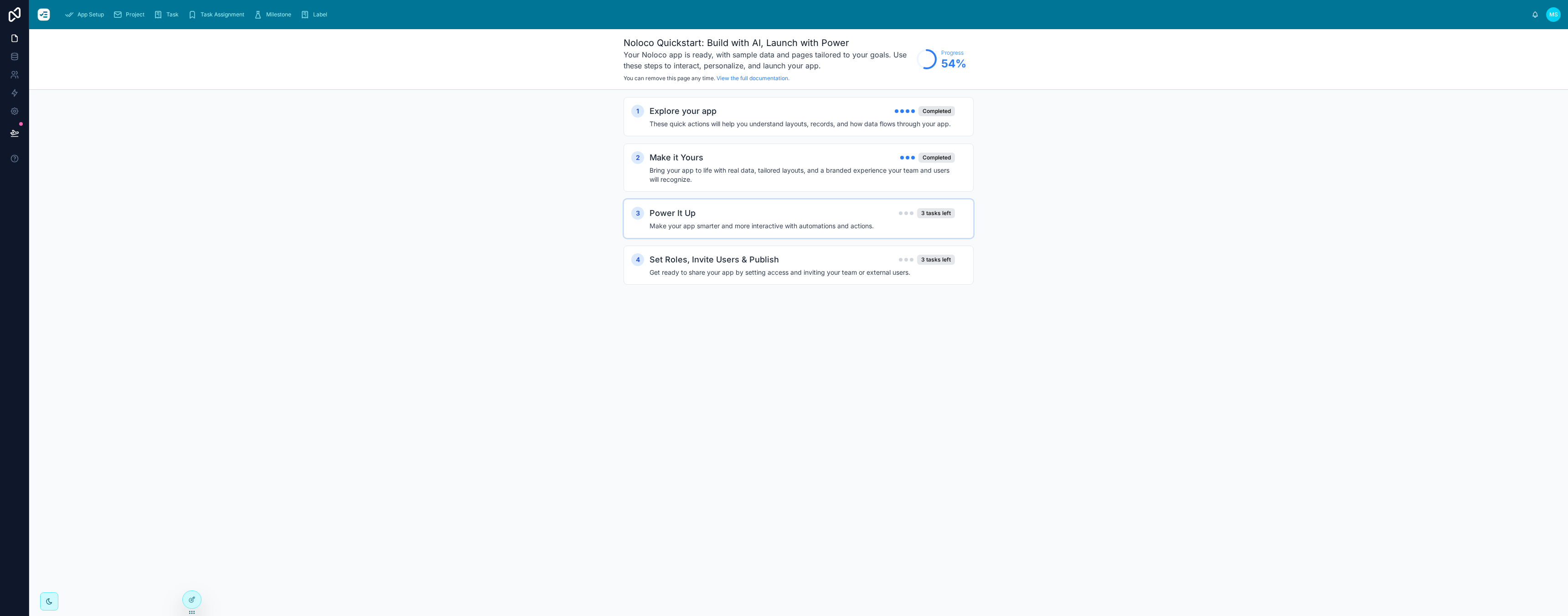
click at [723, 206] on div "3 Power It Up 3 tasks left Make your app smarter and more interactive with auto…" at bounding box center [799, 219] width 350 height 39
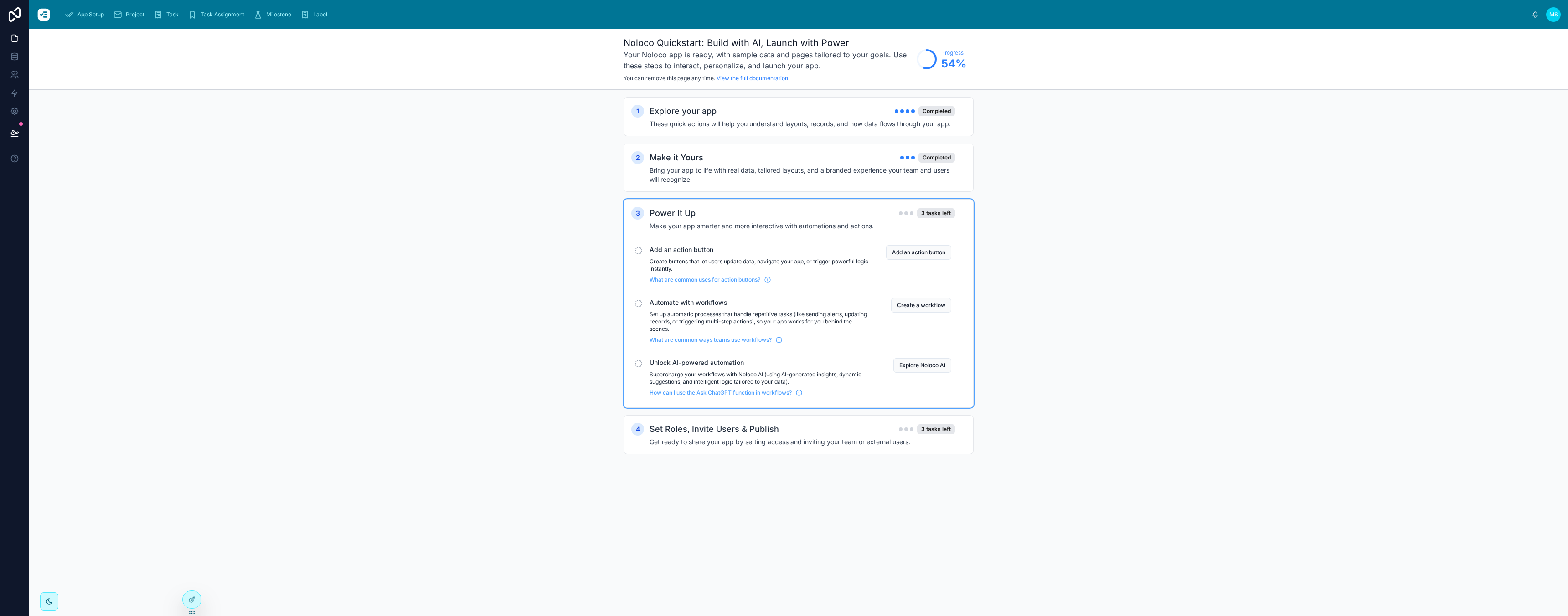
click at [731, 212] on div "Power It Up 3 tasks left" at bounding box center [802, 213] width 305 height 13
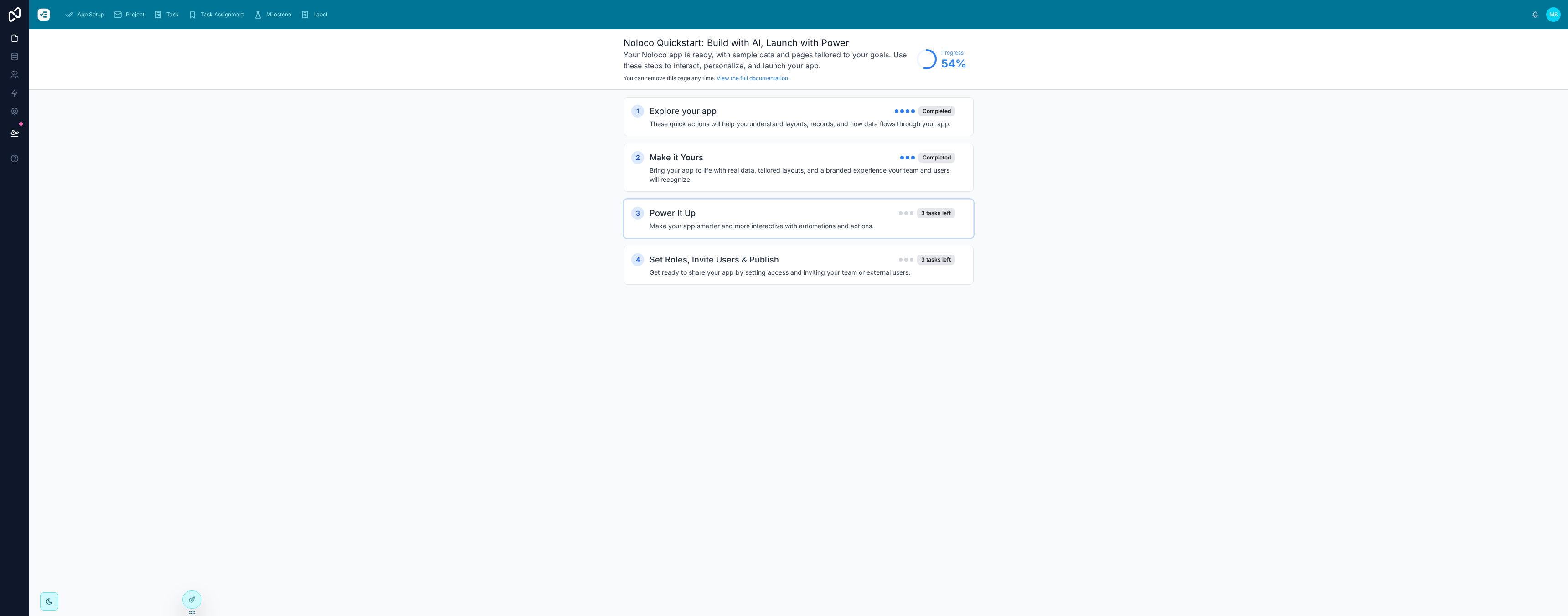
click at [731, 212] on div "Power It Up 3 tasks left" at bounding box center [802, 213] width 305 height 13
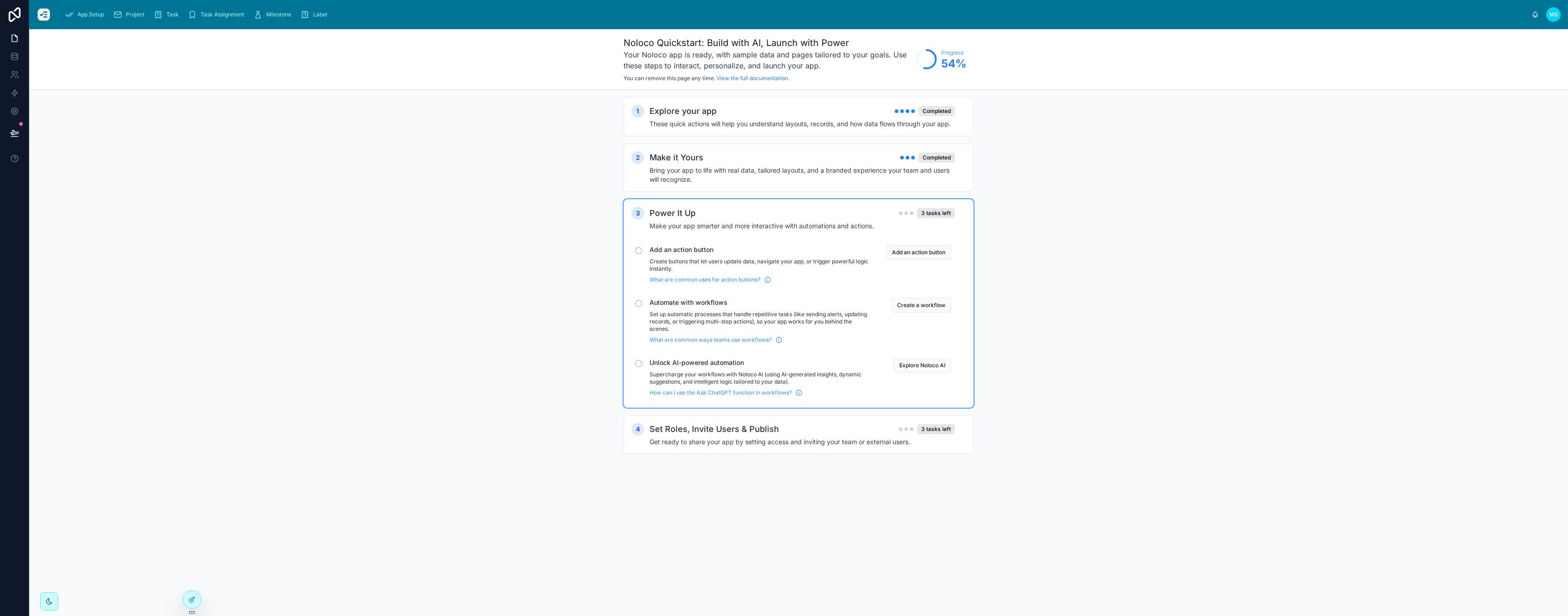
click at [819, 221] on div "Power It Up 3 tasks left Make your app smarter and more interactive with automa…" at bounding box center [807, 219] width 317 height 24
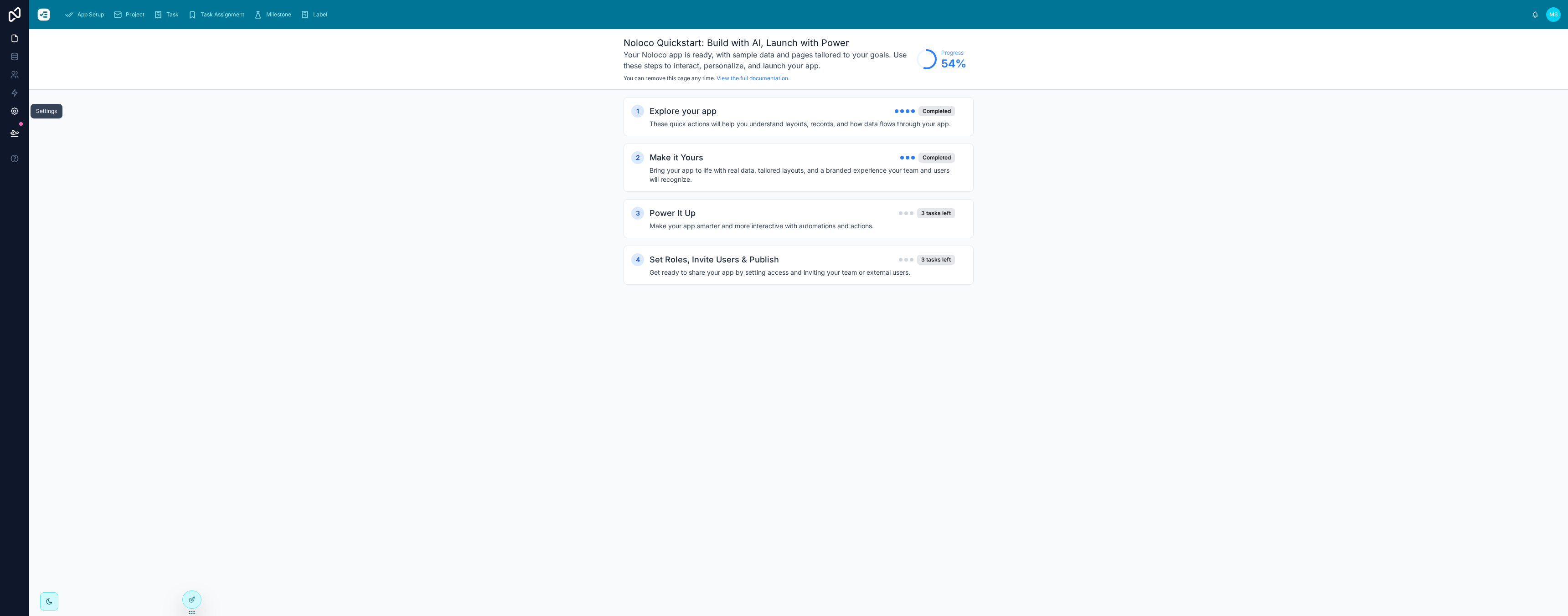
click at [15, 113] on icon at bounding box center [14, 111] width 7 height 7
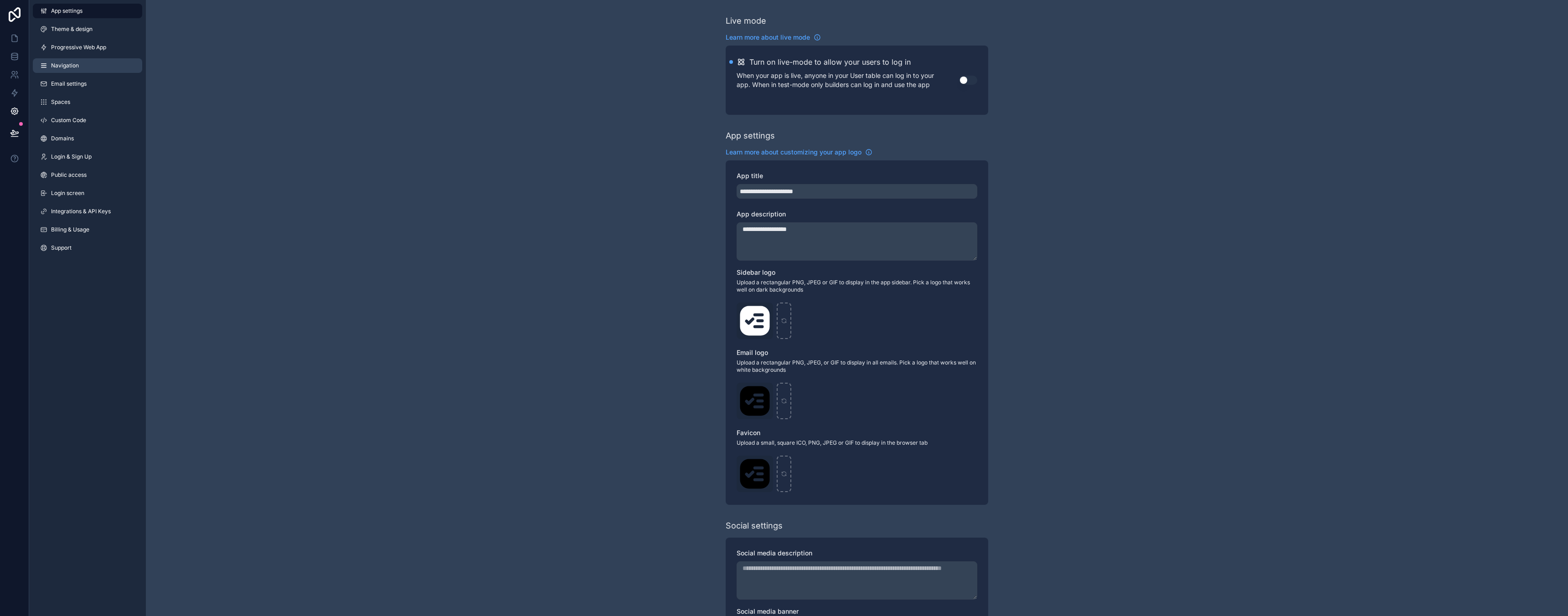
click at [85, 66] on link "Navigation" at bounding box center [88, 65] width 109 height 15
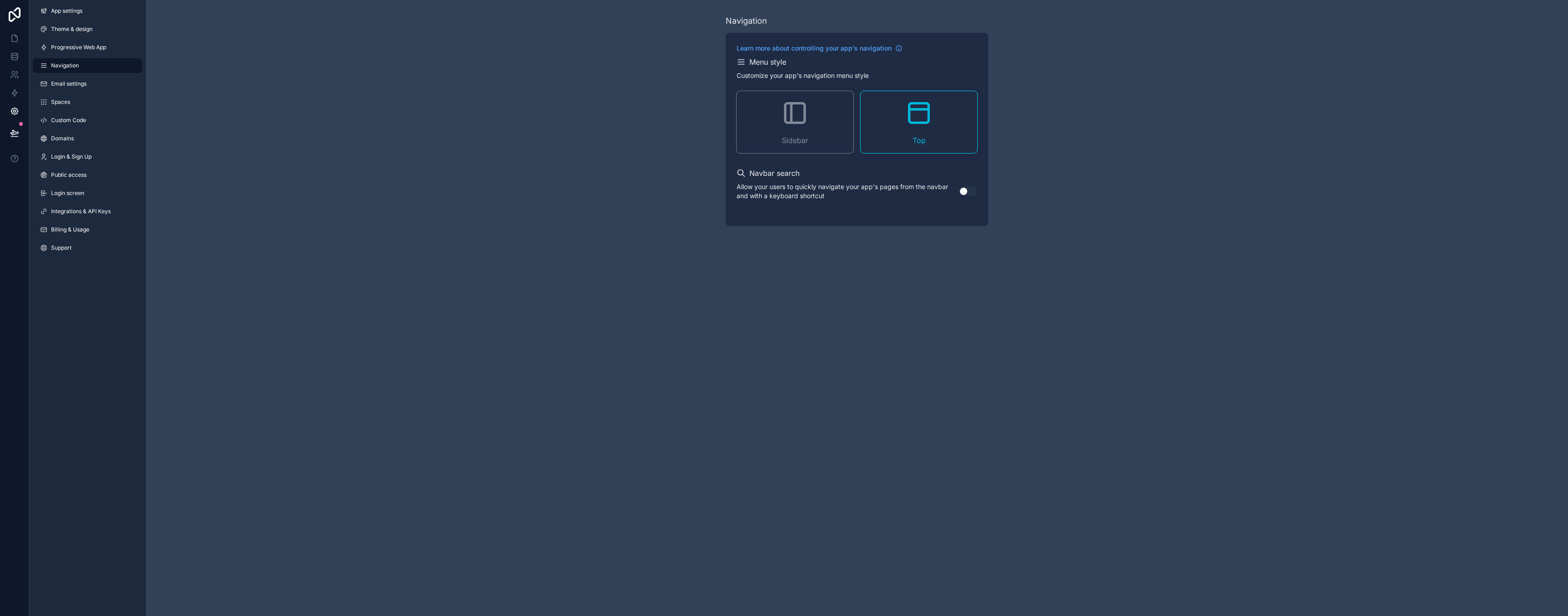
click at [776, 134] on div "Sidebar" at bounding box center [794, 122] width 117 height 62
click at [110, 76] on link "Email settings" at bounding box center [88, 84] width 109 height 15
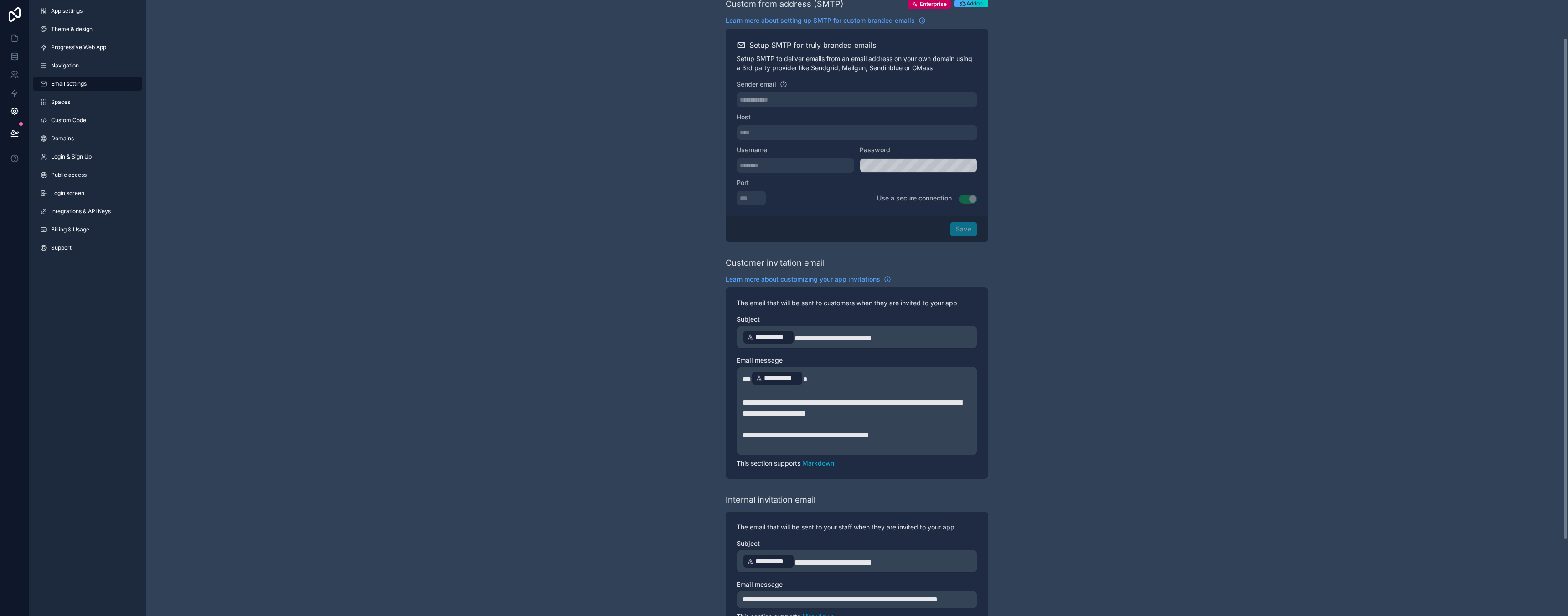
scroll to position [140, 0]
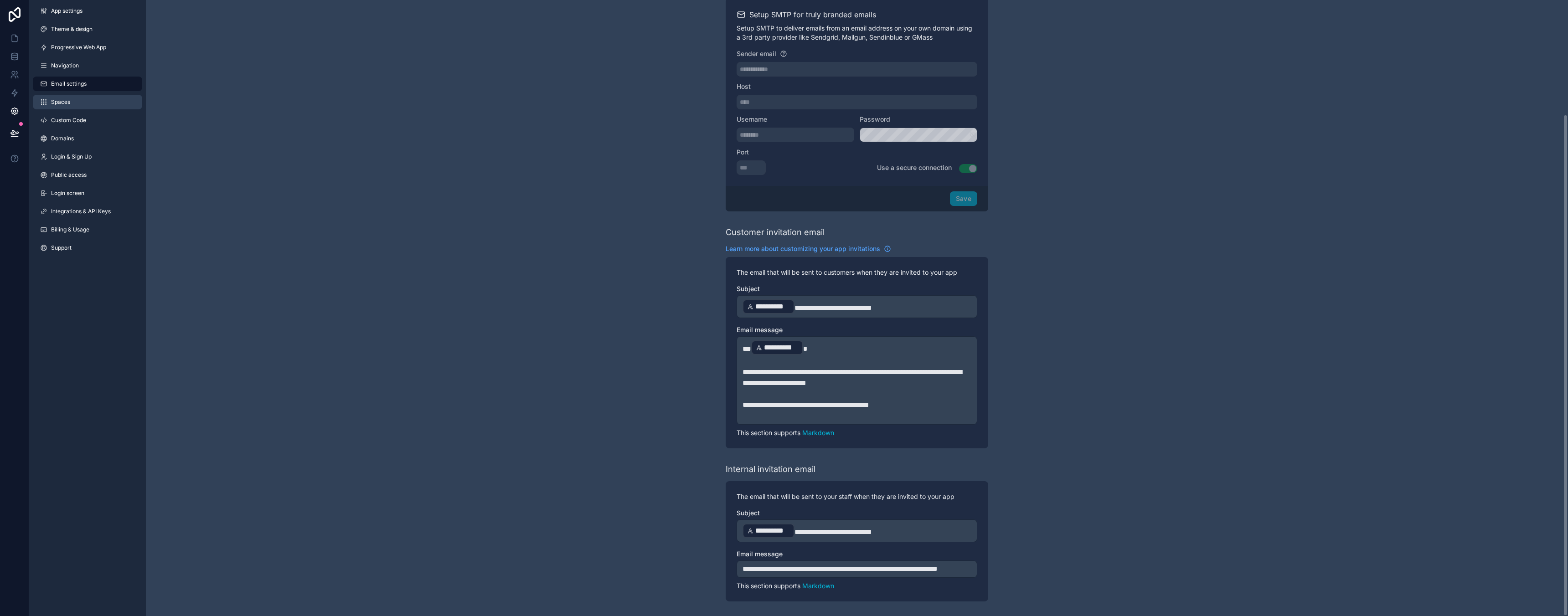
click at [82, 103] on link "Spaces" at bounding box center [88, 102] width 109 height 15
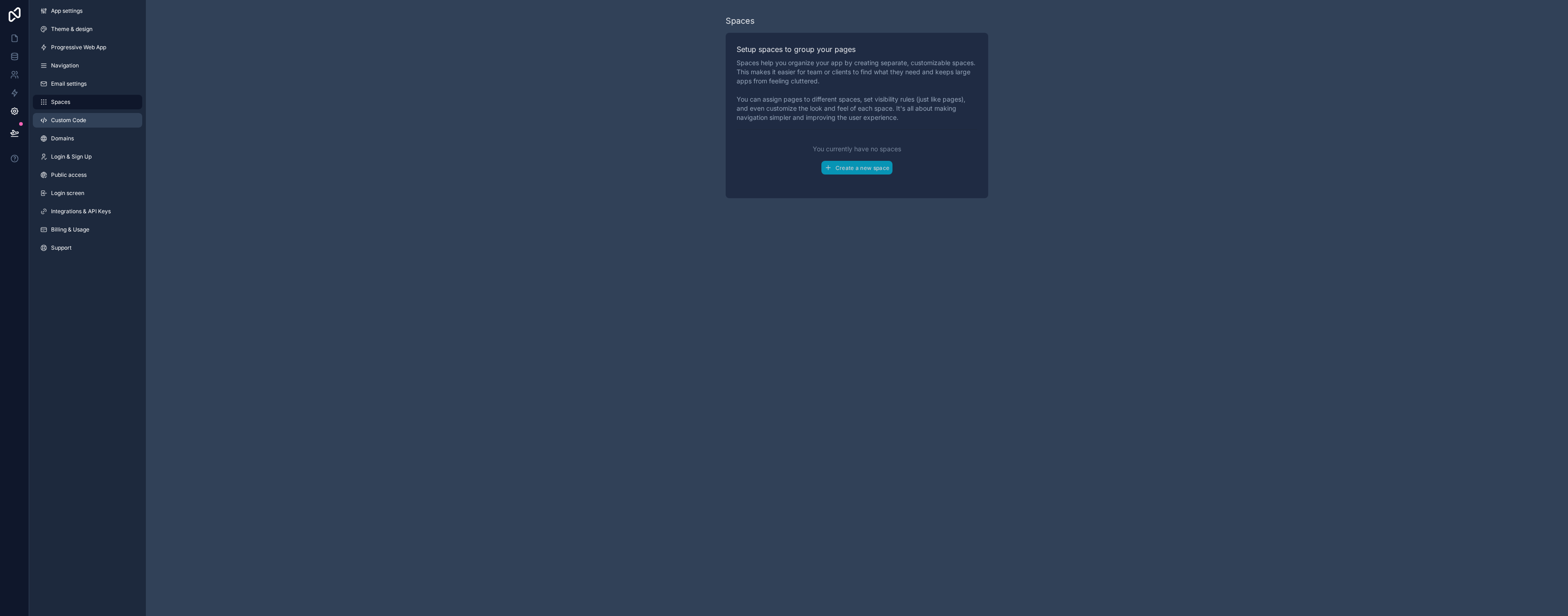
click at [83, 119] on span "Custom Code" at bounding box center [69, 120] width 35 height 7
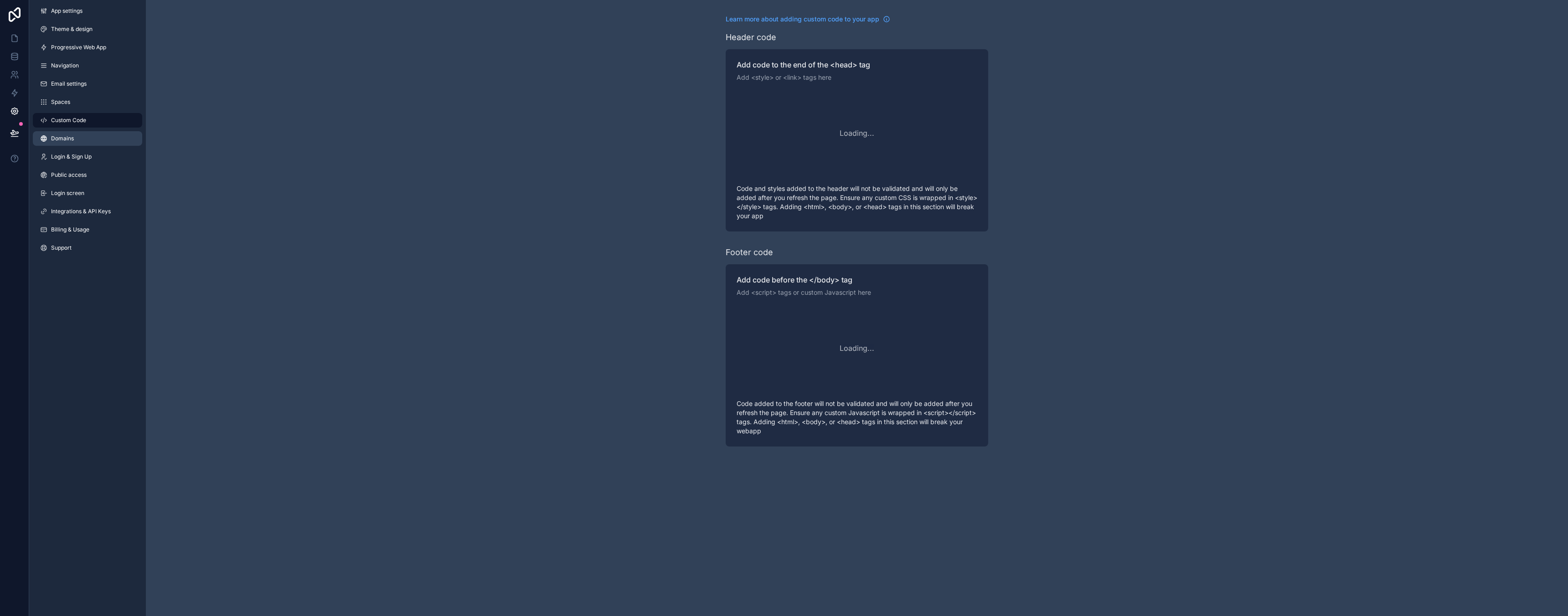
click at [90, 134] on link "Domains" at bounding box center [88, 138] width 109 height 15
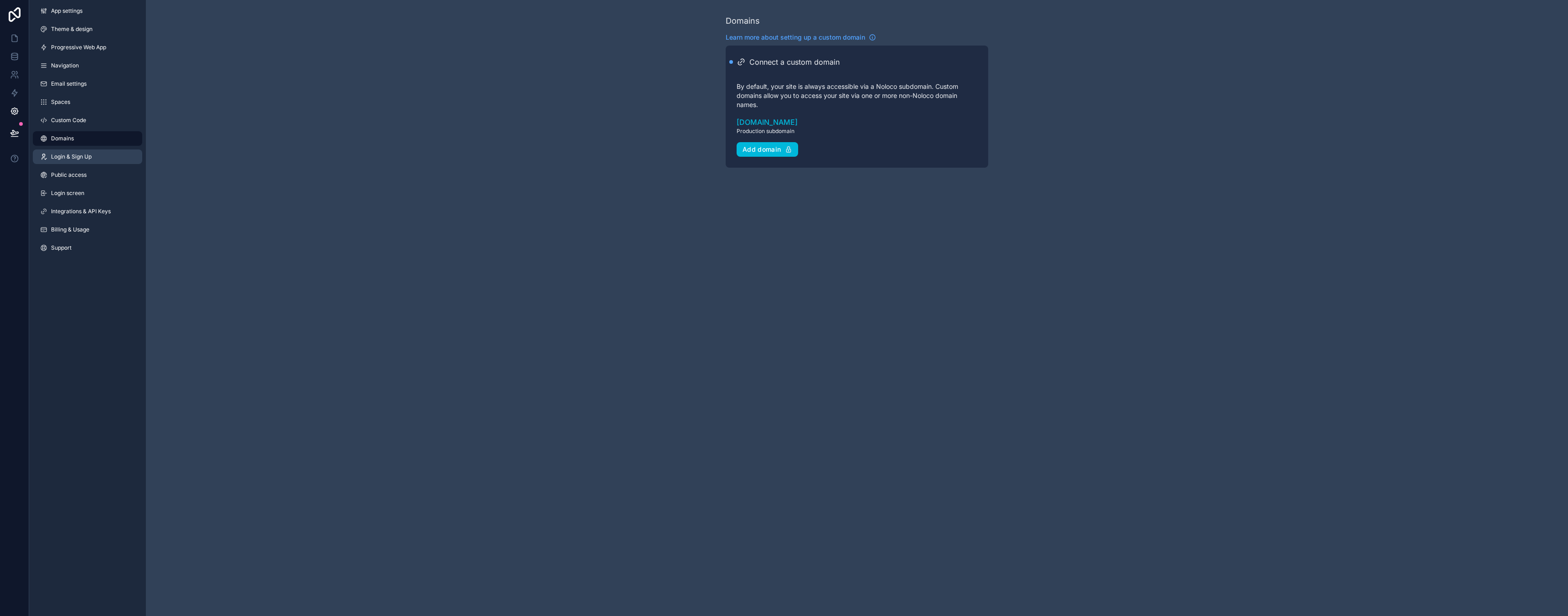
click at [88, 154] on span "Login & Sign Up" at bounding box center [72, 157] width 40 height 7
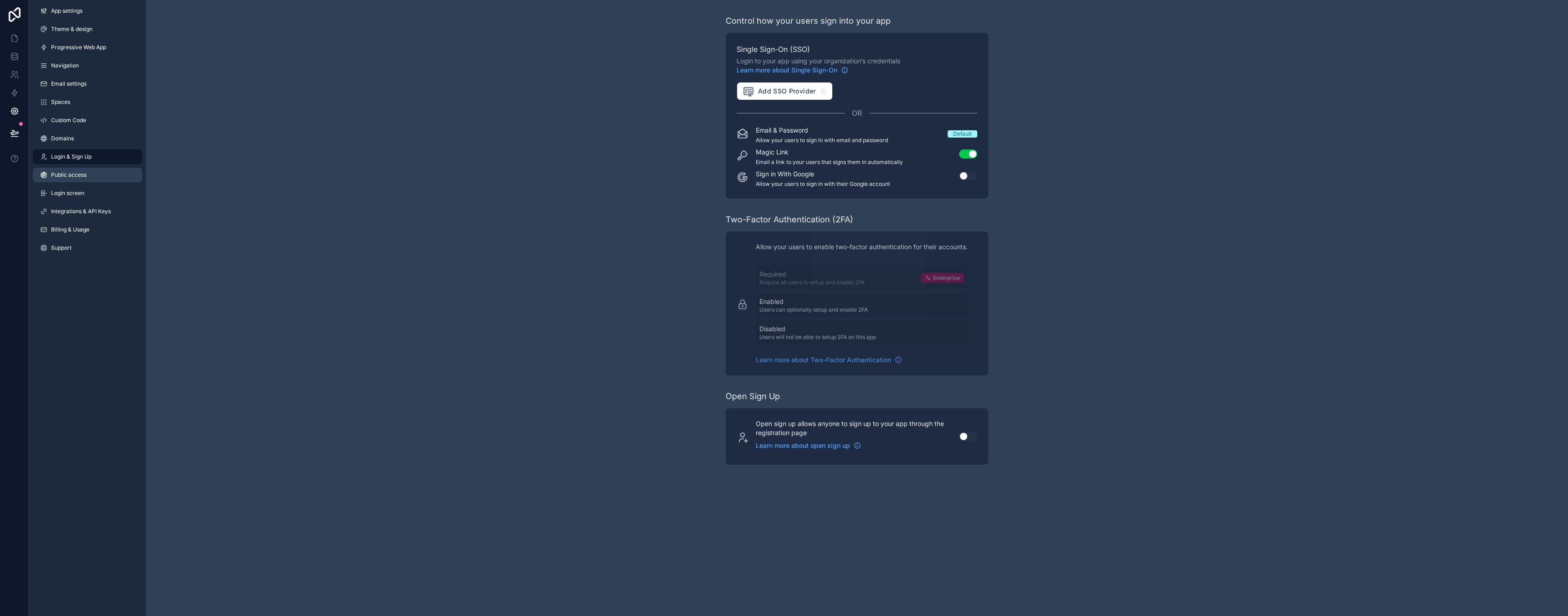
click at [99, 172] on link "Public access" at bounding box center [88, 175] width 109 height 15
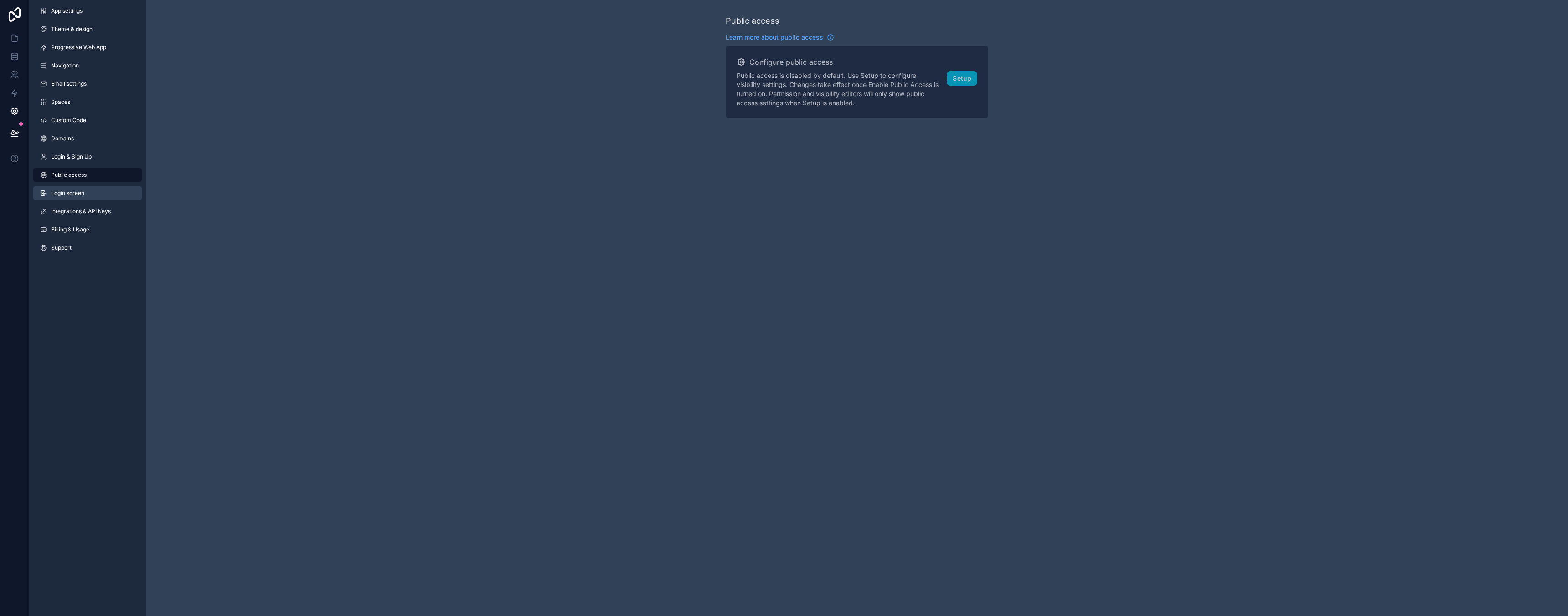
click at [78, 190] on span "Login screen" at bounding box center [67, 193] width 33 height 7
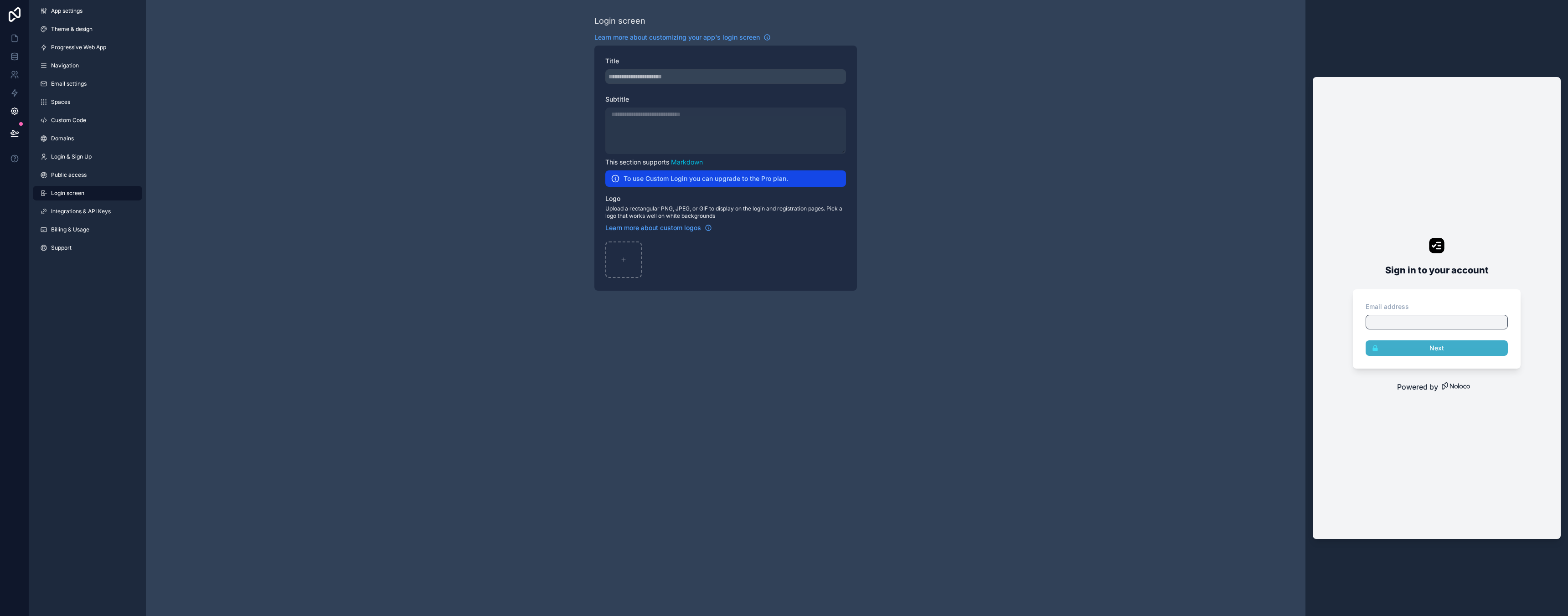
click at [655, 116] on div "scrollable content" at bounding box center [726, 130] width 241 height 47
click at [97, 210] on span "Integrations & API Keys" at bounding box center [81, 211] width 59 height 7
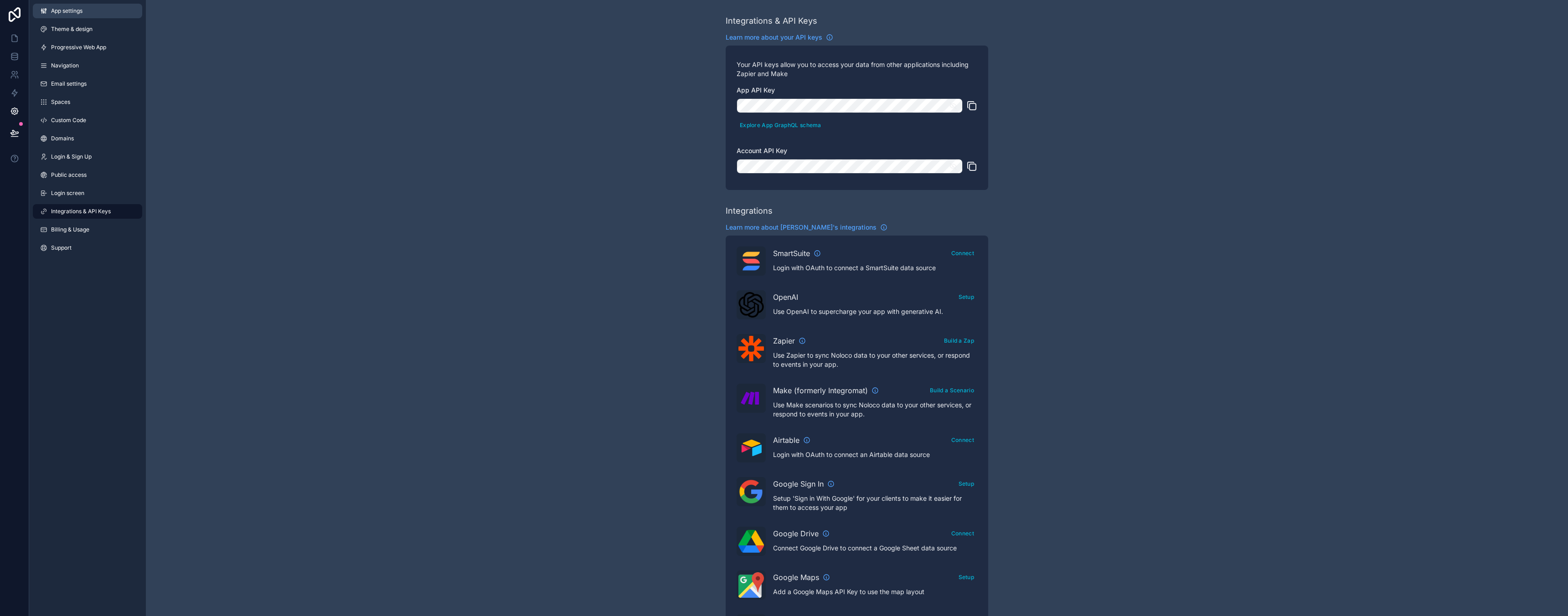
click at [77, 14] on span "App settings" at bounding box center [67, 11] width 32 height 7
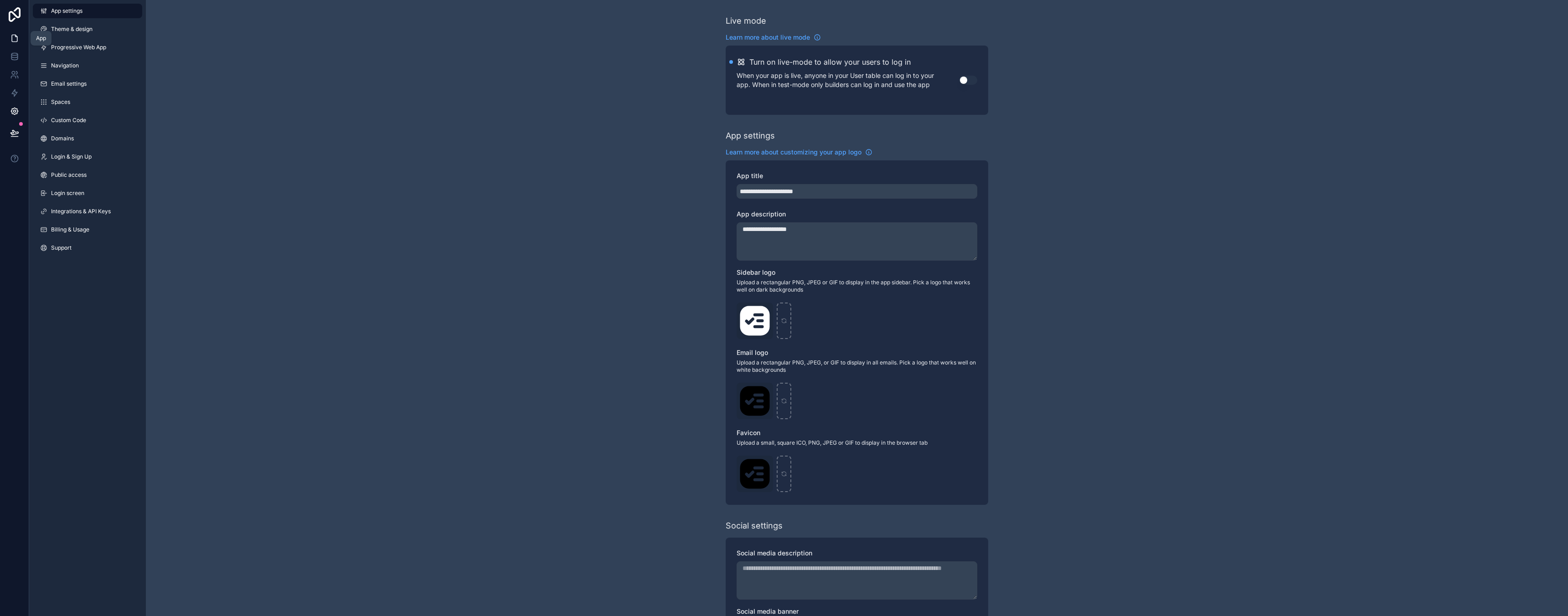
click at [19, 40] on link at bounding box center [14, 38] width 29 height 18
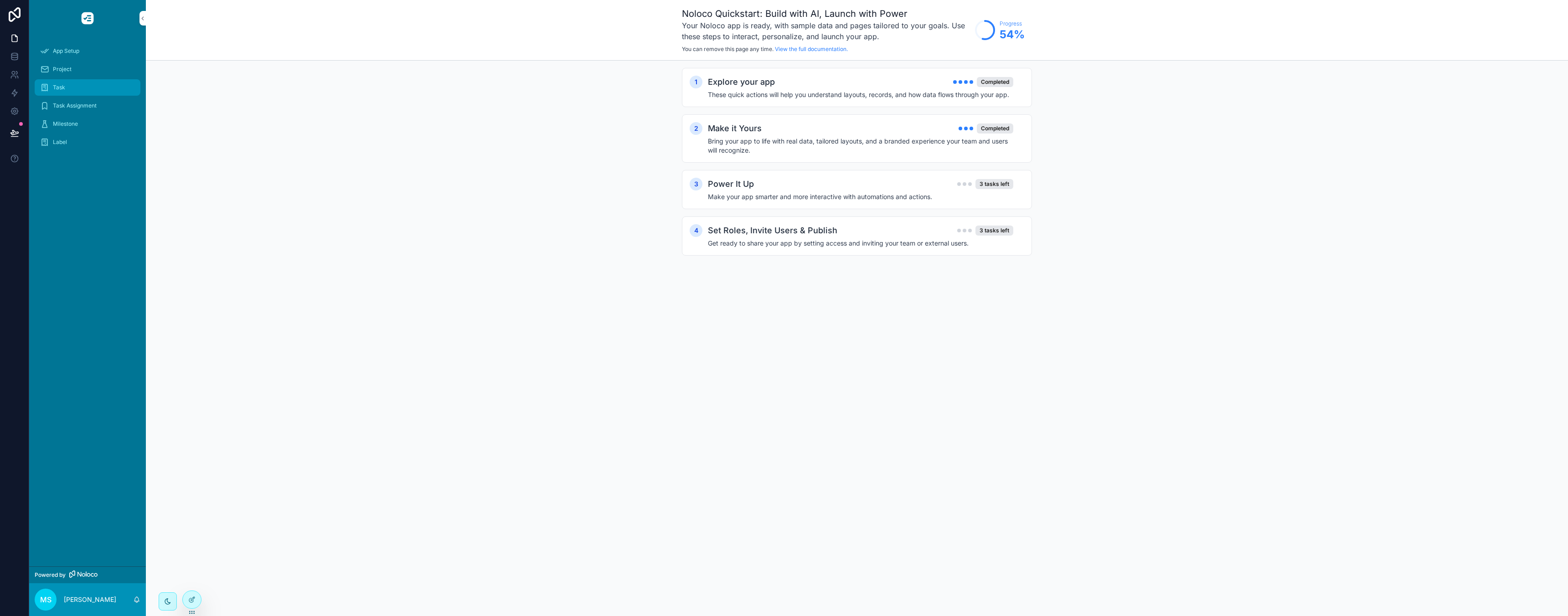
click at [74, 85] on div "Task" at bounding box center [87, 88] width 94 height 15
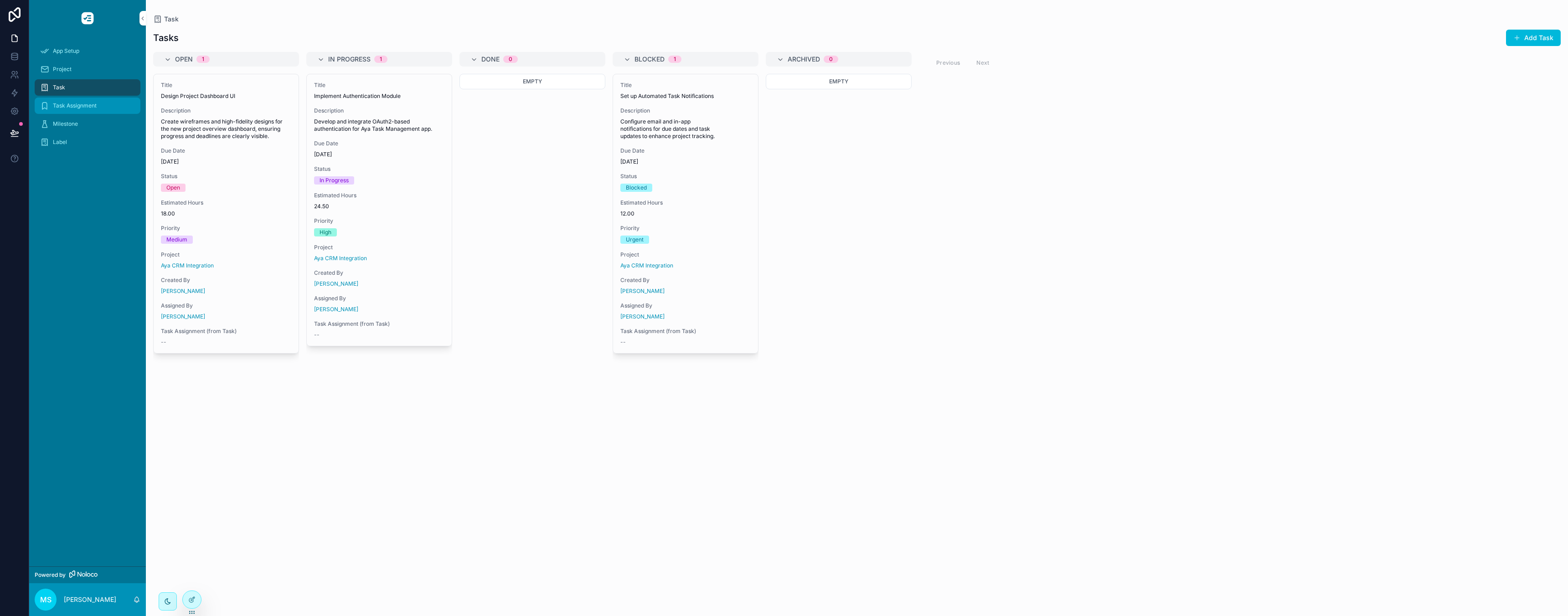
click at [82, 101] on div "Task Assignment" at bounding box center [87, 106] width 94 height 15
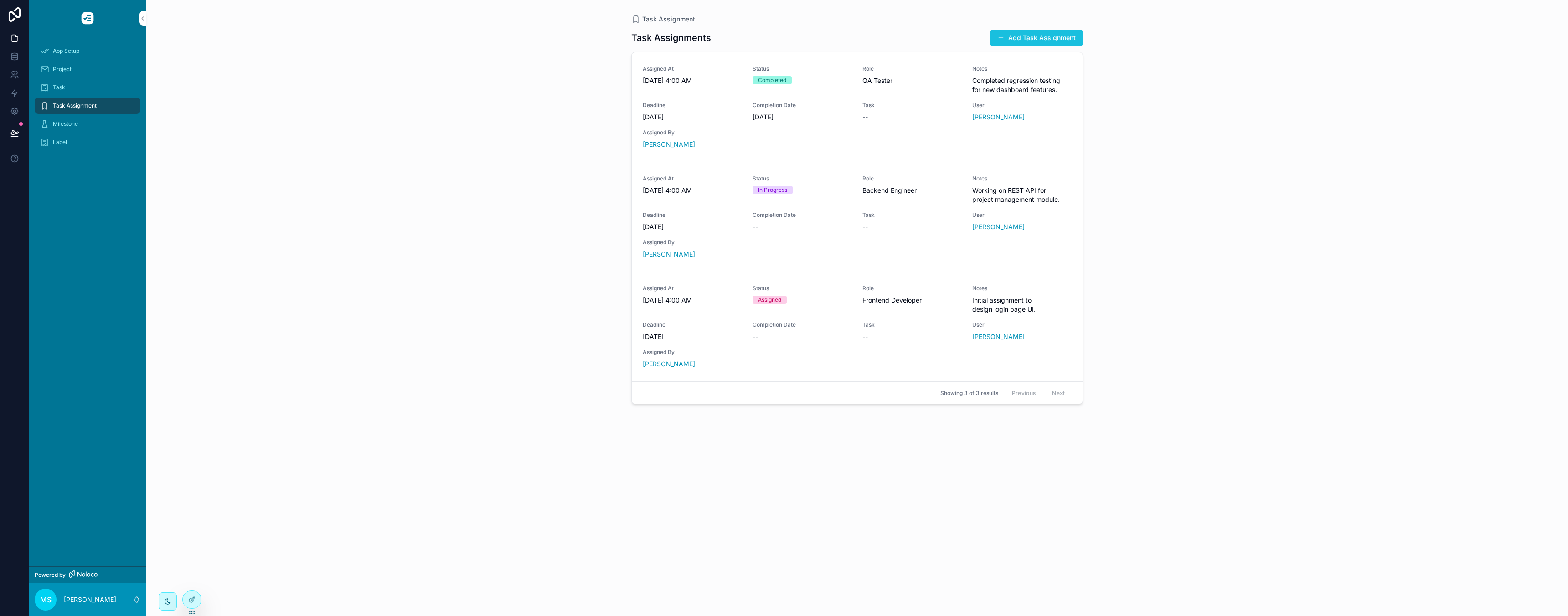
click at [1059, 30] on button "Add Task Assignment" at bounding box center [1037, 38] width 93 height 16
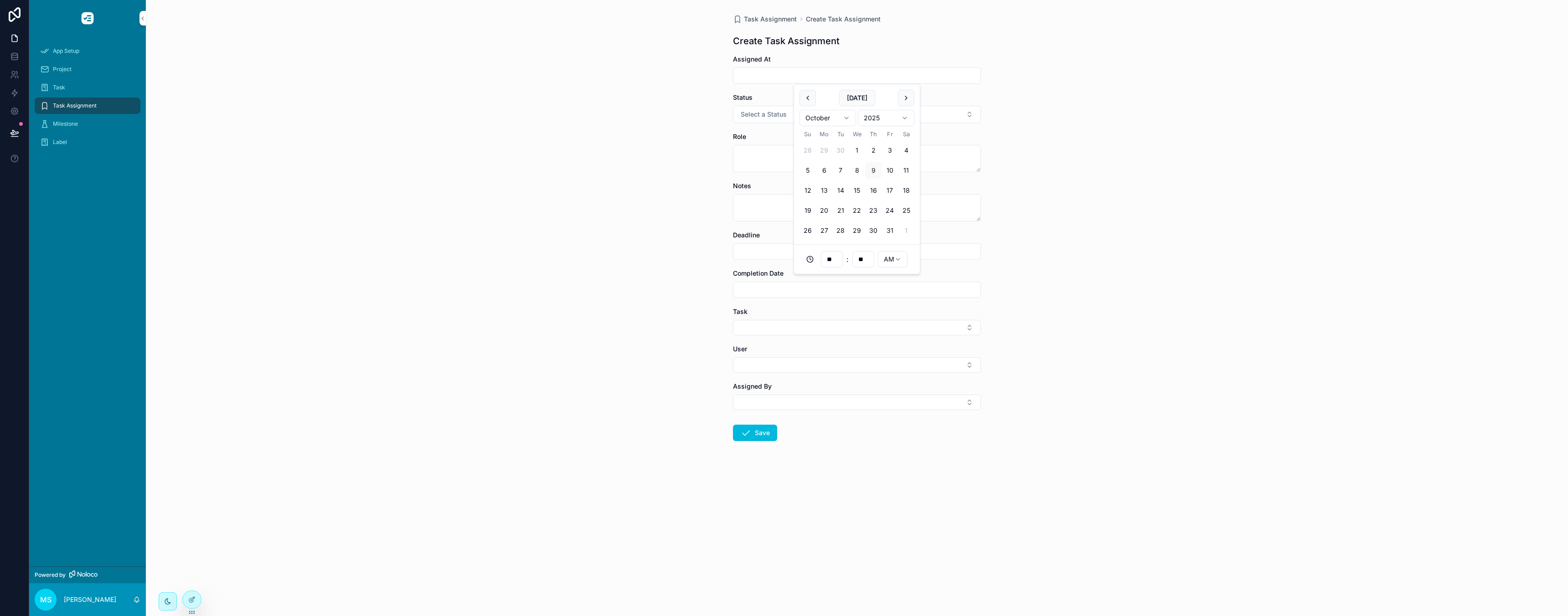
click at [789, 75] on input "scrollable content" at bounding box center [857, 76] width 247 height 13
click at [776, 108] on button "Select a Status" at bounding box center [857, 115] width 248 height 18
click at [752, 146] on textarea "scrollable content" at bounding box center [857, 159] width 248 height 28
click at [750, 192] on div "Notes" at bounding box center [857, 201] width 248 height 40
click at [753, 202] on textarea "scrollable content" at bounding box center [857, 208] width 248 height 28
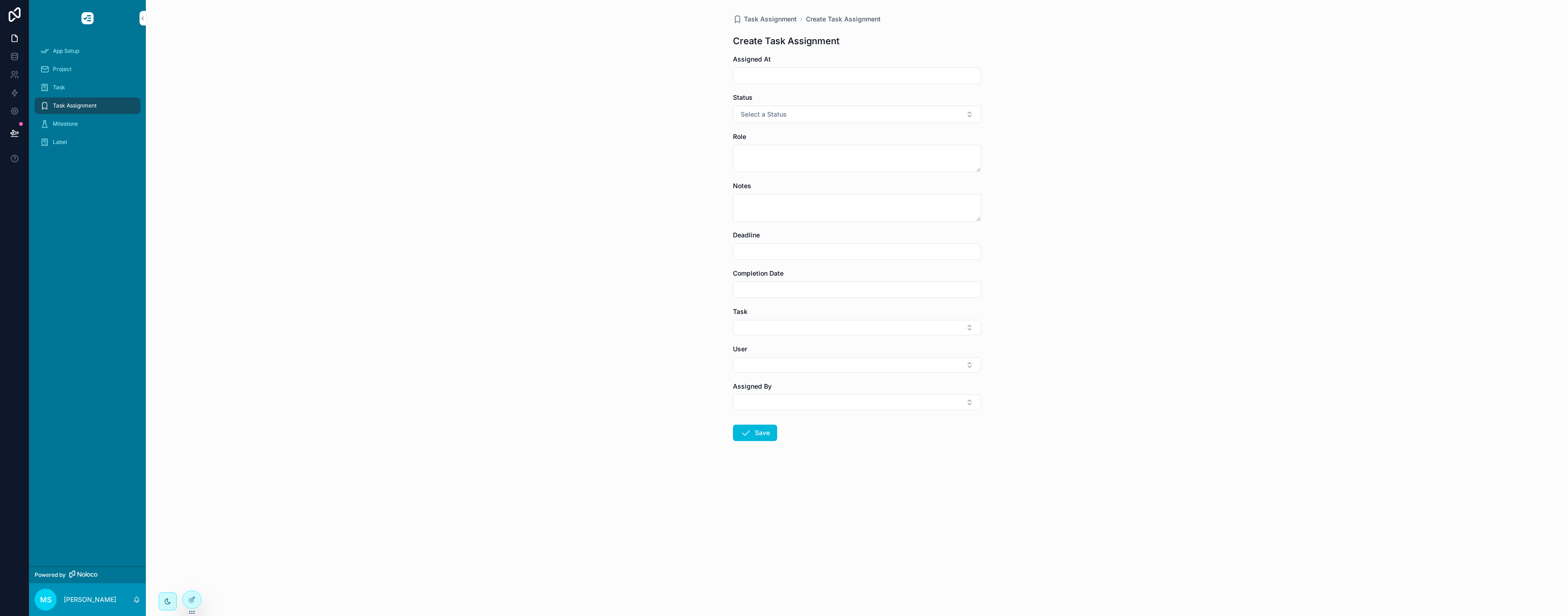
click at [723, 252] on div "Task Assignment Create Task Assignment Create Task Assignment Assigned At Statu…" at bounding box center [857, 308] width 1422 height 616
click at [63, 92] on div "Task" at bounding box center [87, 88] width 94 height 15
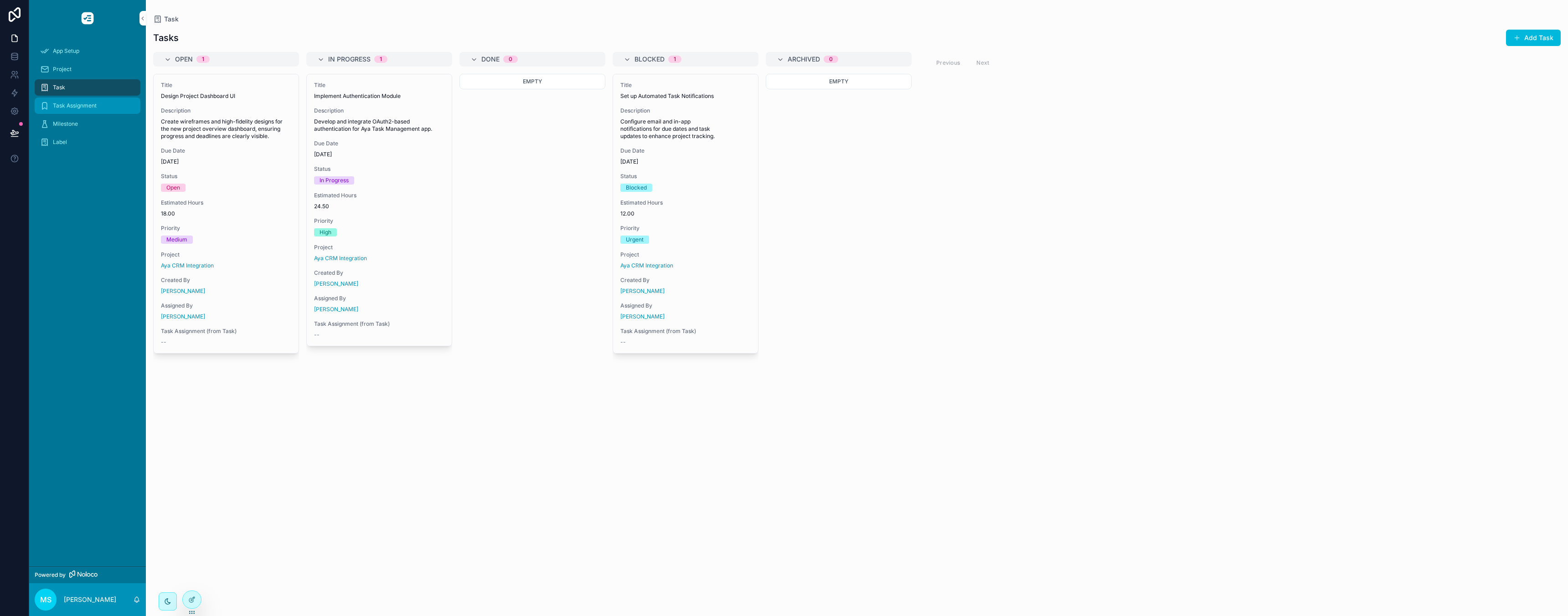
click at [77, 104] on span "Task Assignment" at bounding box center [74, 105] width 44 height 7
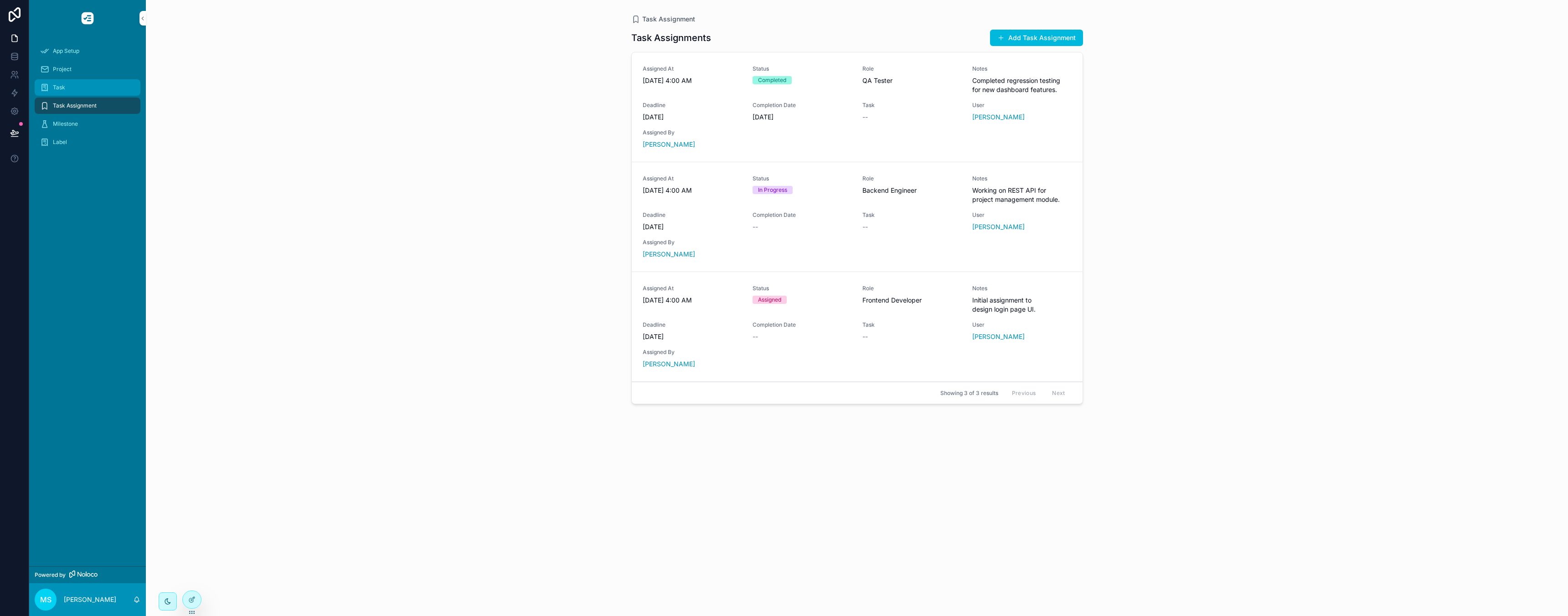
click at [76, 82] on div "Task" at bounding box center [87, 88] width 94 height 15
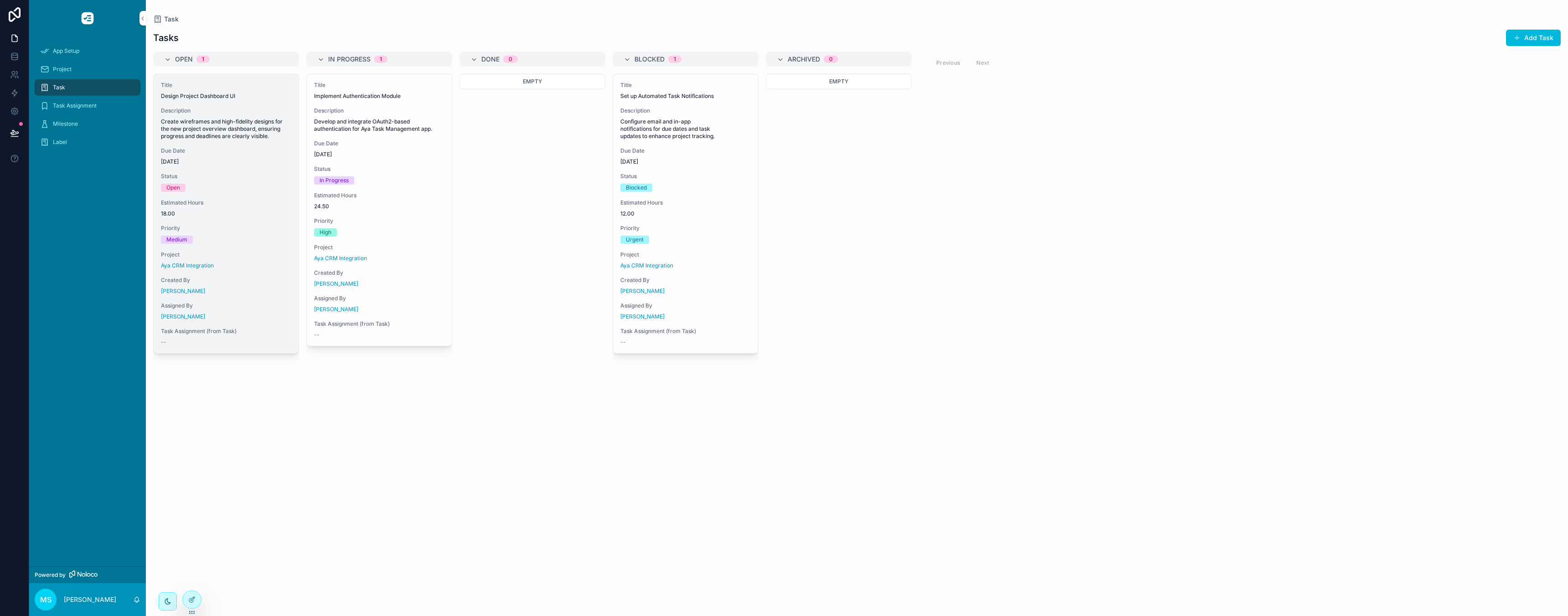
click at [259, 267] on div "Aya CRM Integration" at bounding box center [225, 265] width 130 height 7
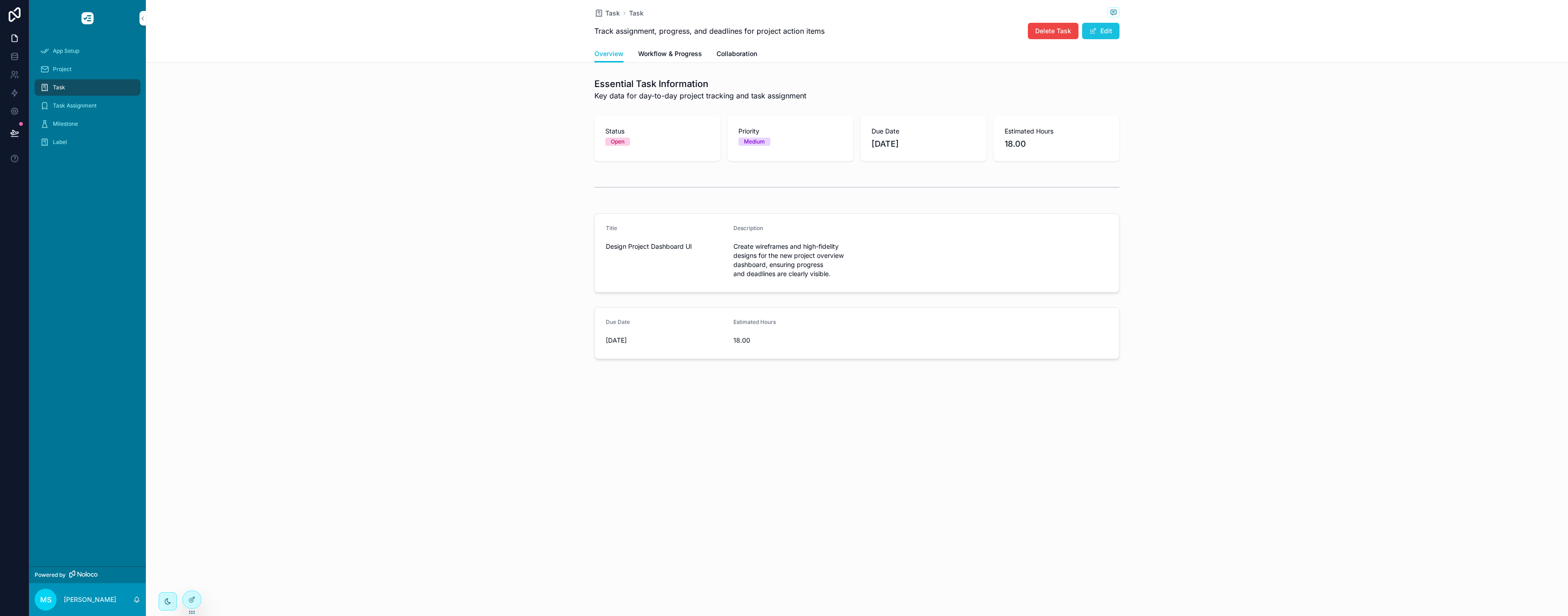
click at [1094, 32] on span "scrollable content" at bounding box center [1093, 31] width 7 height 7
click at [1096, 33] on button "Done" at bounding box center [1098, 31] width 42 height 16
click at [664, 60] on link "Workflow & Progress" at bounding box center [670, 55] width 64 height 18
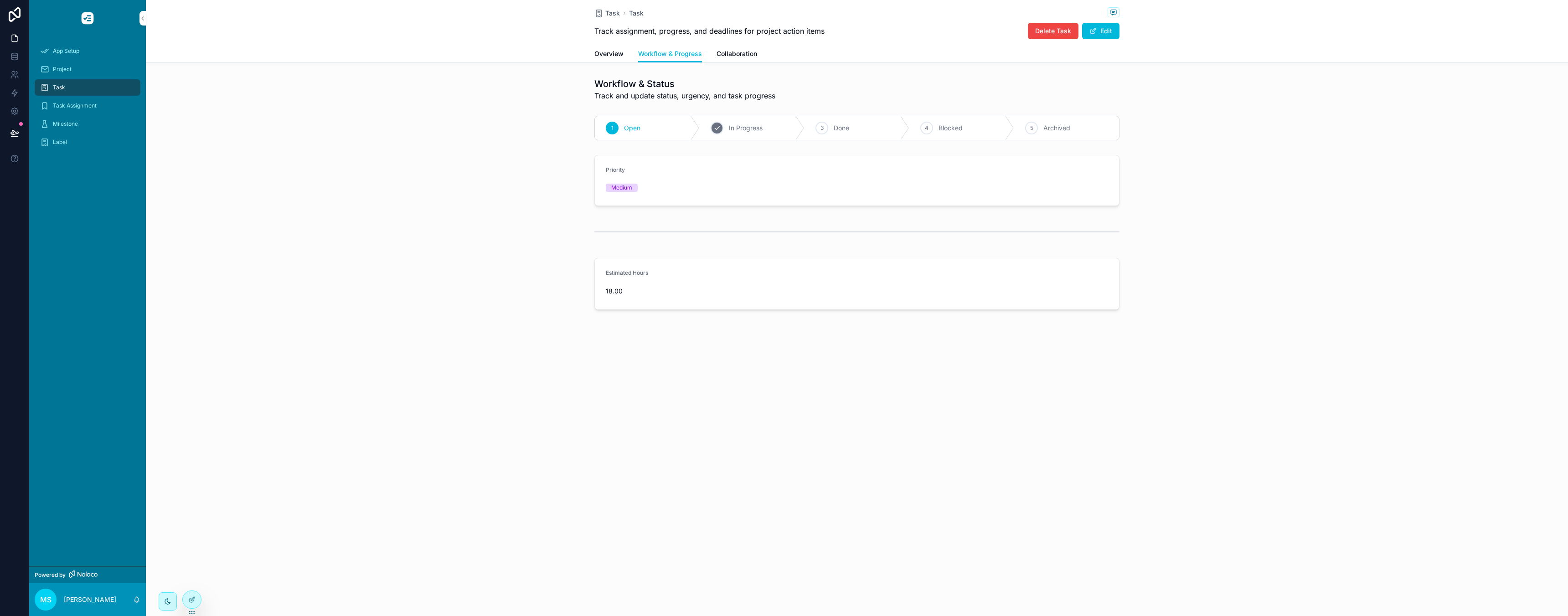
click at [747, 130] on span "In Progress" at bounding box center [746, 128] width 34 height 9
click at [639, 134] on div "Open" at bounding box center [647, 128] width 105 height 24
click at [750, 128] on span "In Progress" at bounding box center [746, 128] width 34 height 9
click at [849, 121] on div "3 Done" at bounding box center [857, 128] width 105 height 24
click at [919, 127] on span "Blocked" at bounding box center [919, 128] width 24 height 9
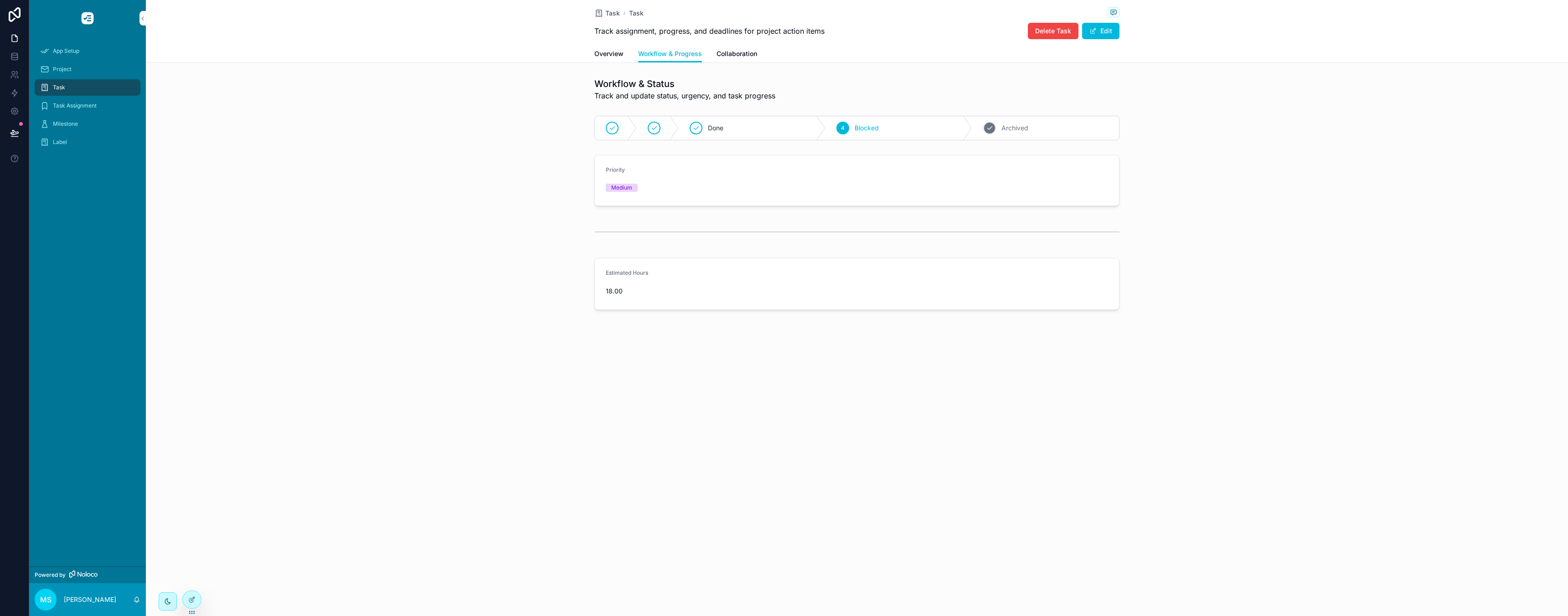
click at [996, 127] on div "5 Archived" at bounding box center [1045, 128] width 146 height 24
click at [609, 131] on icon "scrollable content" at bounding box center [612, 128] width 7 height 7
click at [614, 322] on div "Task Task Track assignment, progress, and deadlines for project action items De…" at bounding box center [857, 186] width 1422 height 372
click at [626, 283] on div "Estimated Hours 18.00" at bounding box center [666, 283] width 120 height 29
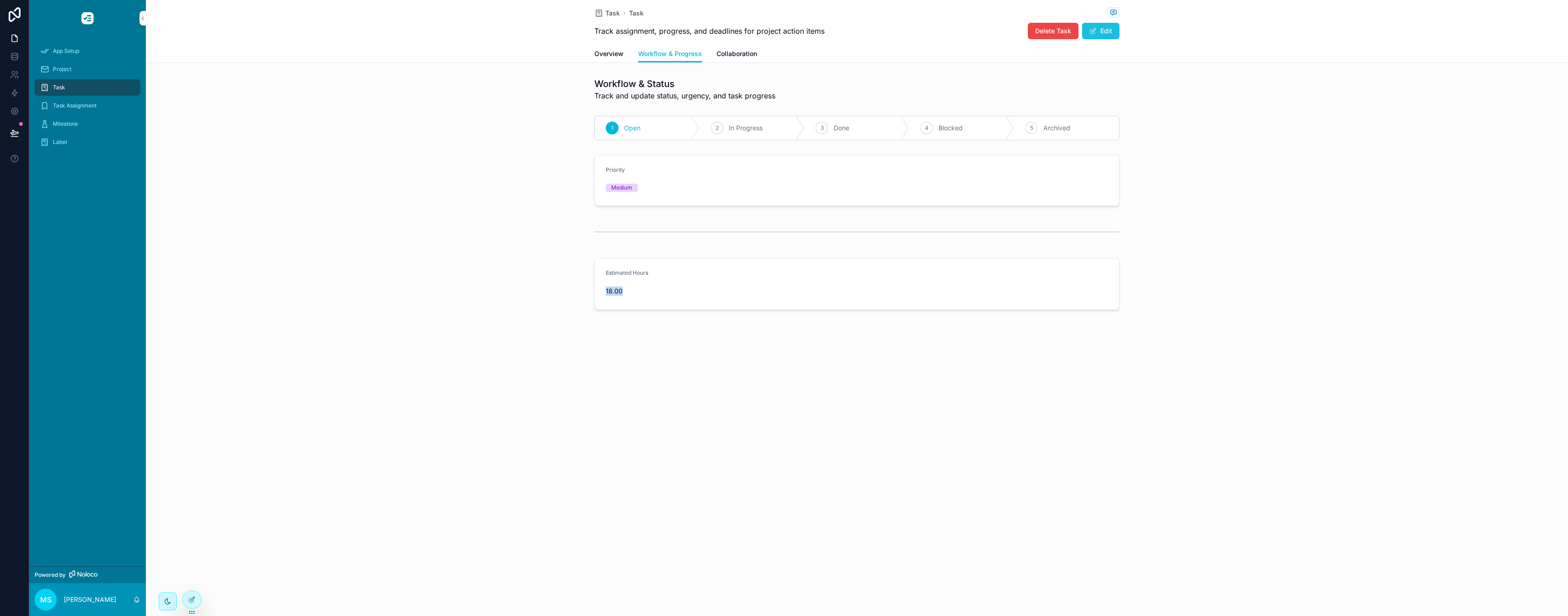
click at [1100, 32] on button "Edit" at bounding box center [1100, 31] width 37 height 16
click at [1098, 32] on button "Done" at bounding box center [1098, 31] width 42 height 16
click at [724, 57] on span "Collaboration" at bounding box center [737, 54] width 40 height 9
click at [603, 53] on span "Overview" at bounding box center [609, 54] width 29 height 9
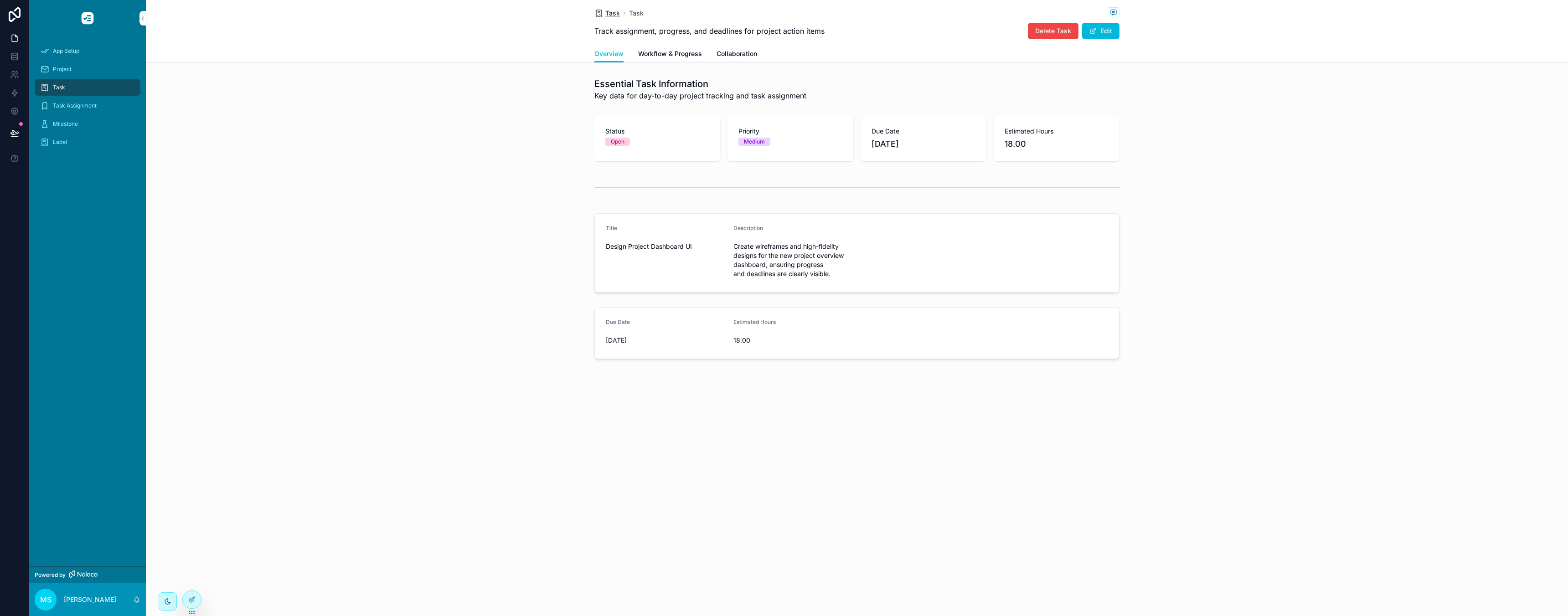
click at [612, 15] on span "Task" at bounding box center [613, 13] width 15 height 9
